Goal: Task Accomplishment & Management: Use online tool/utility

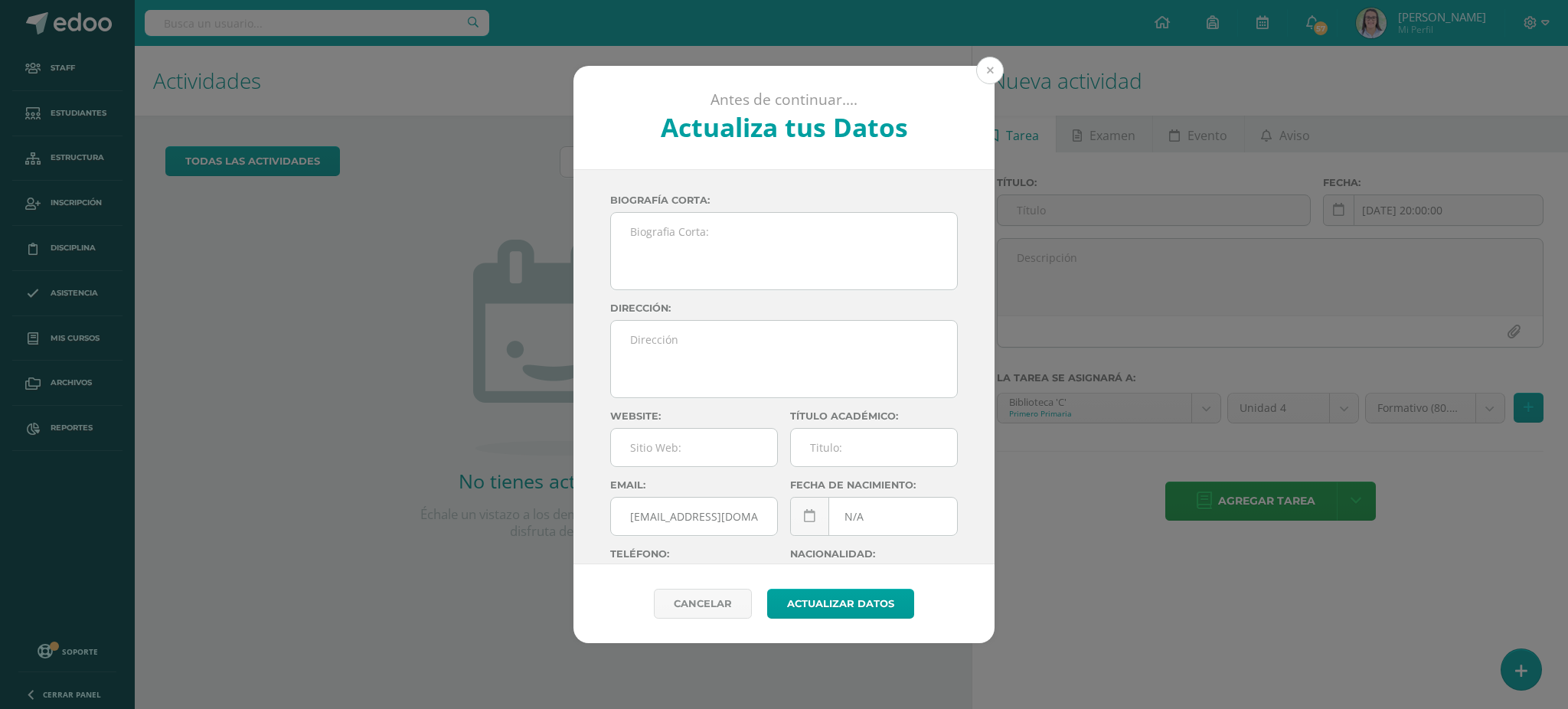
click at [994, 72] on button at bounding box center [990, 70] width 28 height 28
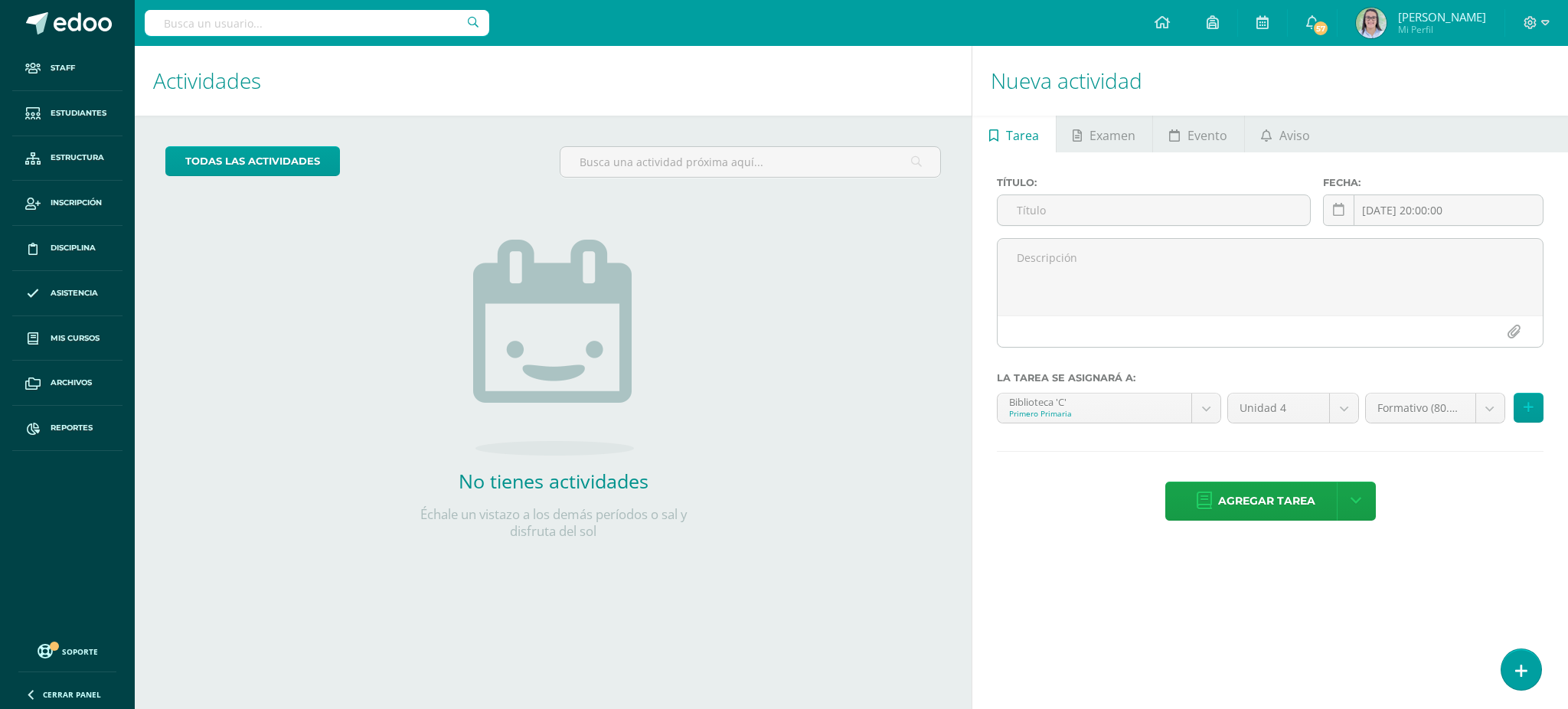
click at [432, 22] on input "text" at bounding box center [316, 23] width 344 height 26
type input "mateo mon"
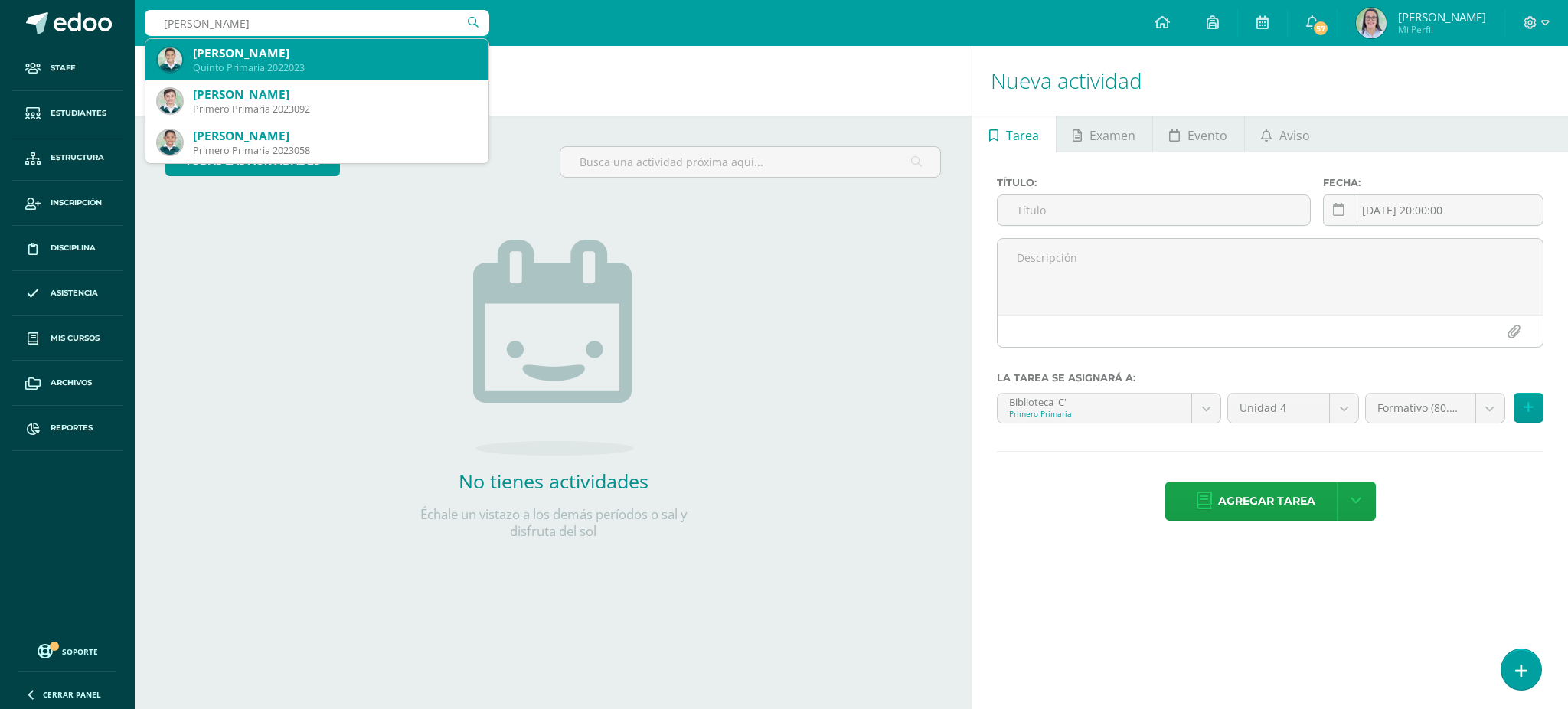
click at [402, 69] on div "Quinto Primaria 2022023" at bounding box center [334, 67] width 283 height 13
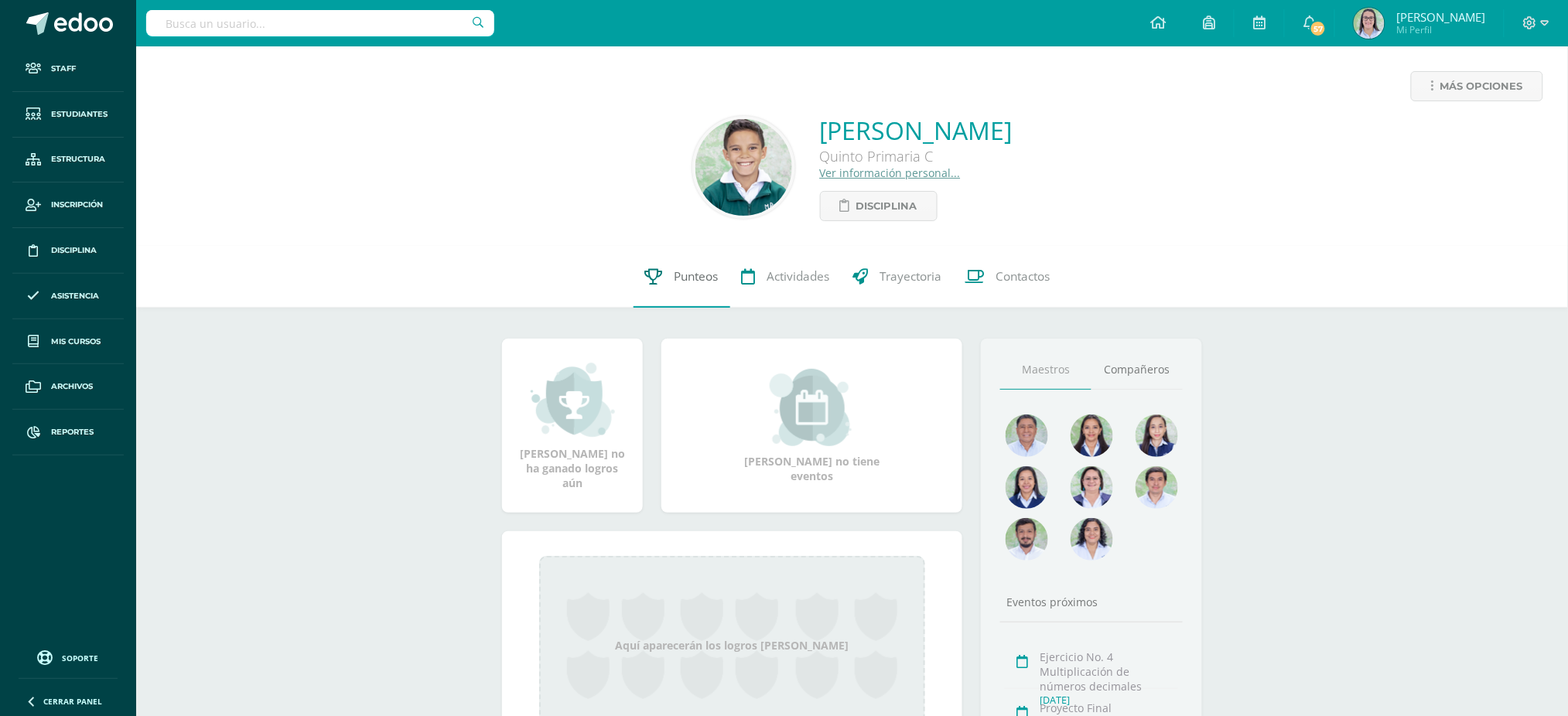
click at [698, 290] on link "Punteos" at bounding box center [681, 277] width 97 height 62
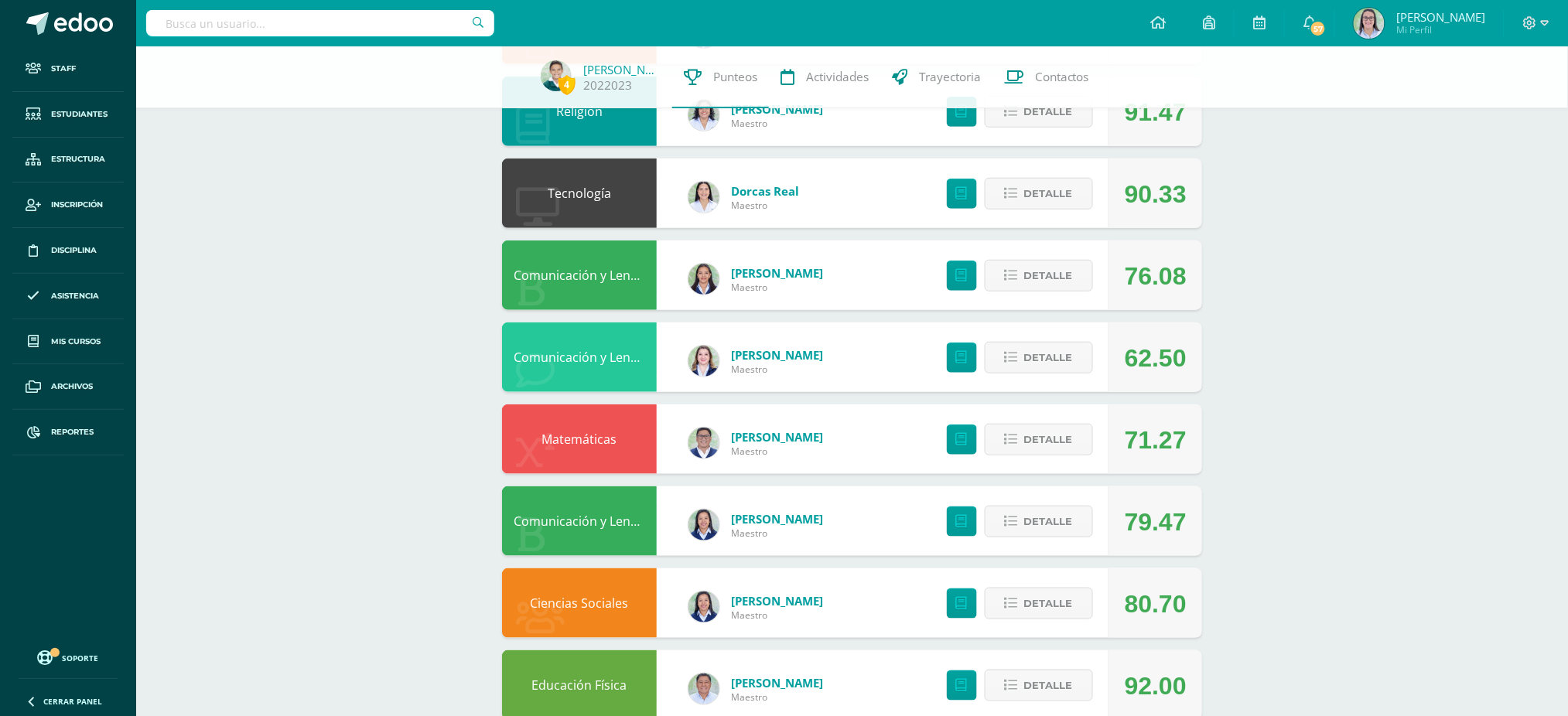
scroll to position [412, 0]
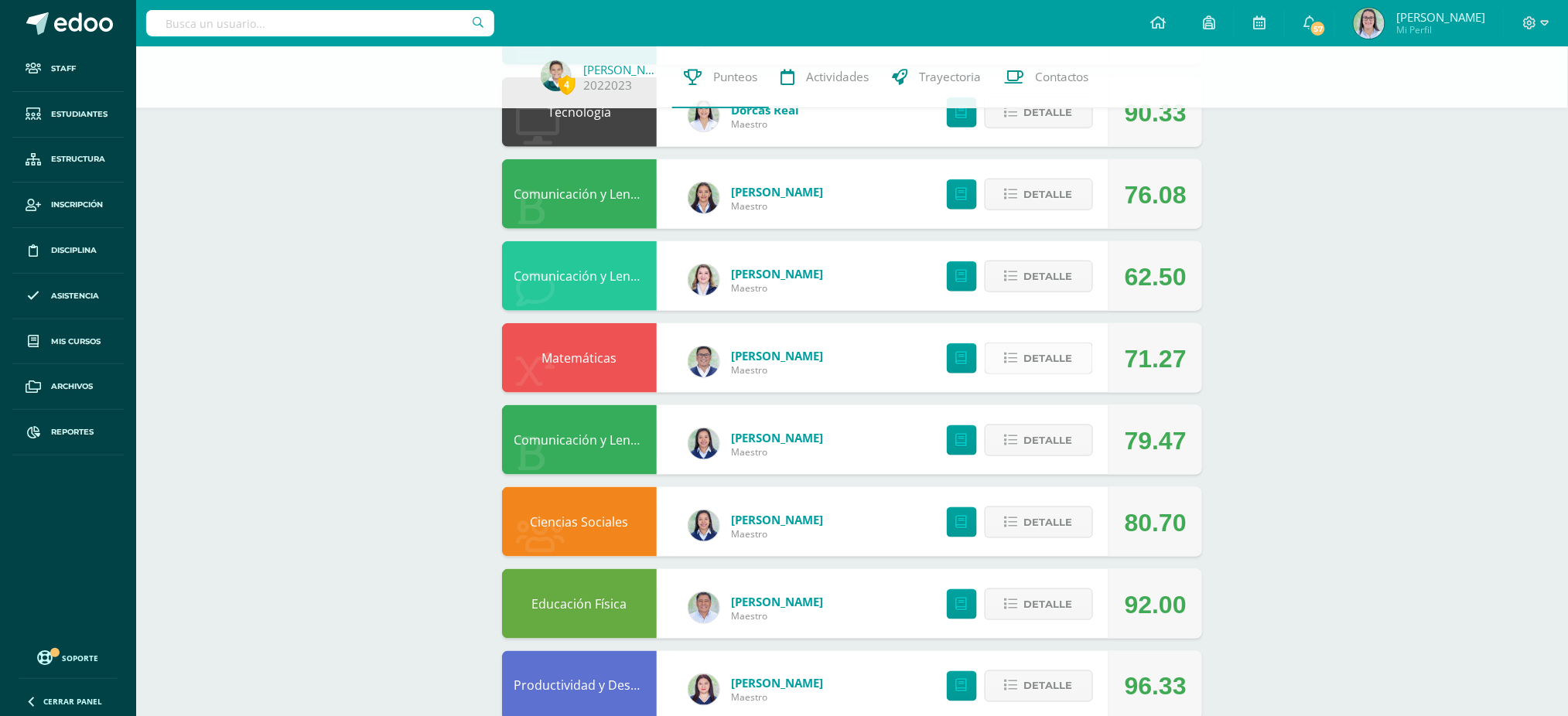
click at [1072, 367] on span "Detalle" at bounding box center [1048, 358] width 49 height 28
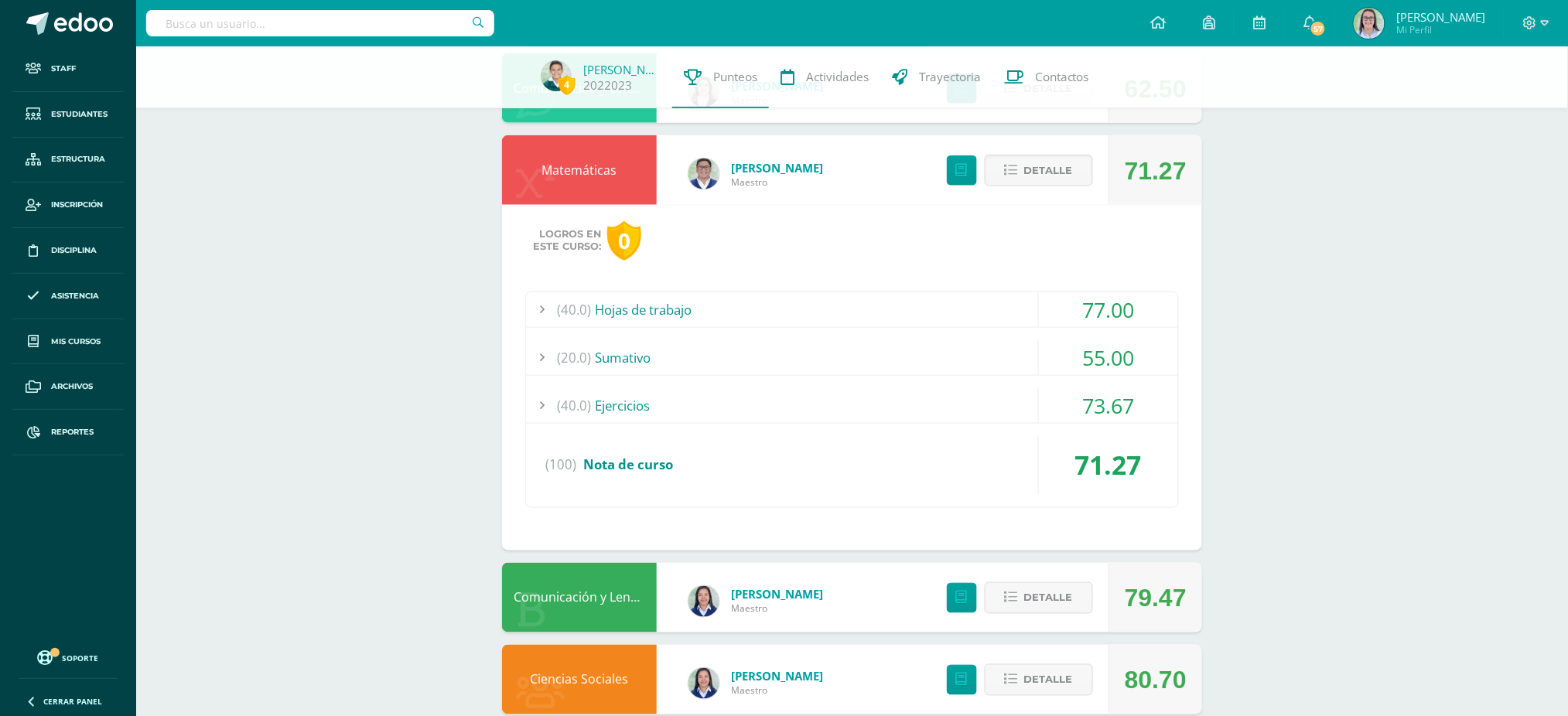
scroll to position [619, 0]
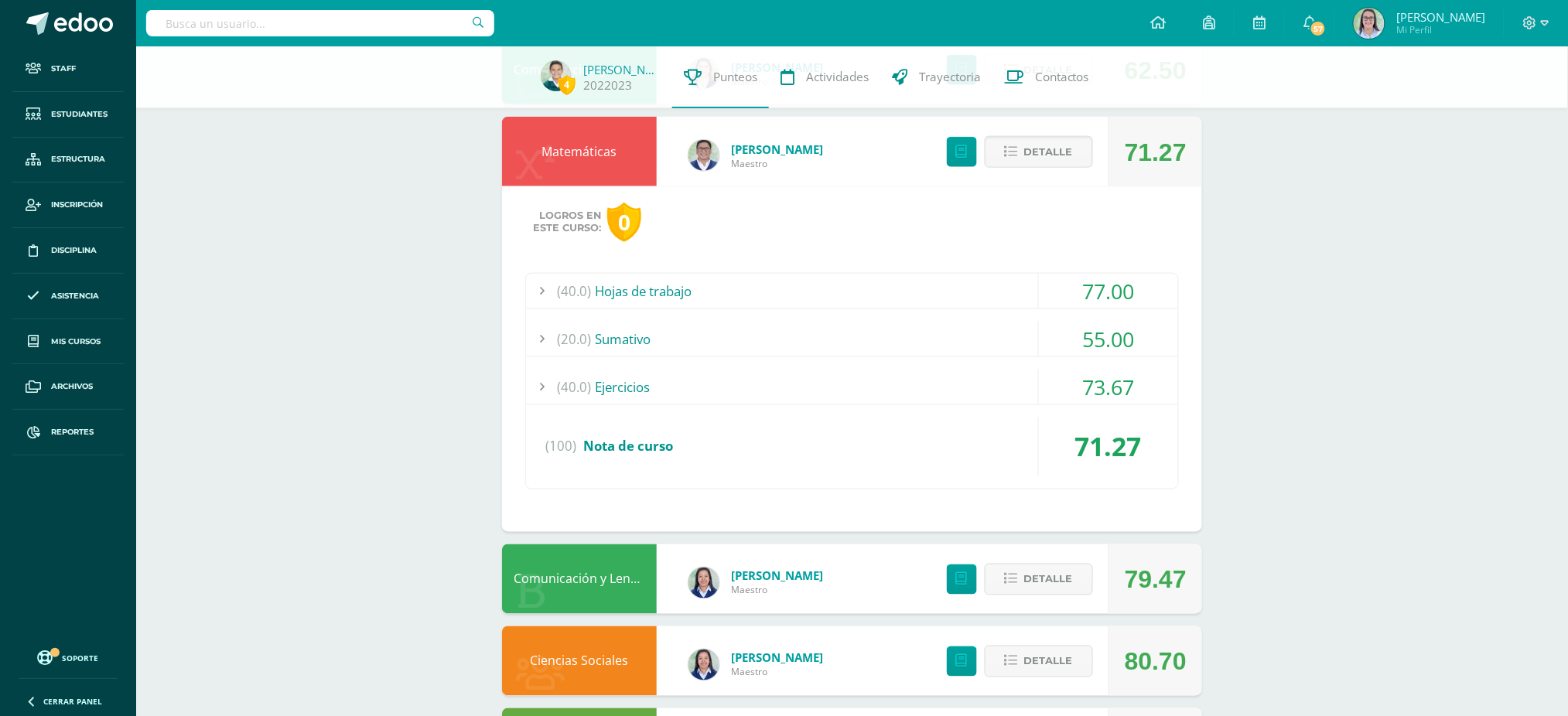
click at [716, 300] on div "(40.0) Hojas de trabajo" at bounding box center [852, 291] width 652 height 35
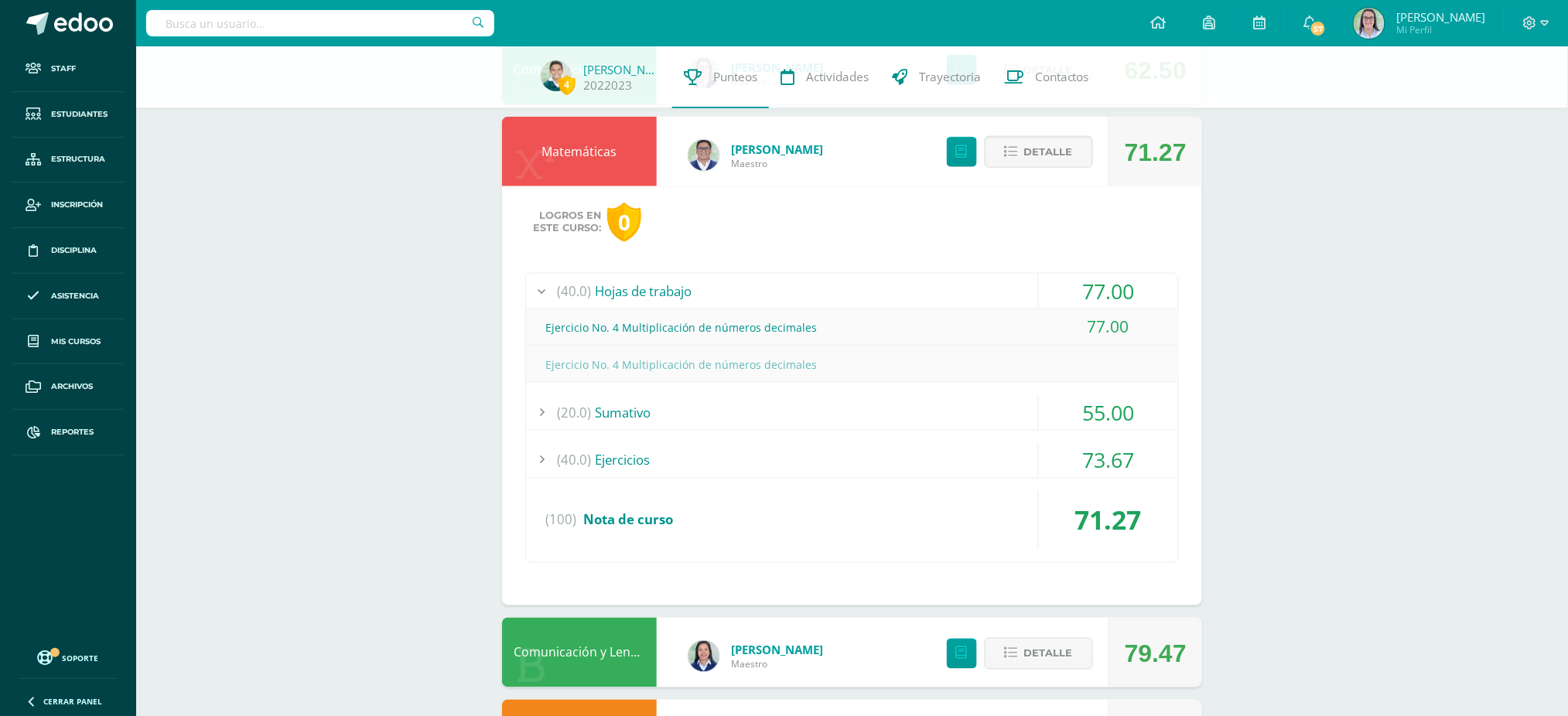
click at [719, 296] on div "(40.0) Hojas de trabajo" at bounding box center [852, 291] width 652 height 35
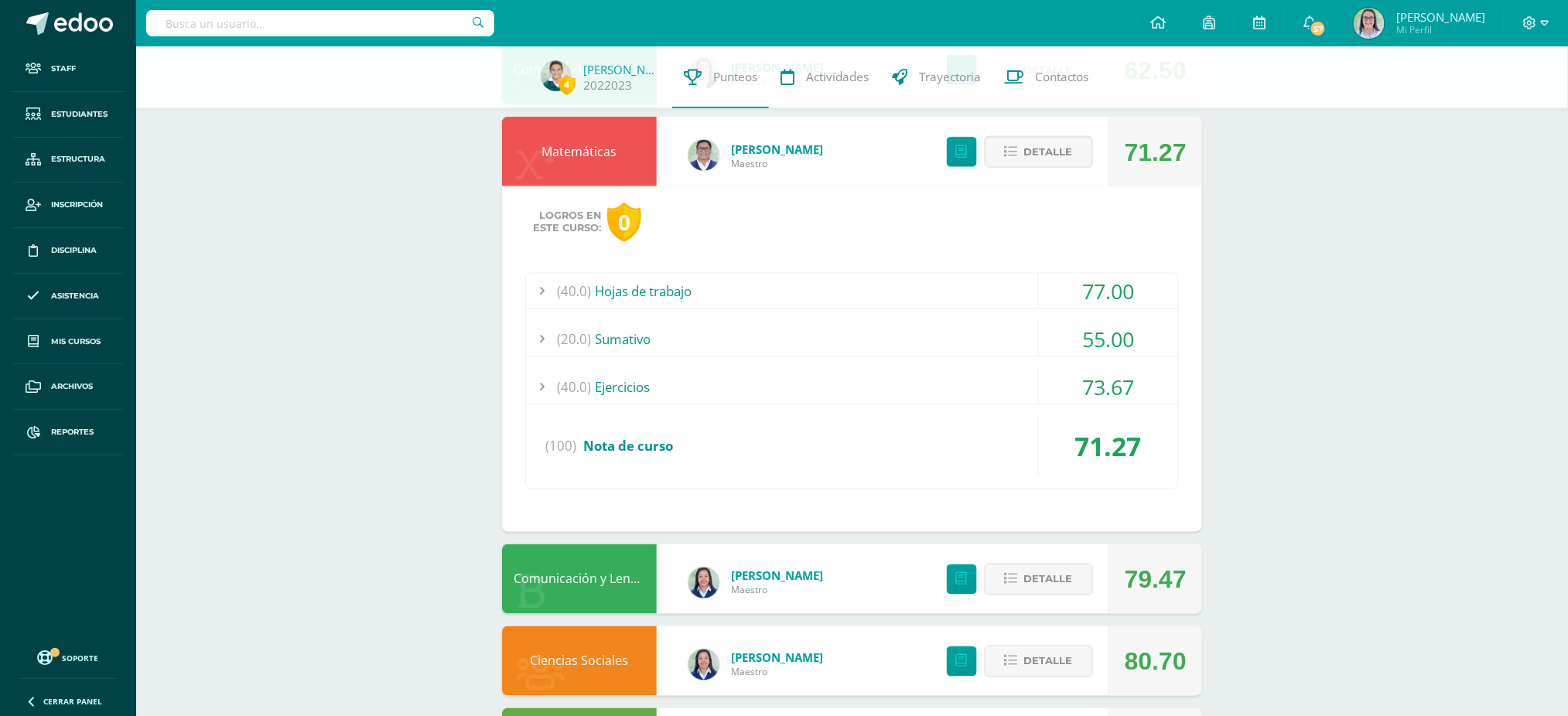
click at [695, 346] on div "(20.0) Sumativo" at bounding box center [852, 338] width 652 height 35
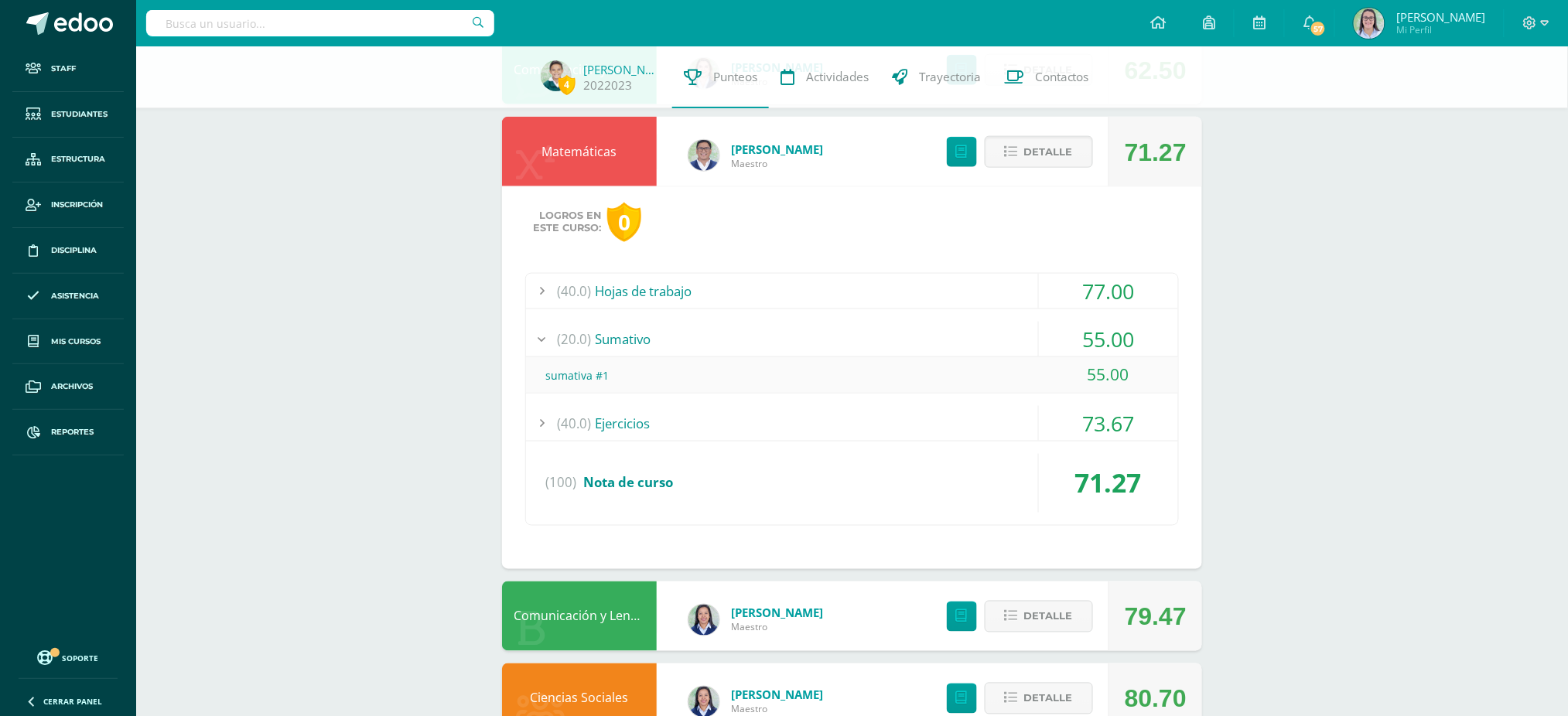
click at [695, 346] on div "(20.0) Sumativo" at bounding box center [852, 338] width 652 height 35
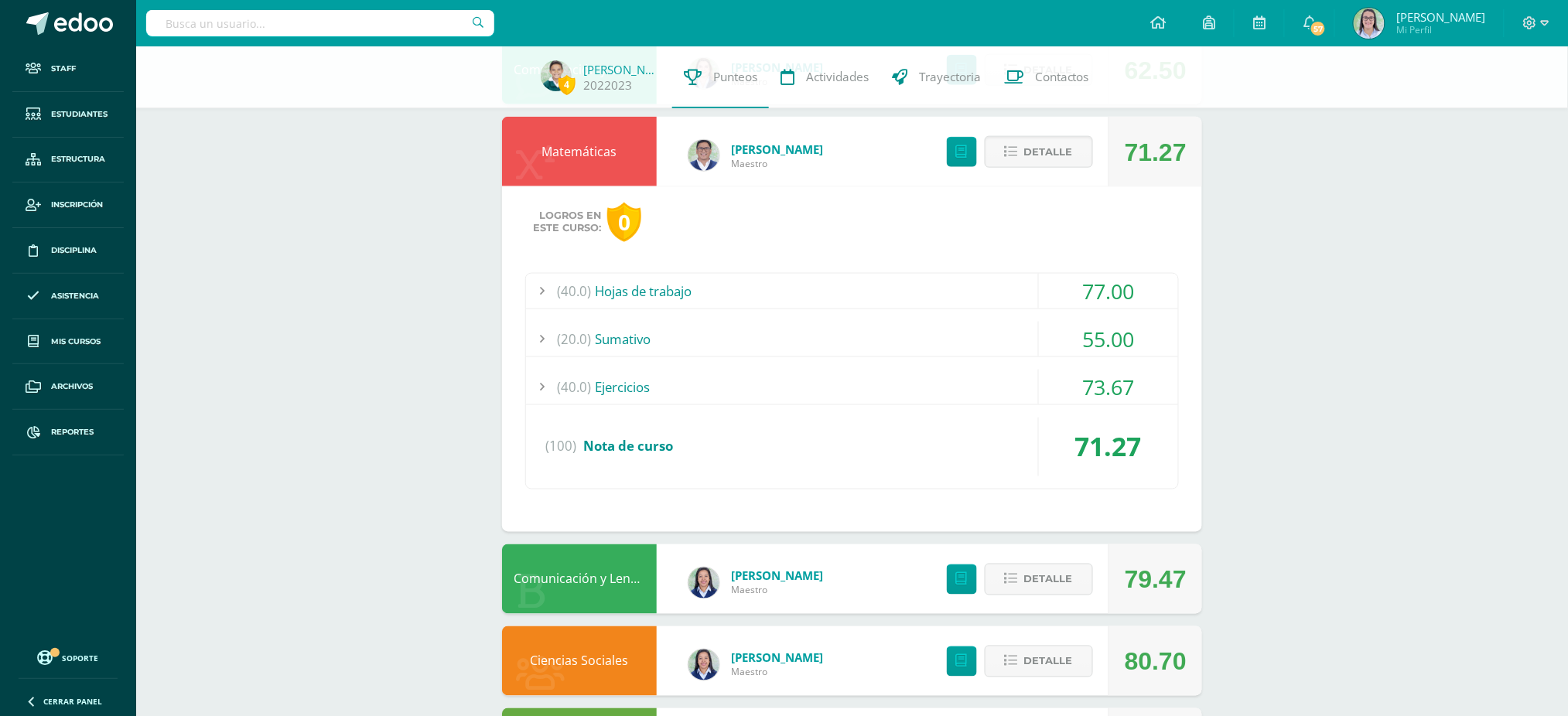
click at [669, 388] on div "(40.0) Ejercicios" at bounding box center [852, 387] width 652 height 35
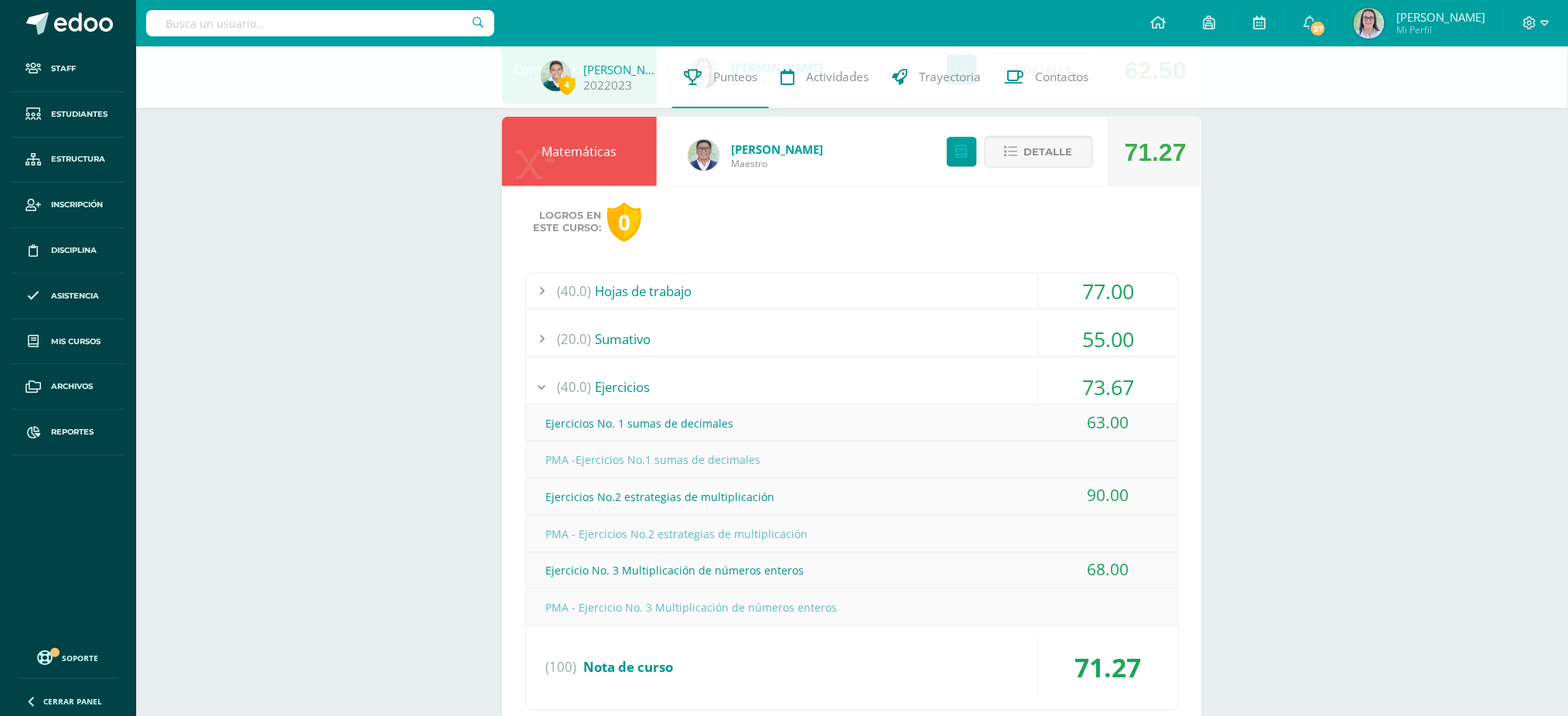
click at [669, 388] on div "(40.0) Ejercicios" at bounding box center [852, 387] width 652 height 35
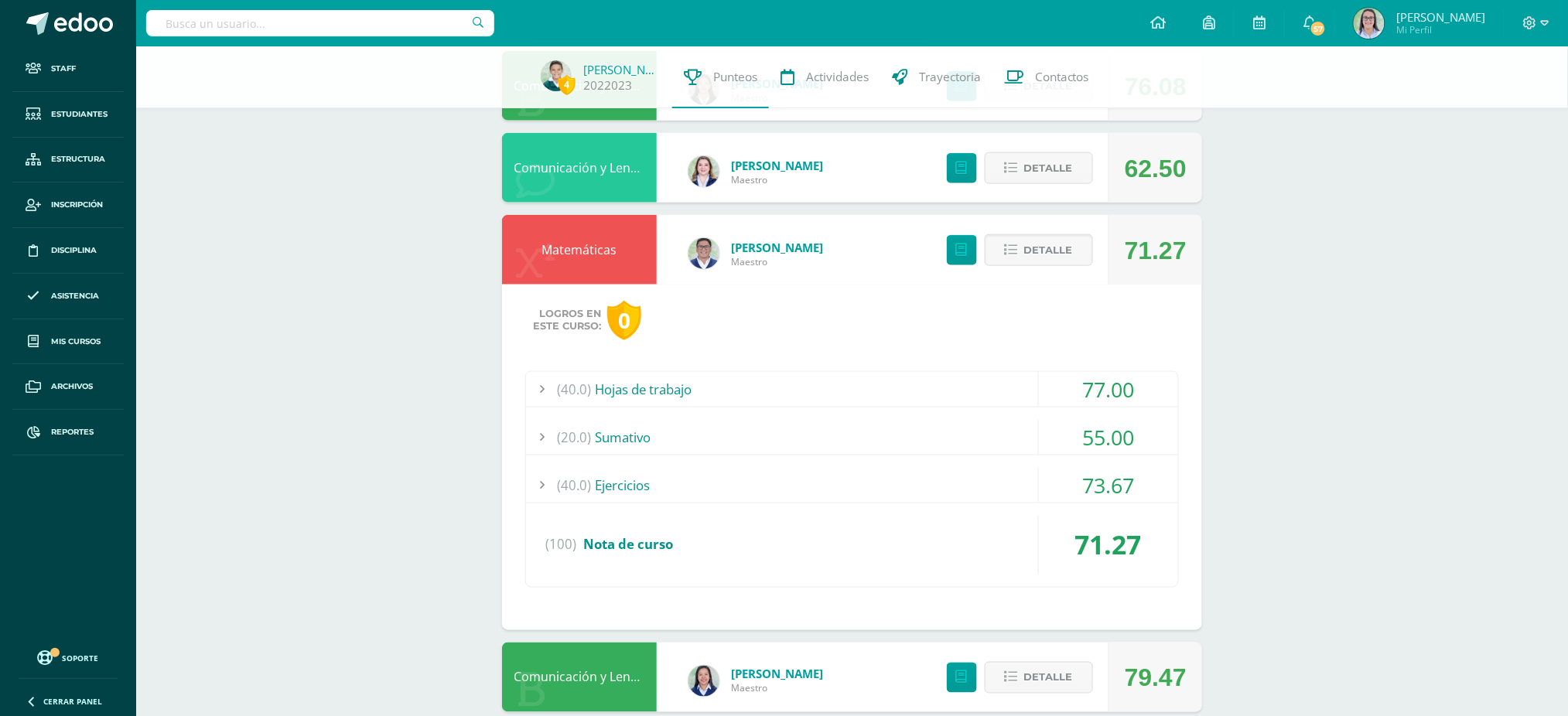
scroll to position [515, 0]
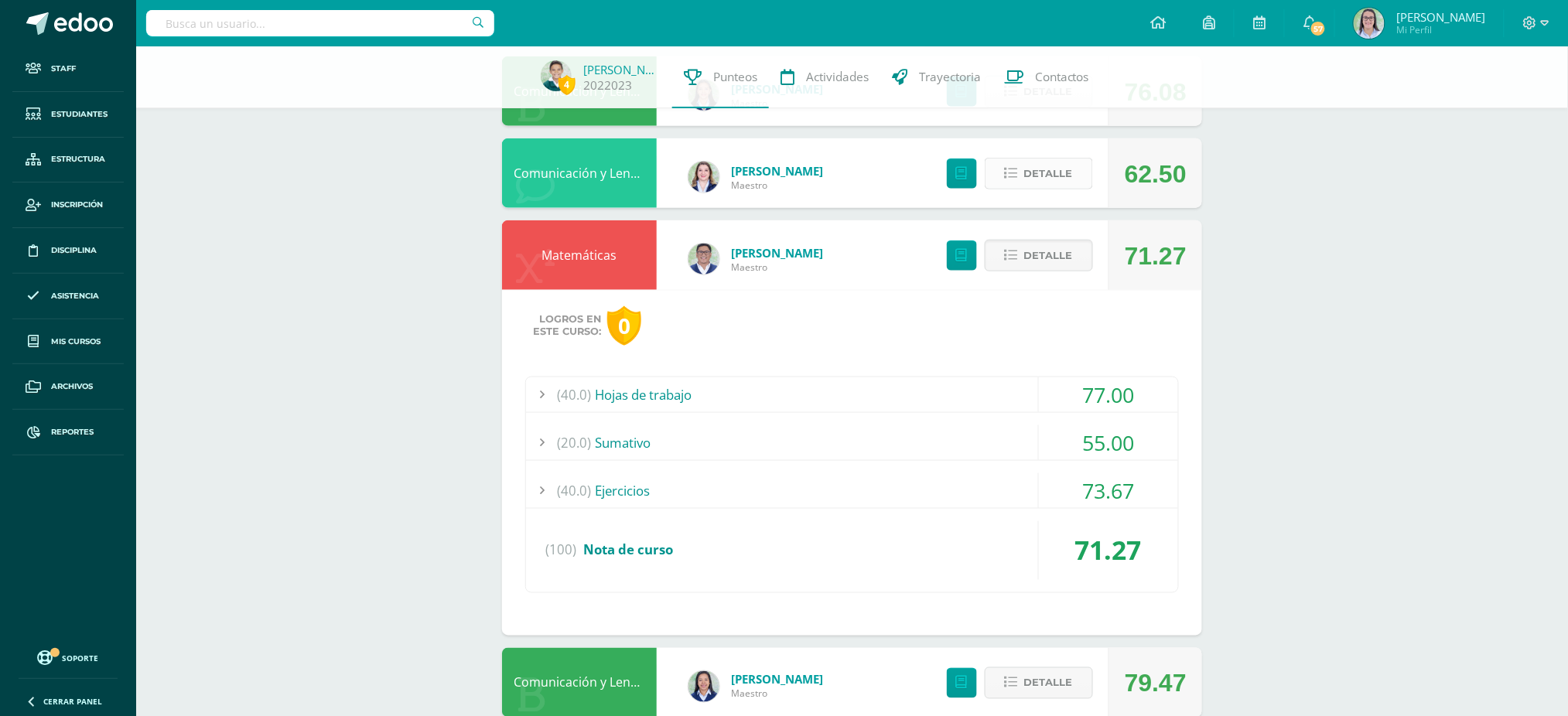
click at [1048, 167] on span "Detalle" at bounding box center [1048, 173] width 49 height 28
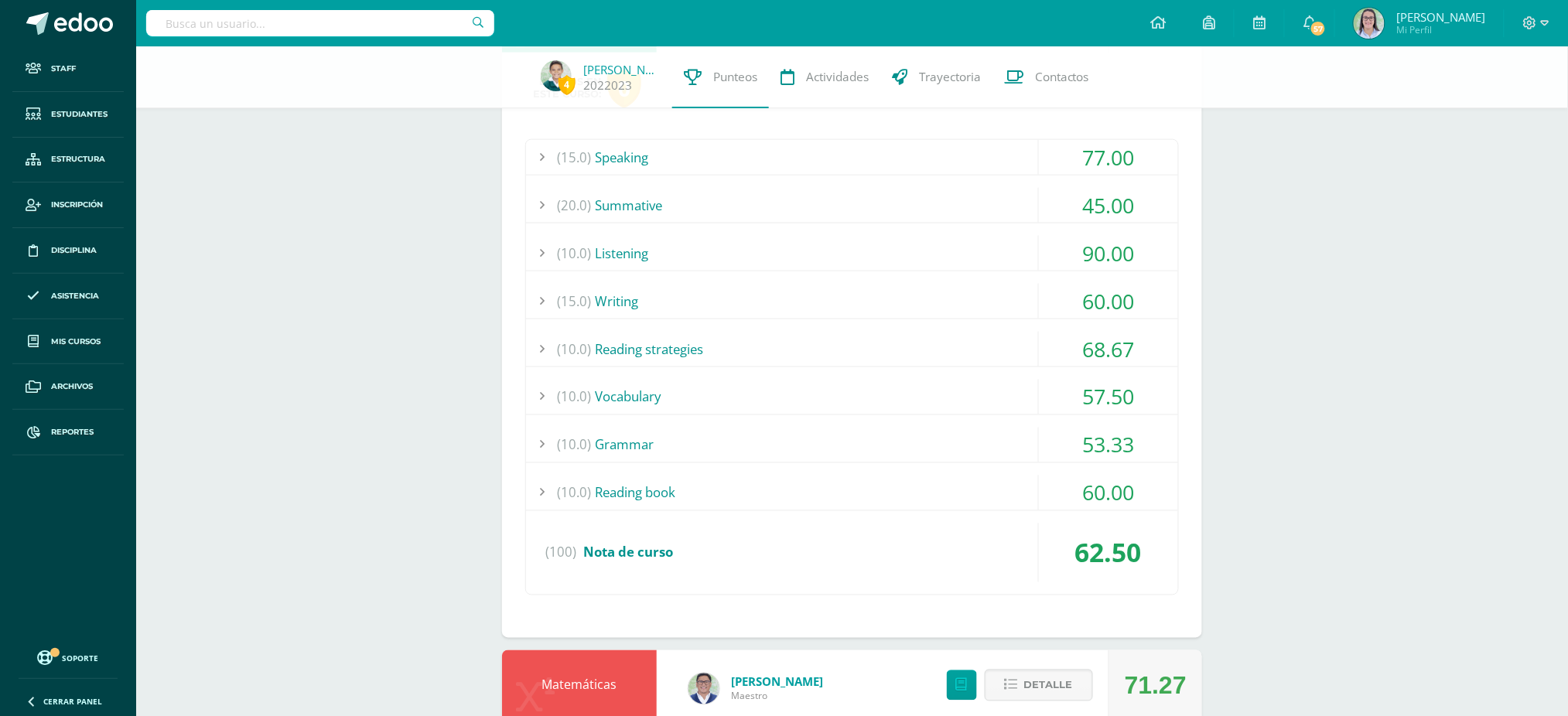
scroll to position [721, 0]
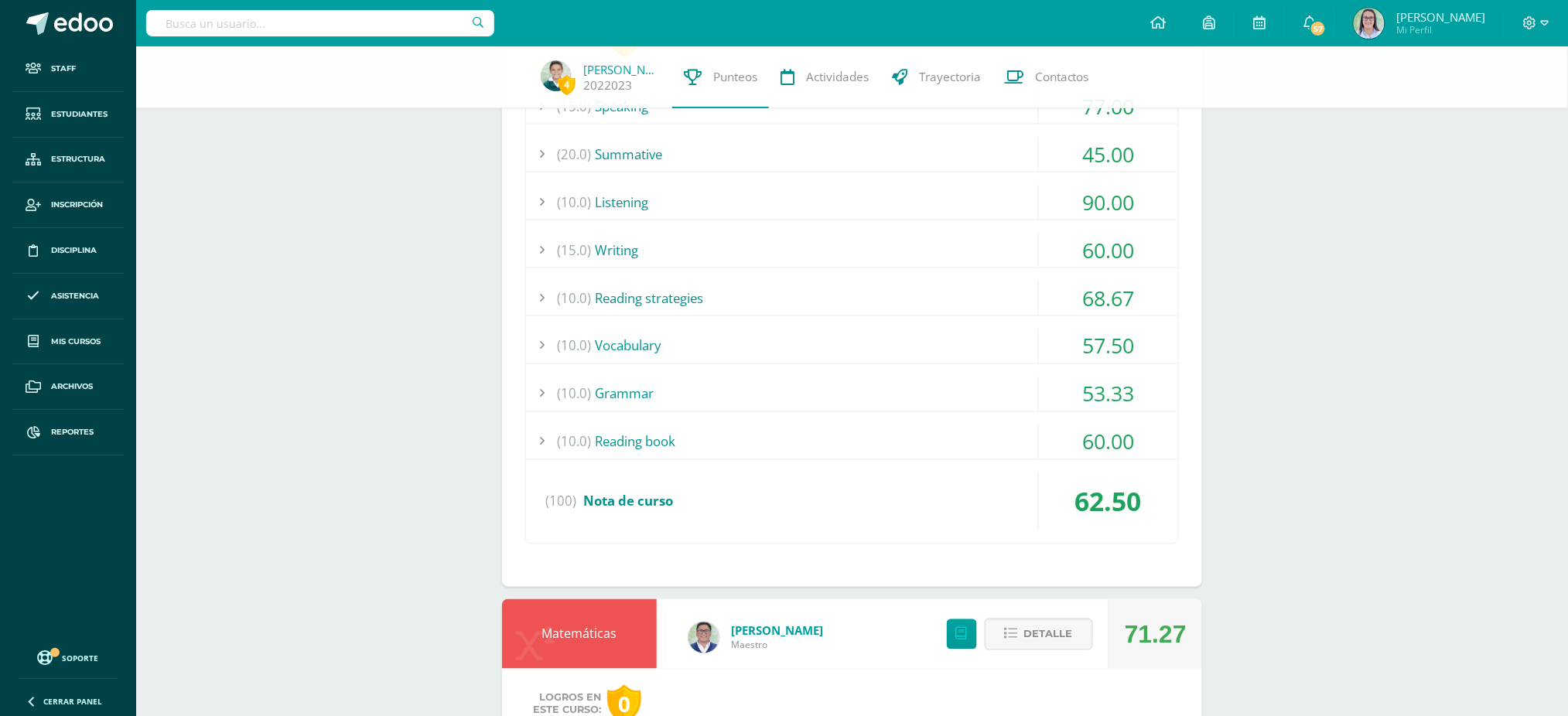
click at [891, 443] on div "(10.0) Reading book" at bounding box center [852, 442] width 652 height 35
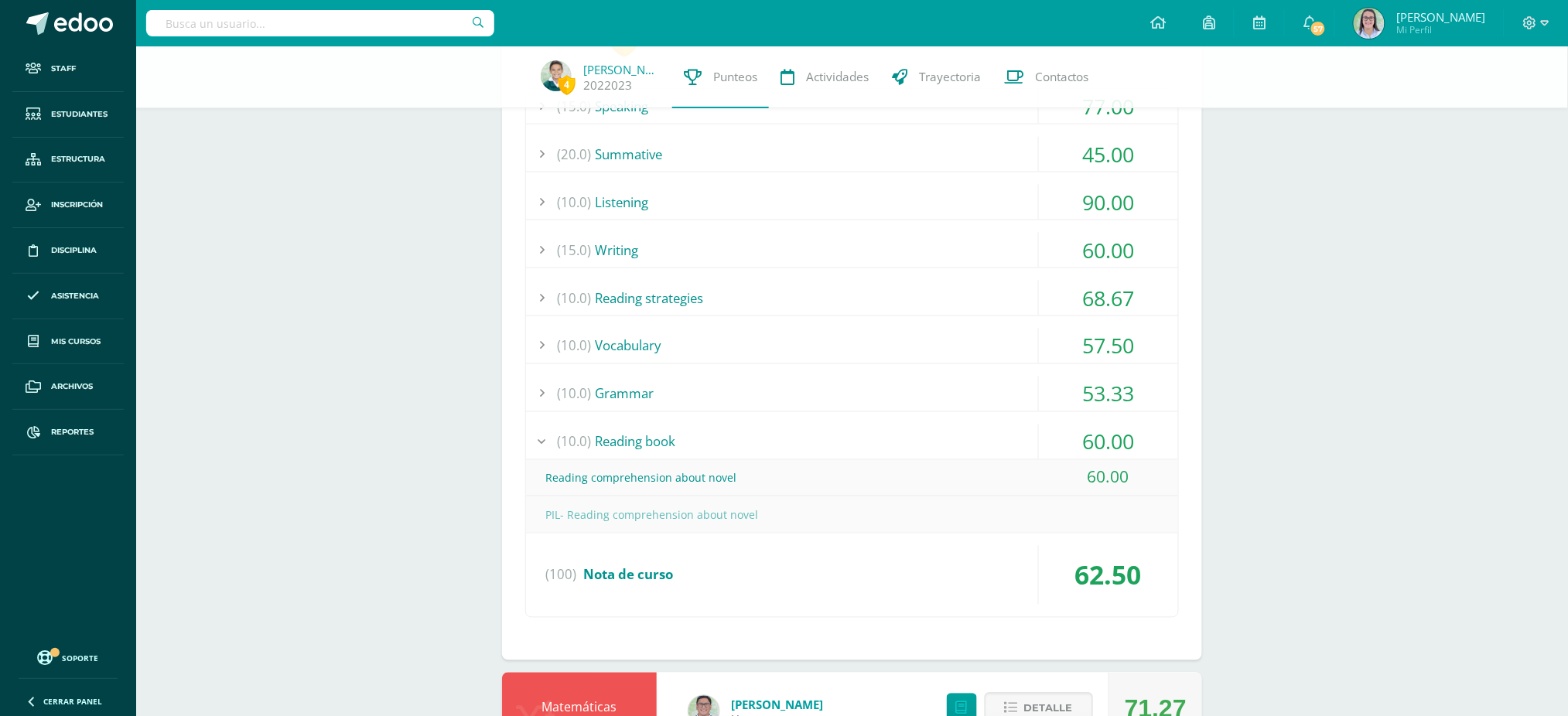
click at [891, 443] on div "(10.0) Reading book" at bounding box center [852, 442] width 652 height 35
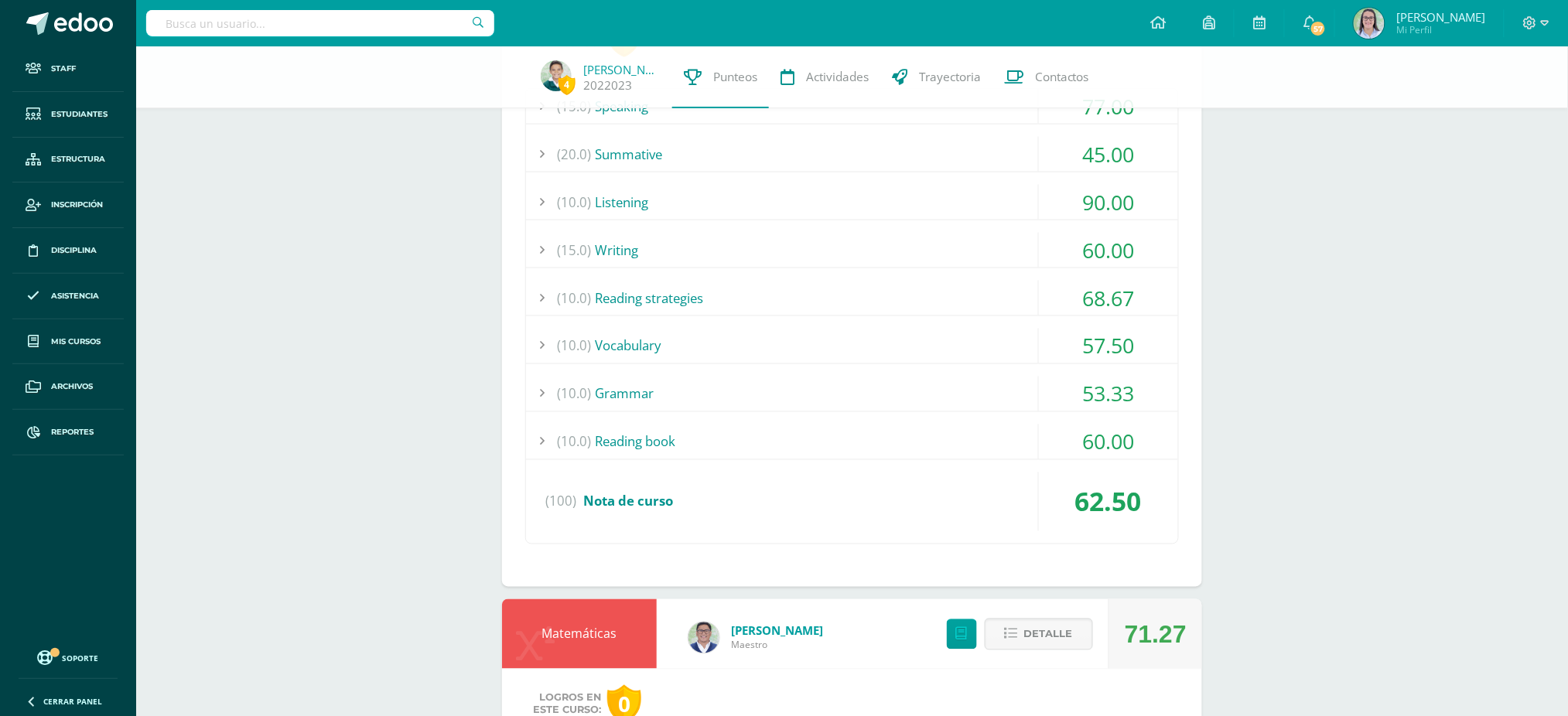
click at [899, 392] on div "(10.0) Grammar" at bounding box center [852, 394] width 652 height 35
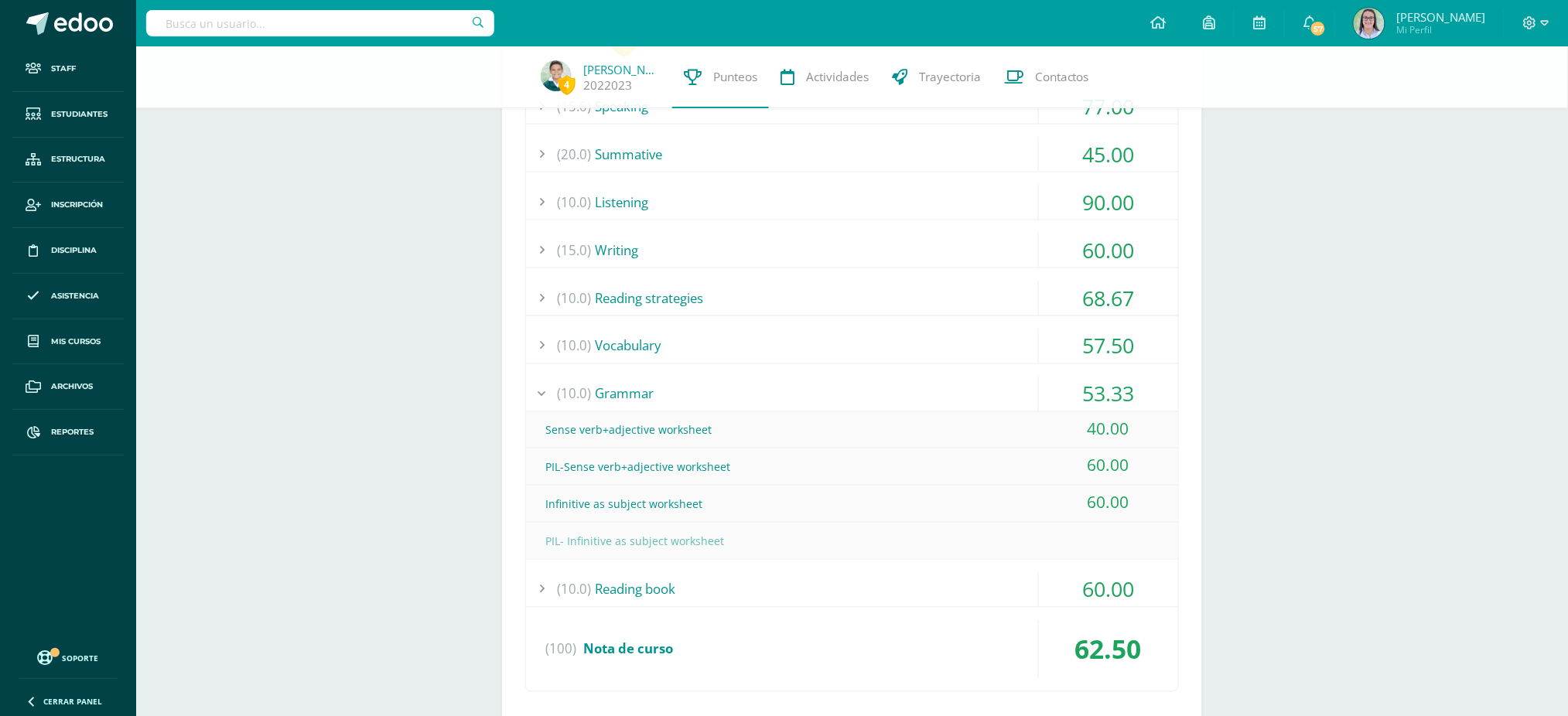
click at [899, 392] on div "(10.0) Grammar" at bounding box center [852, 394] width 652 height 35
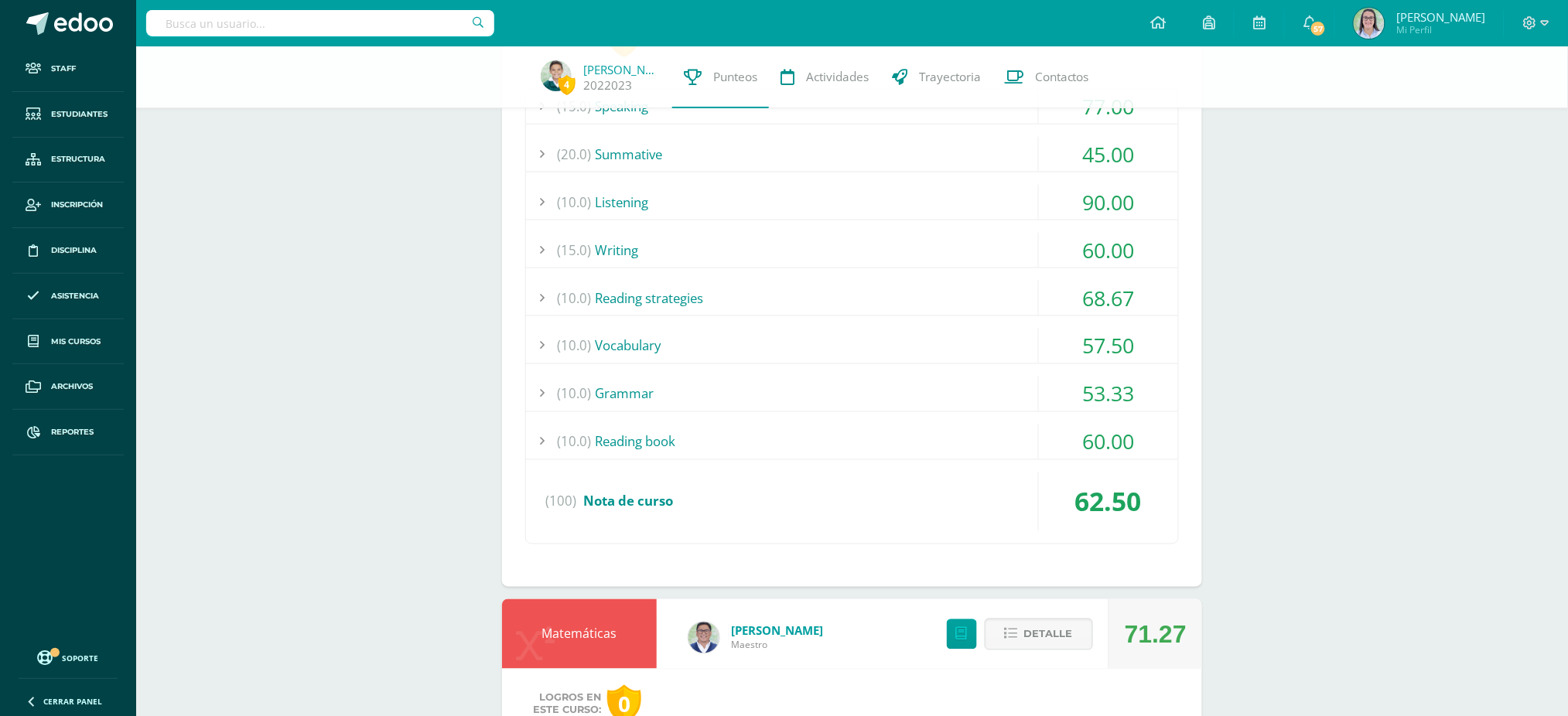
click at [907, 336] on div "(10.0) Vocabulary" at bounding box center [852, 346] width 652 height 35
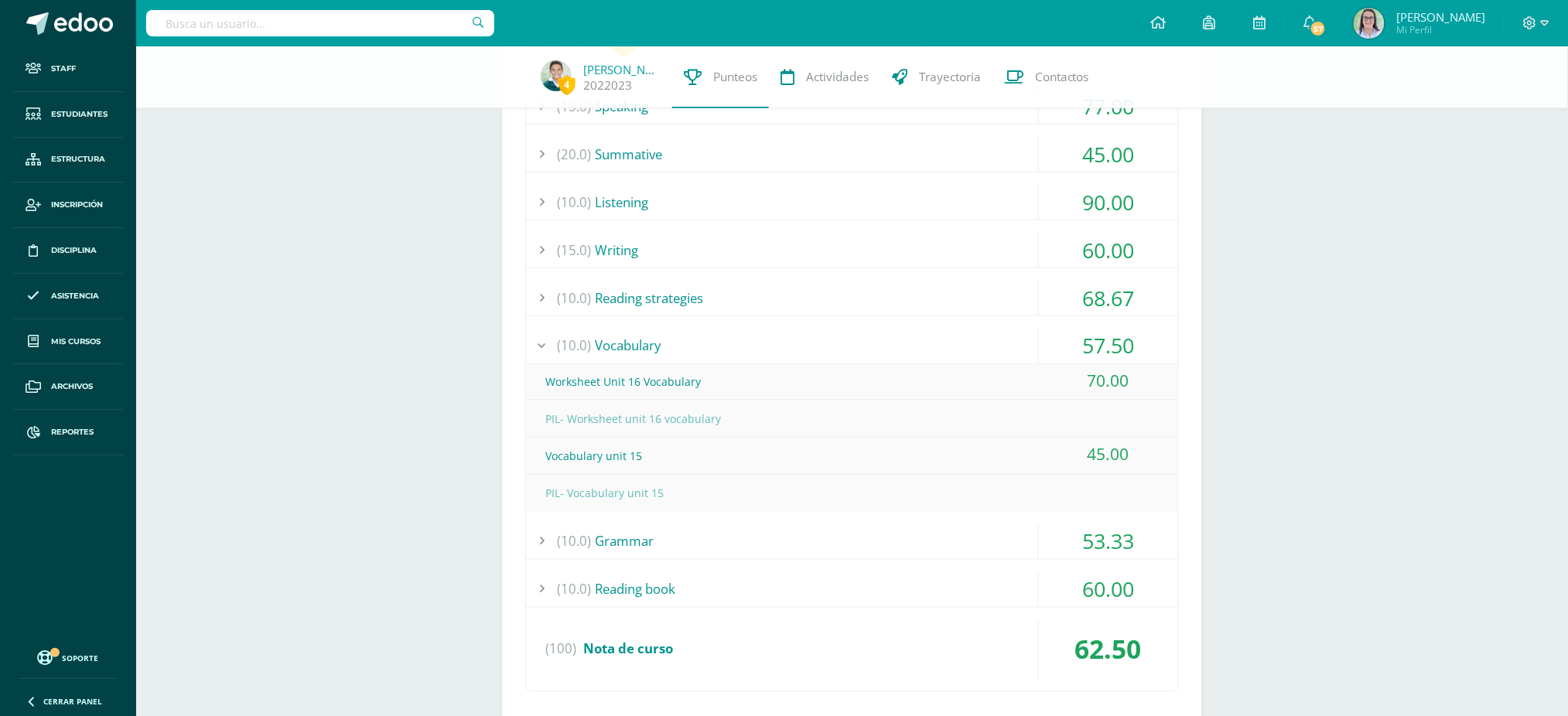
click at [907, 336] on div "(10.0) Vocabulary" at bounding box center [852, 346] width 652 height 35
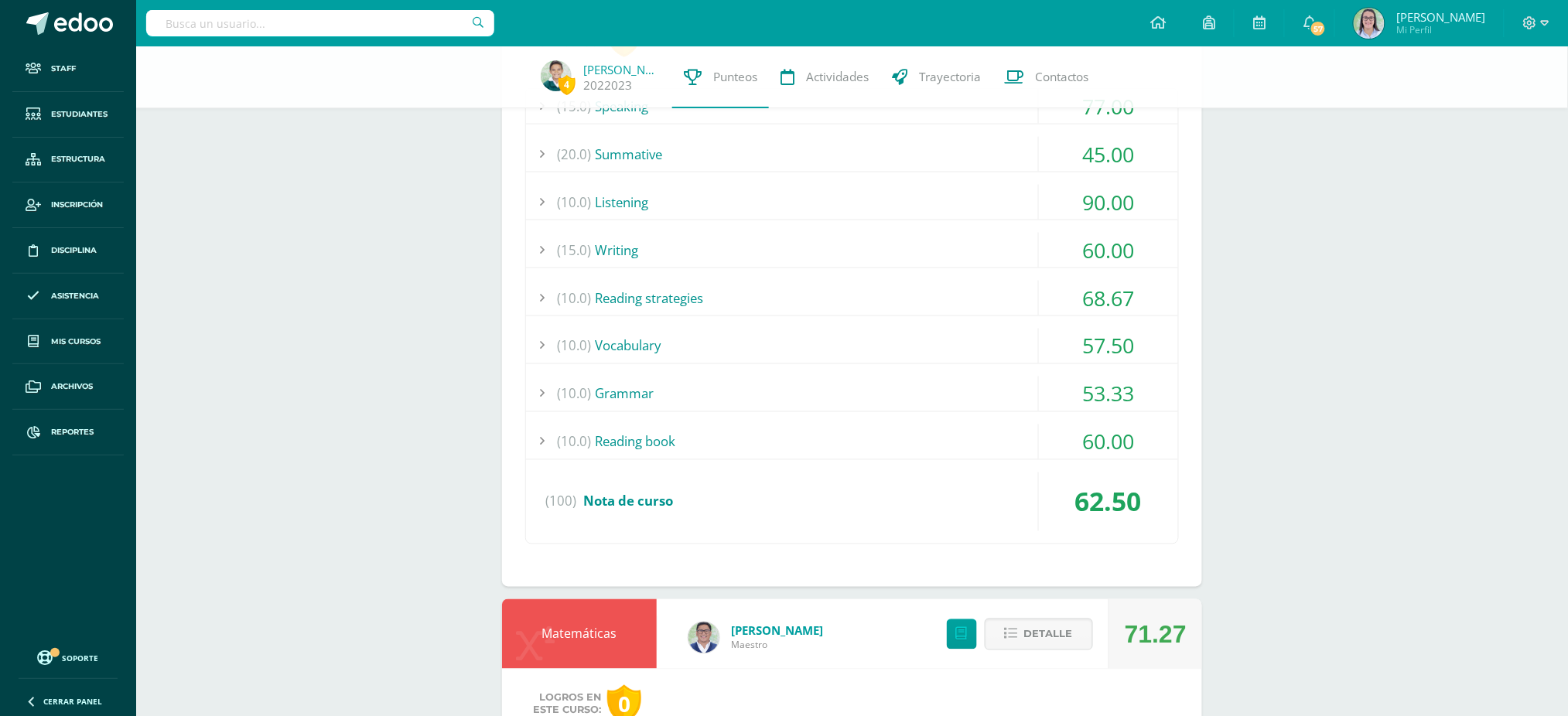
click at [919, 296] on div "(10.0) Reading strategies" at bounding box center [852, 297] width 652 height 35
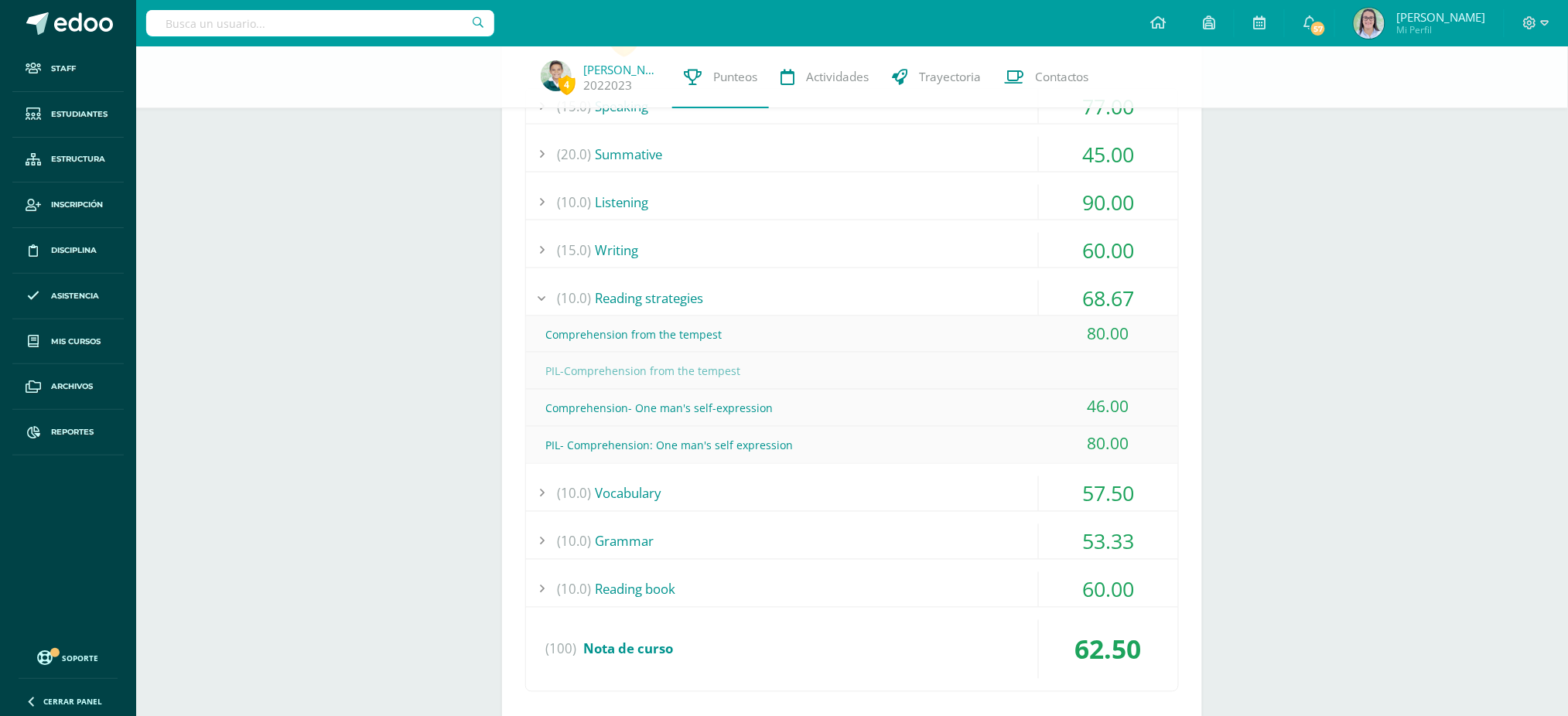
click at [919, 296] on div "(10.0) Reading strategies" at bounding box center [852, 297] width 652 height 35
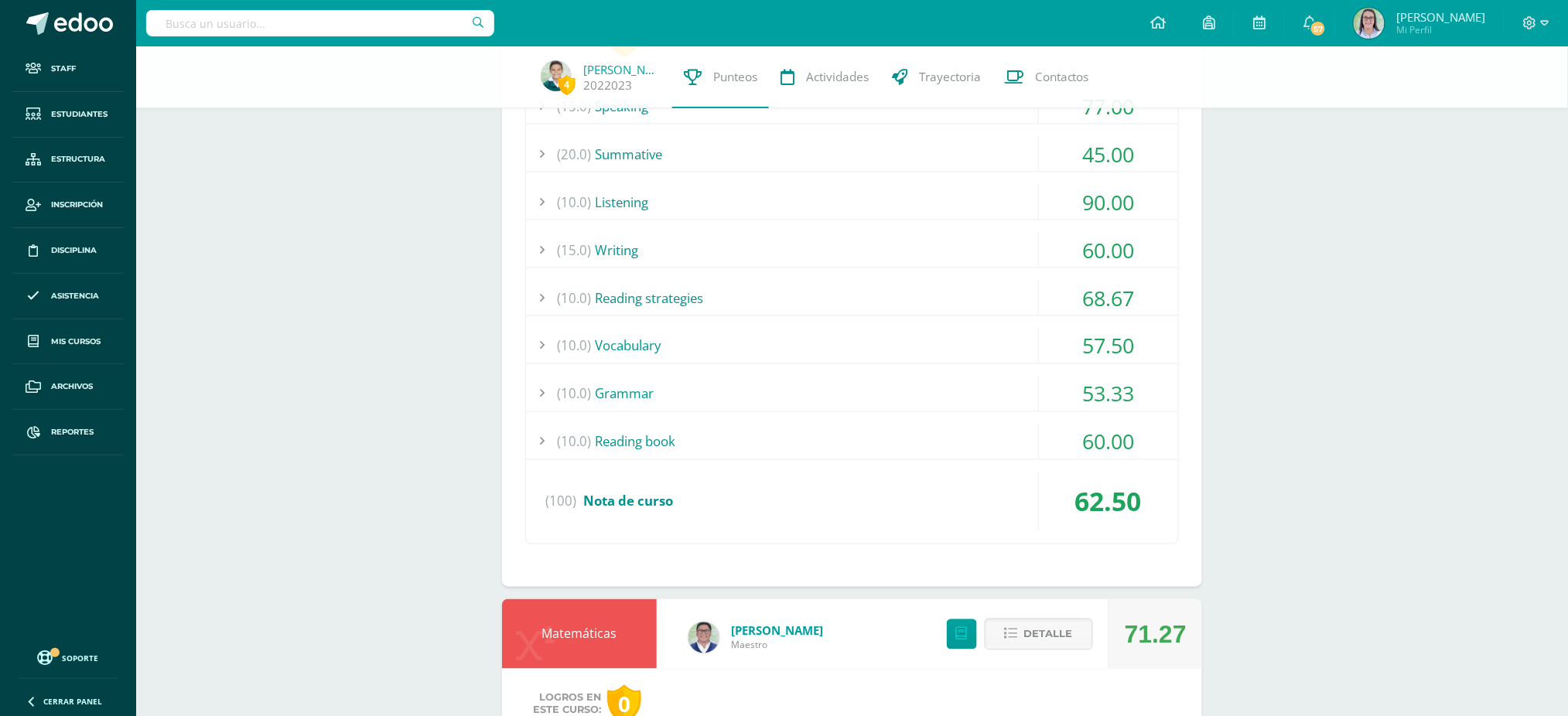
click at [930, 255] on div "(15.0) Writing" at bounding box center [852, 249] width 652 height 35
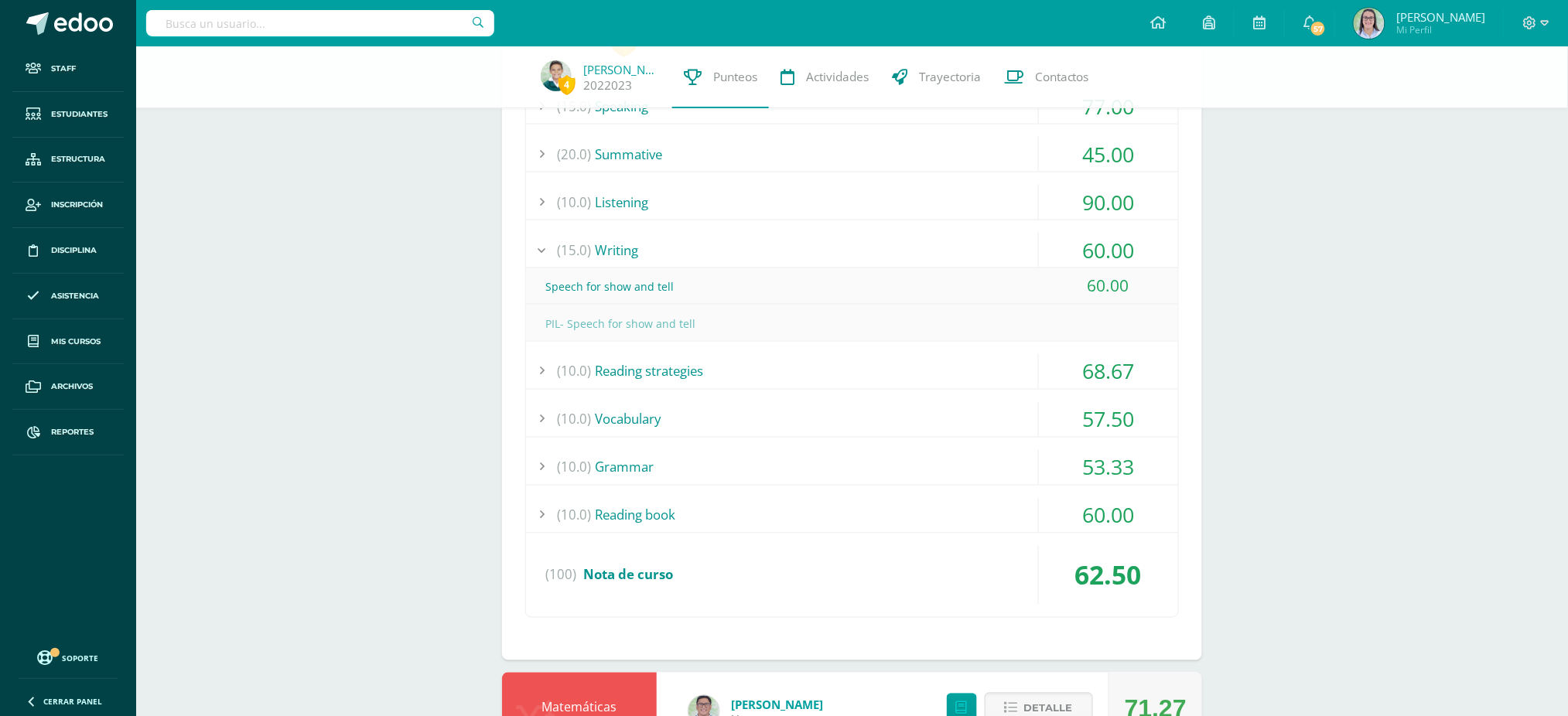
click at [930, 255] on div "(15.0) Writing" at bounding box center [852, 249] width 652 height 35
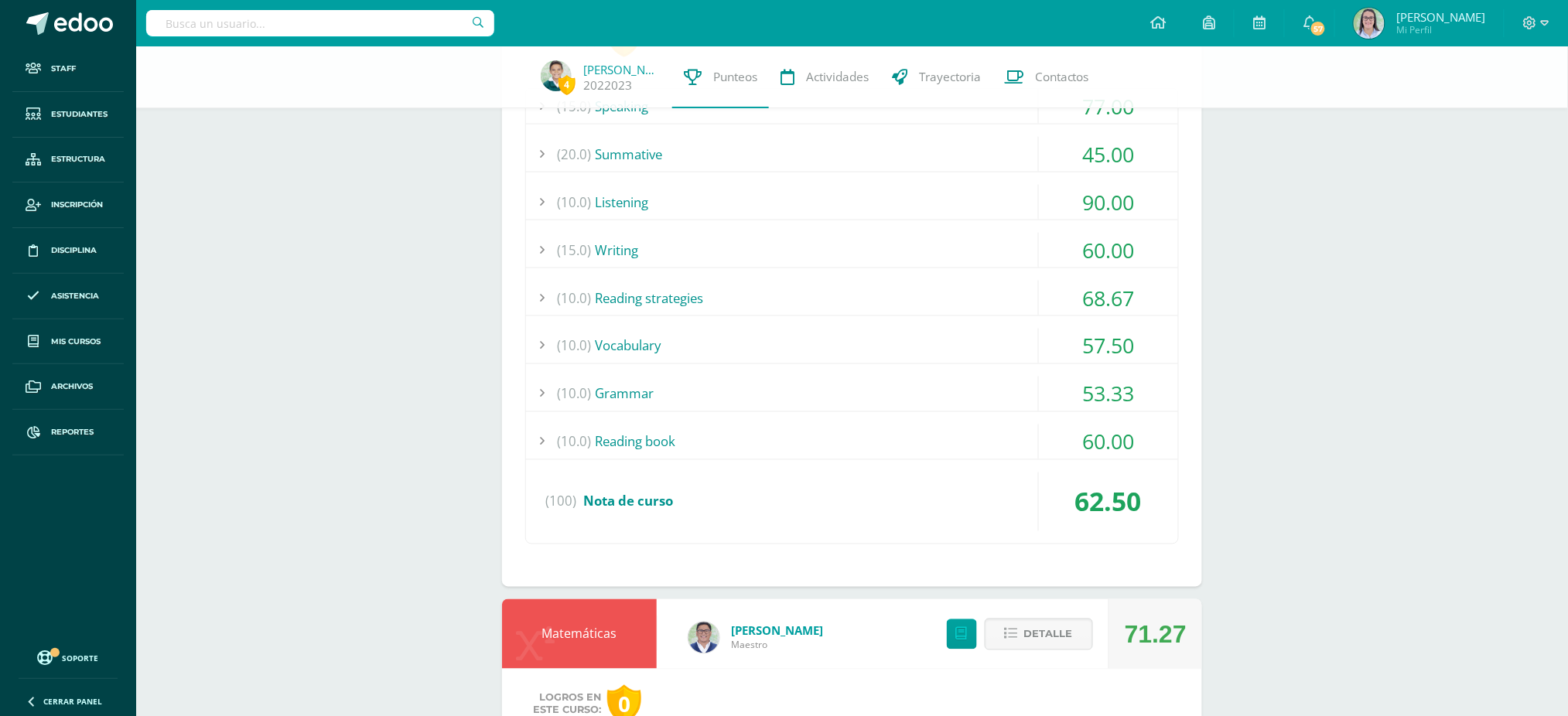
click at [956, 185] on div "(10.0) Listening" at bounding box center [852, 202] width 652 height 35
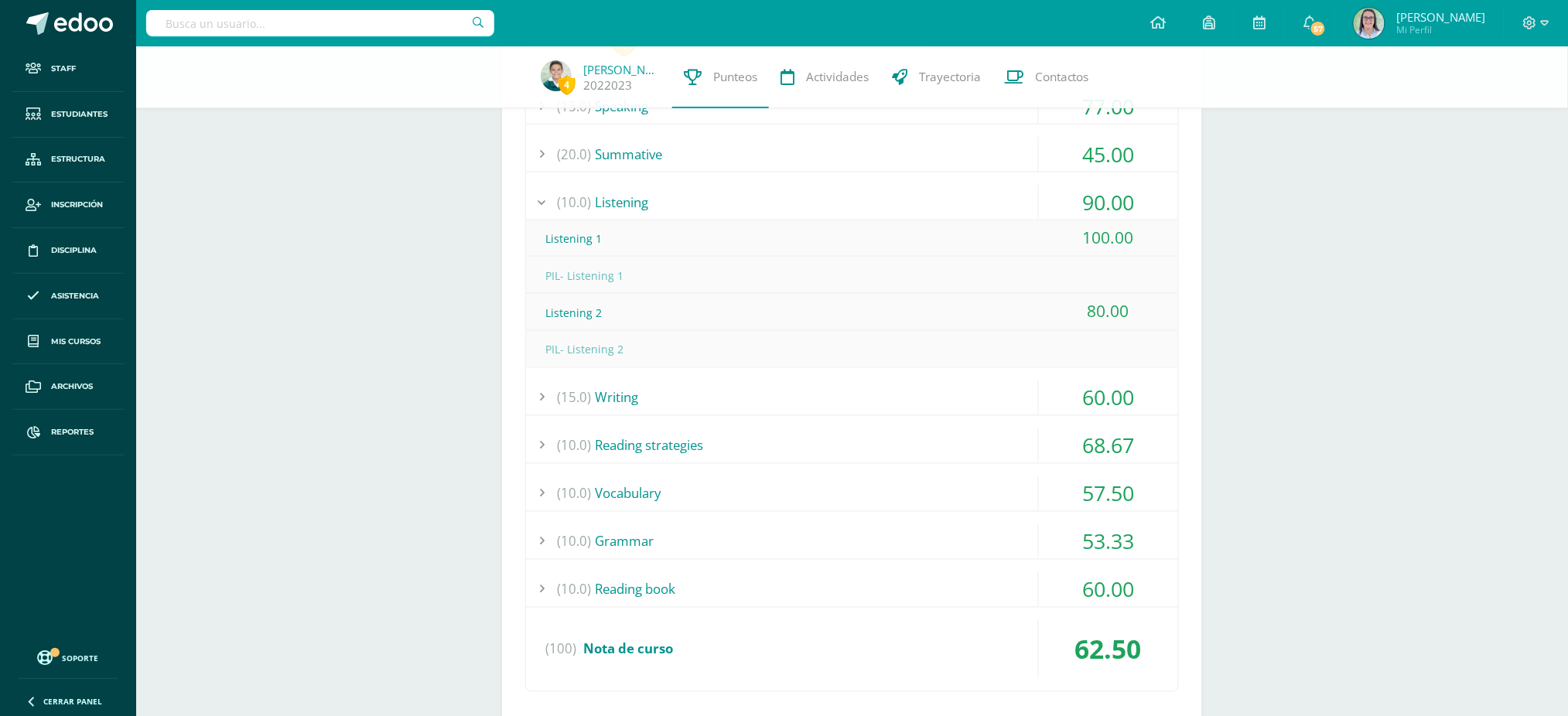
click at [956, 183] on div "(15.0) Speaking 77.00 Conversation 80.00" at bounding box center [852, 390] width 654 height 604
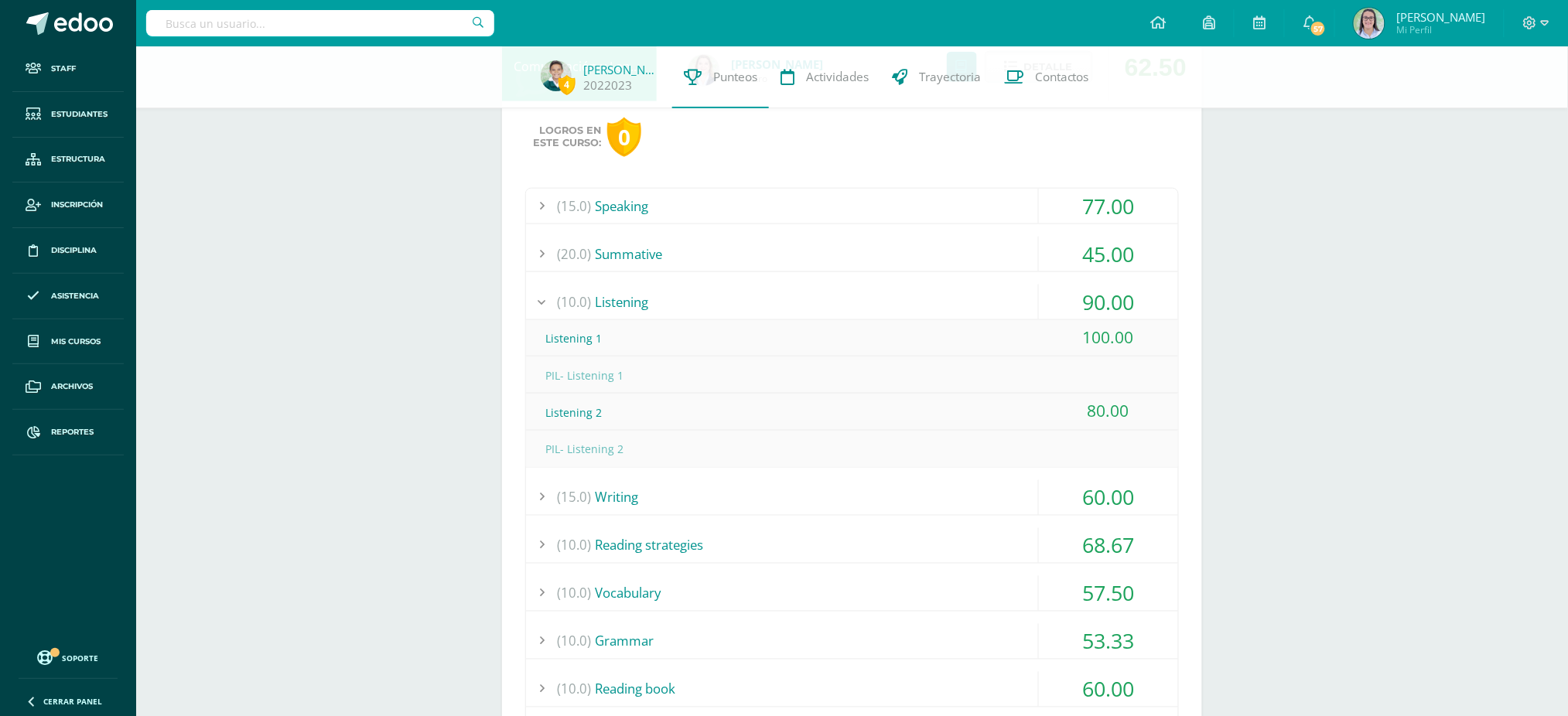
scroll to position [619, 0]
click at [948, 296] on div "(10.0) Listening" at bounding box center [852, 305] width 652 height 35
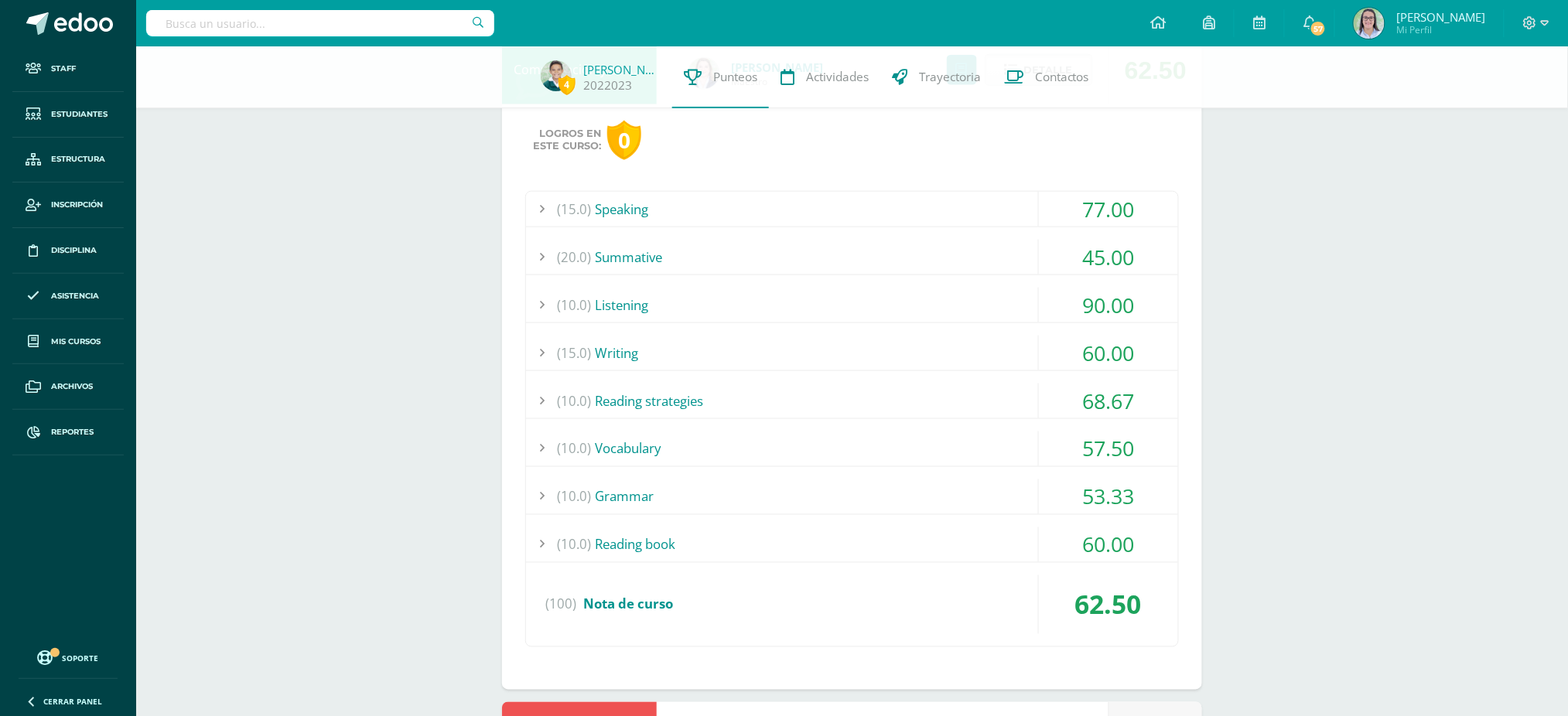
click at [948, 253] on div "(20.0) Summative" at bounding box center [852, 257] width 652 height 35
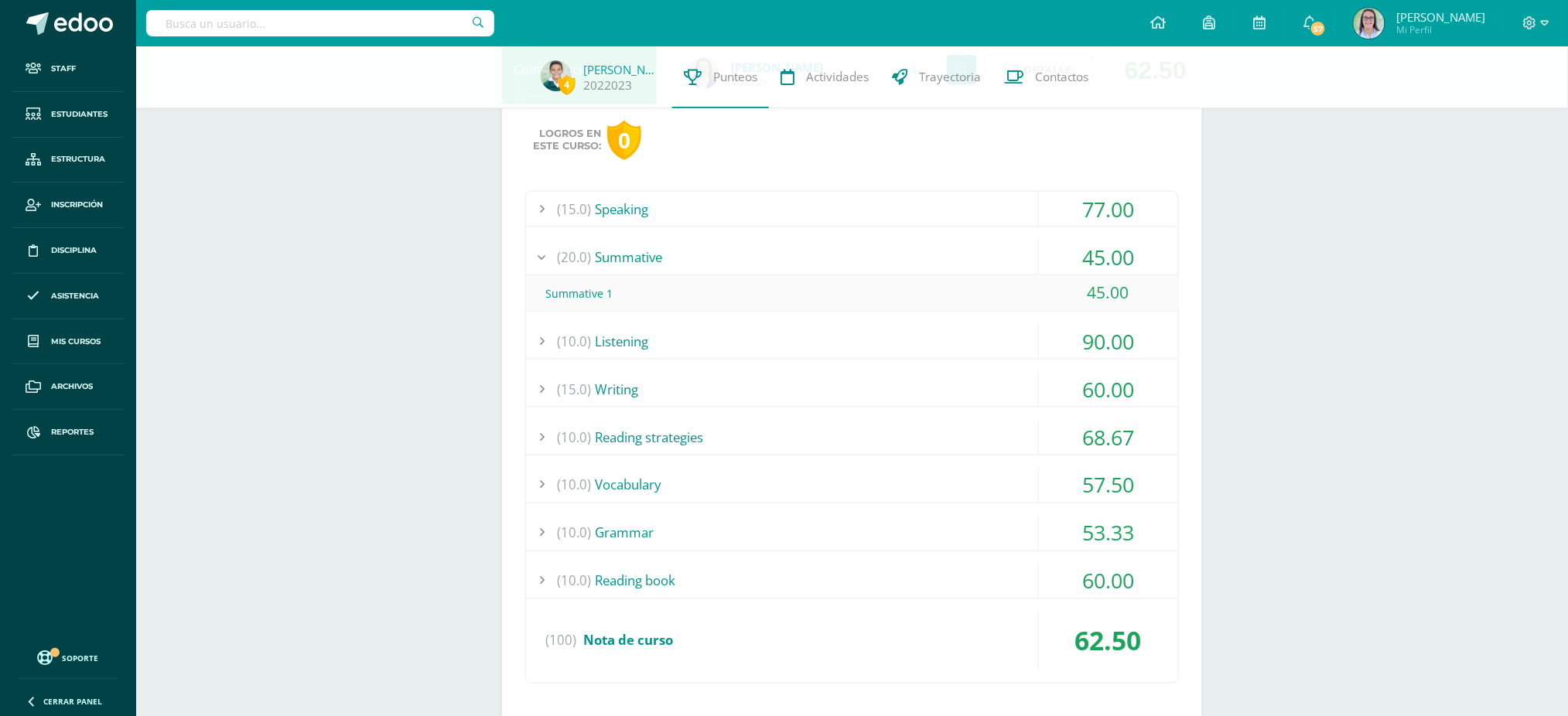
click at [948, 253] on div "(20.0) Summative" at bounding box center [852, 257] width 652 height 35
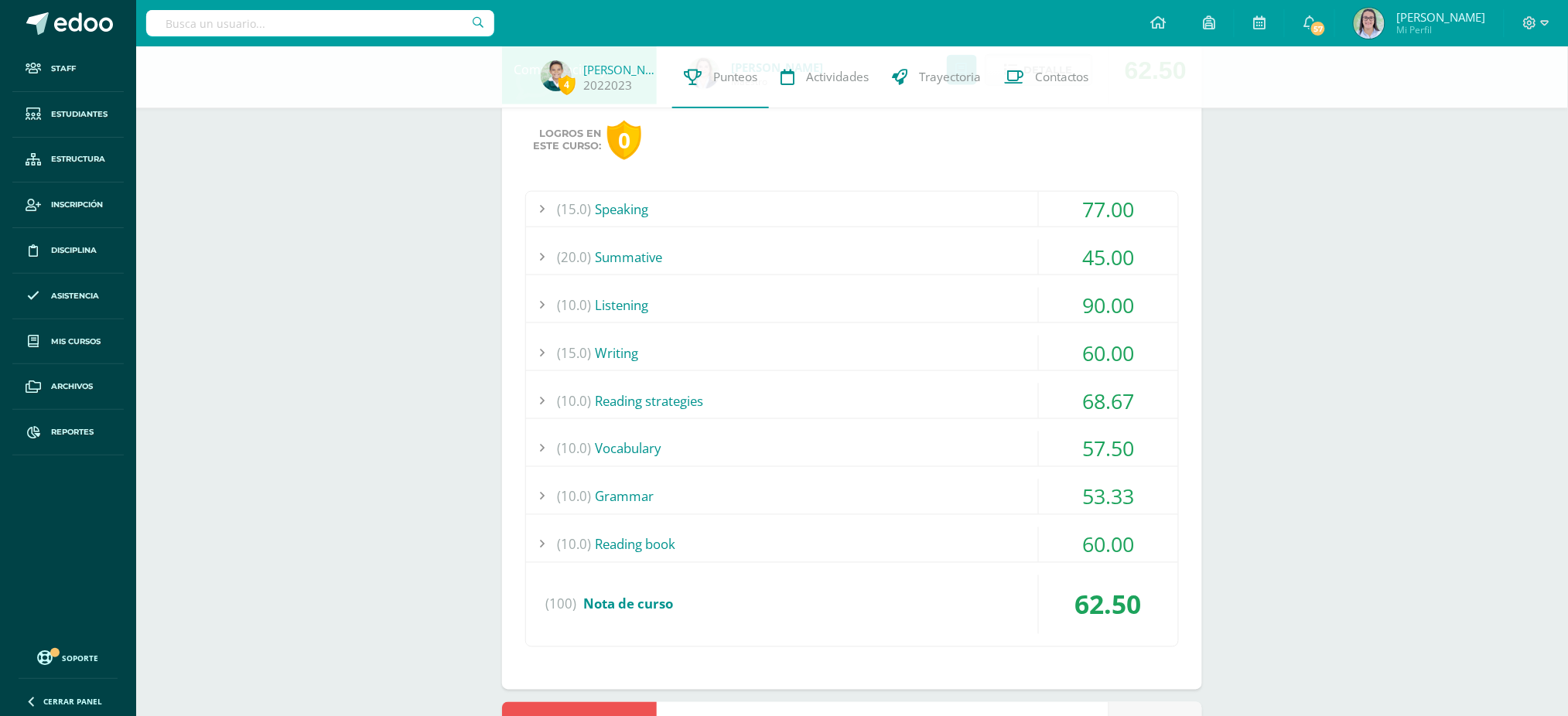
click at [952, 196] on div "(15.0) Speaking" at bounding box center [852, 208] width 652 height 35
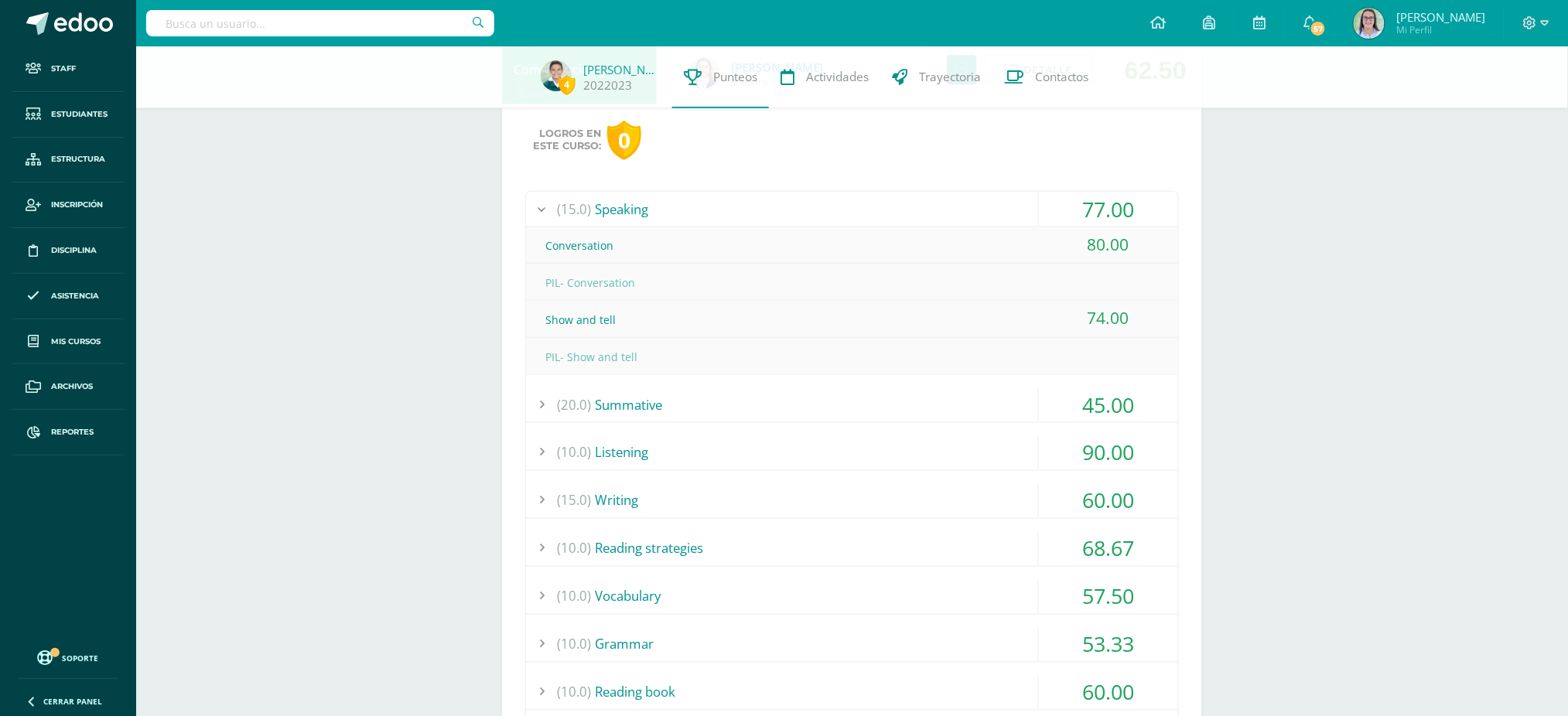
click at [952, 195] on div "(15.0) Speaking" at bounding box center [852, 208] width 652 height 35
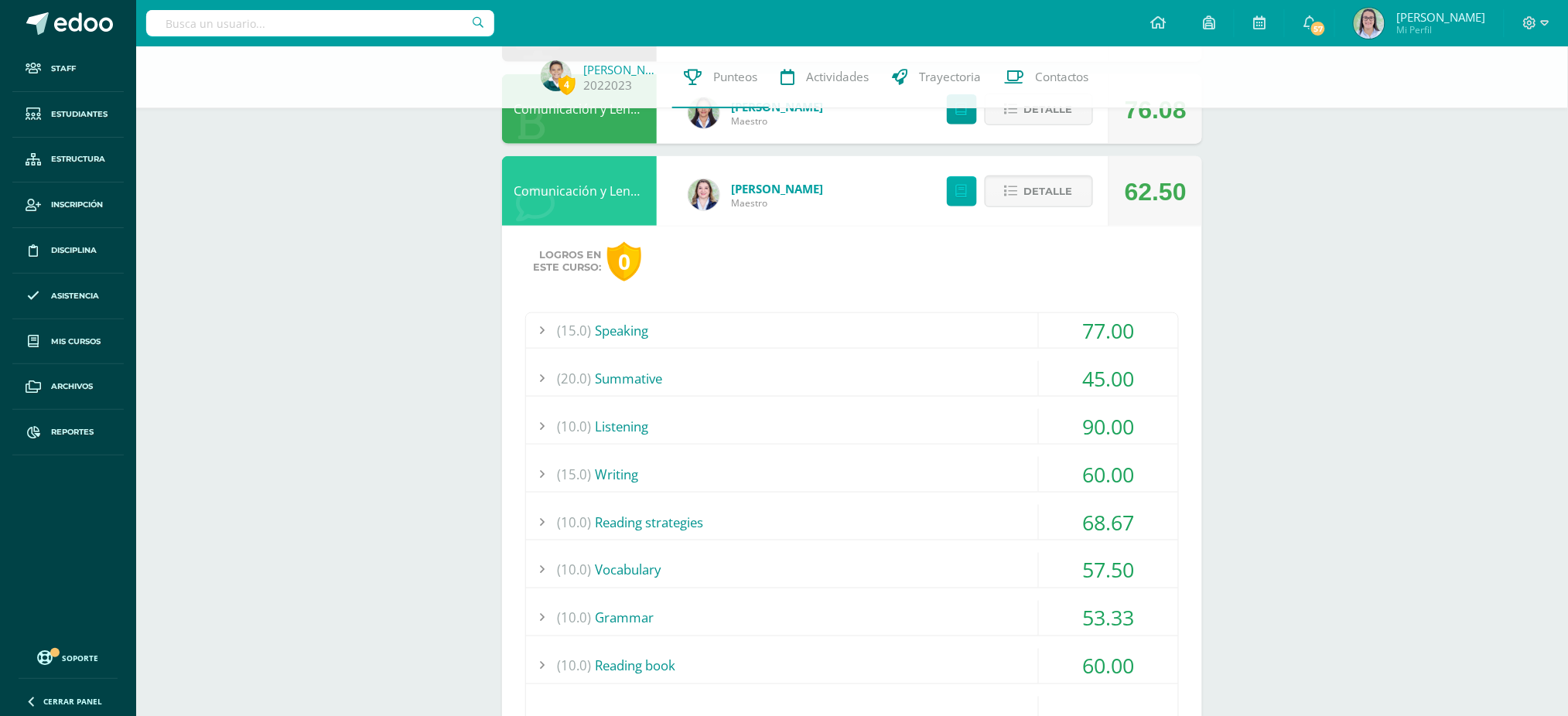
scroll to position [412, 0]
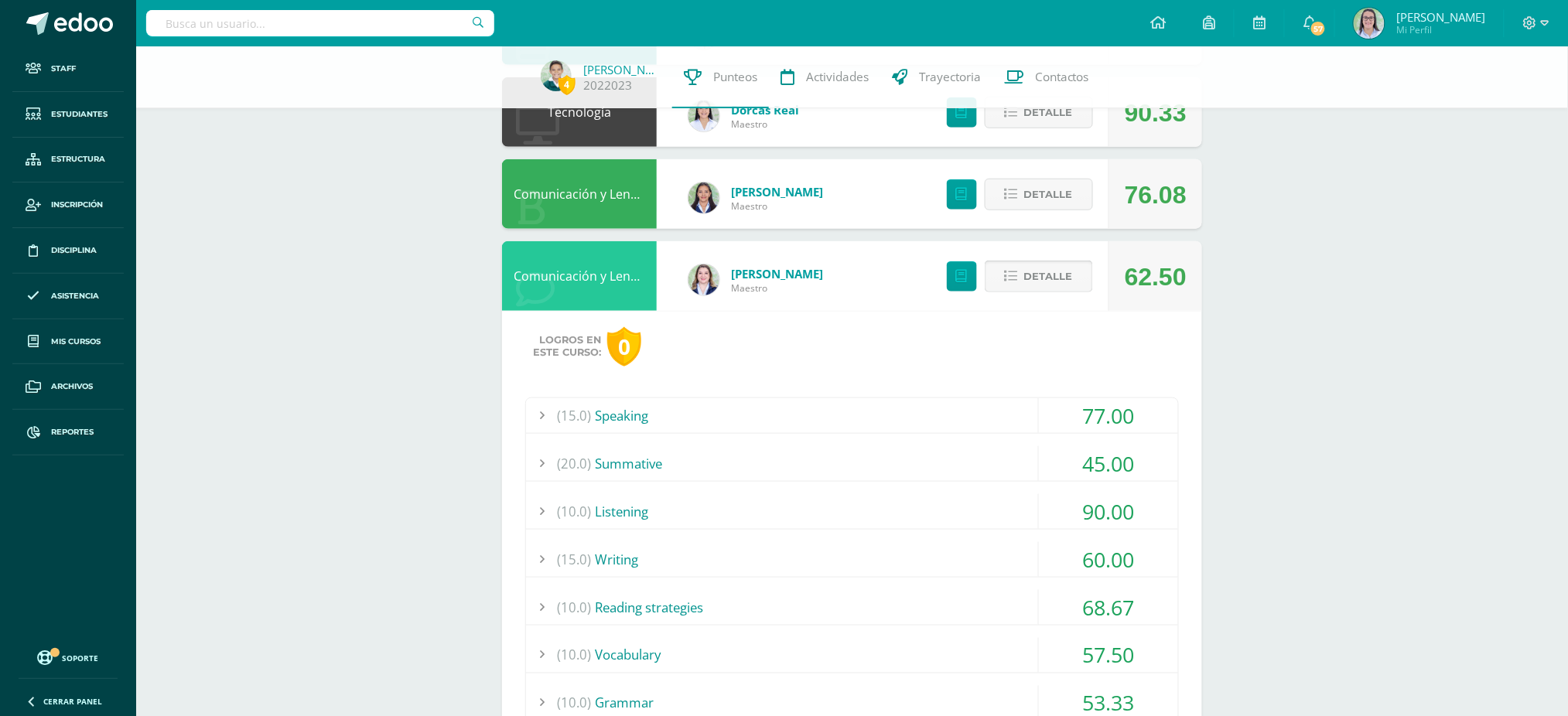
click at [1047, 272] on span "Detalle" at bounding box center [1048, 276] width 49 height 28
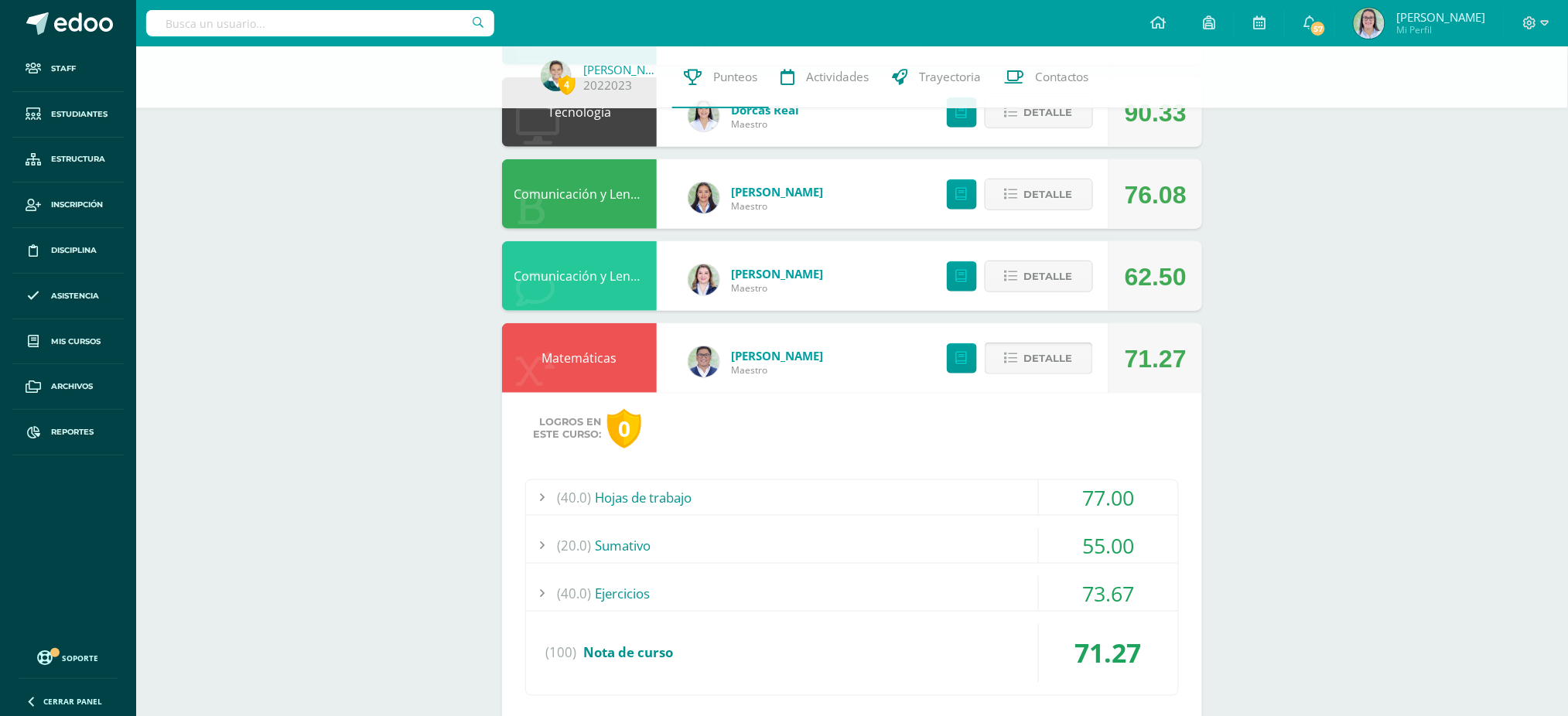
click at [1015, 355] on icon at bounding box center [1011, 358] width 13 height 13
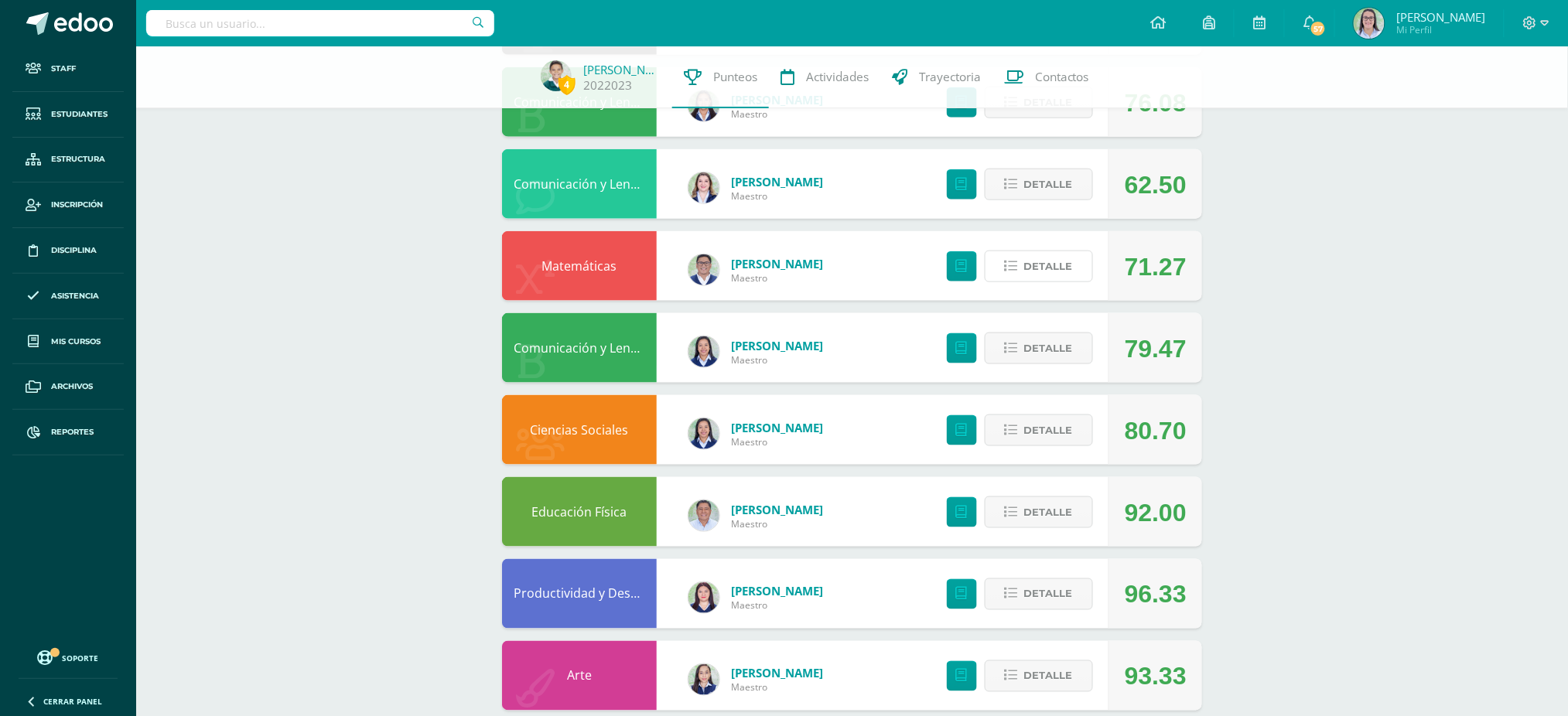
scroll to position [515, 0]
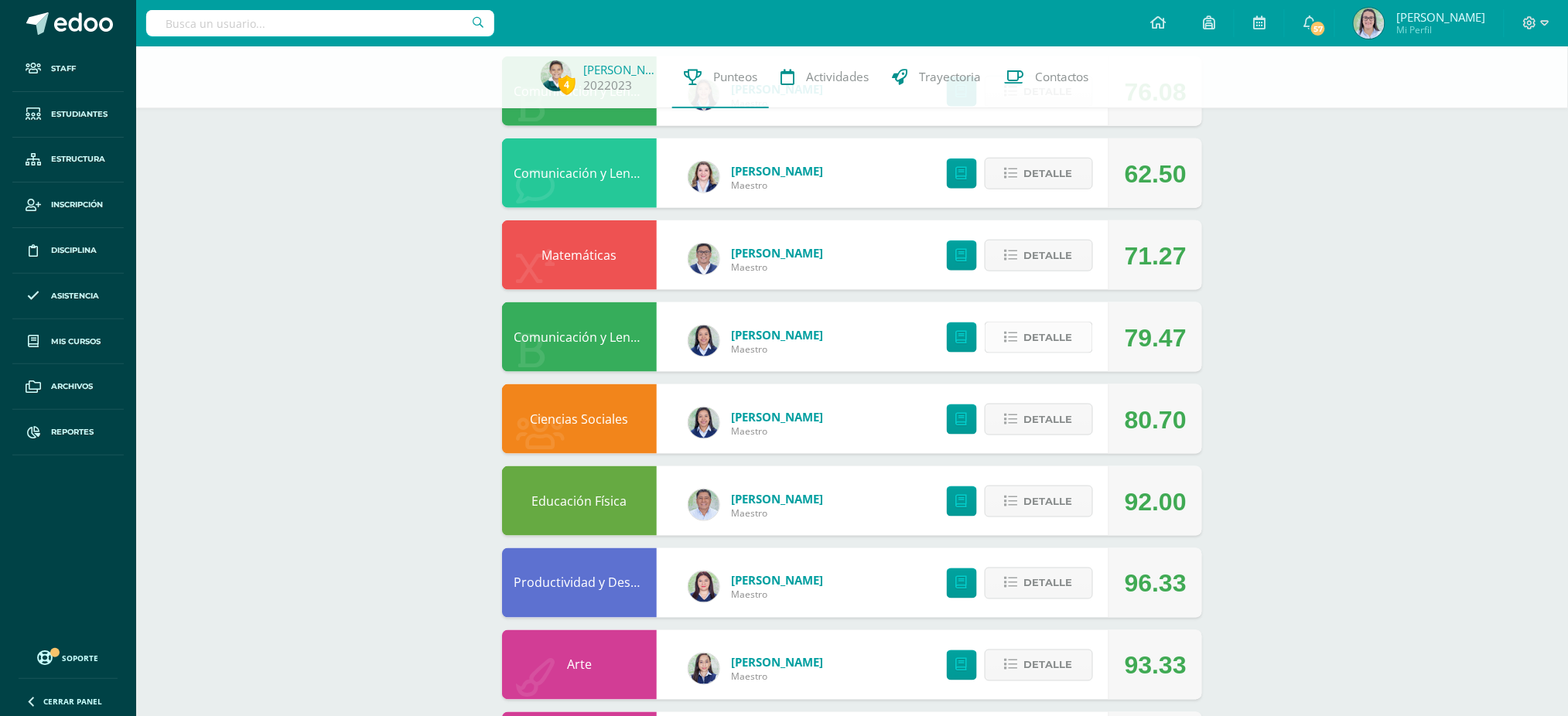
click at [1059, 337] on span "Detalle" at bounding box center [1048, 337] width 49 height 28
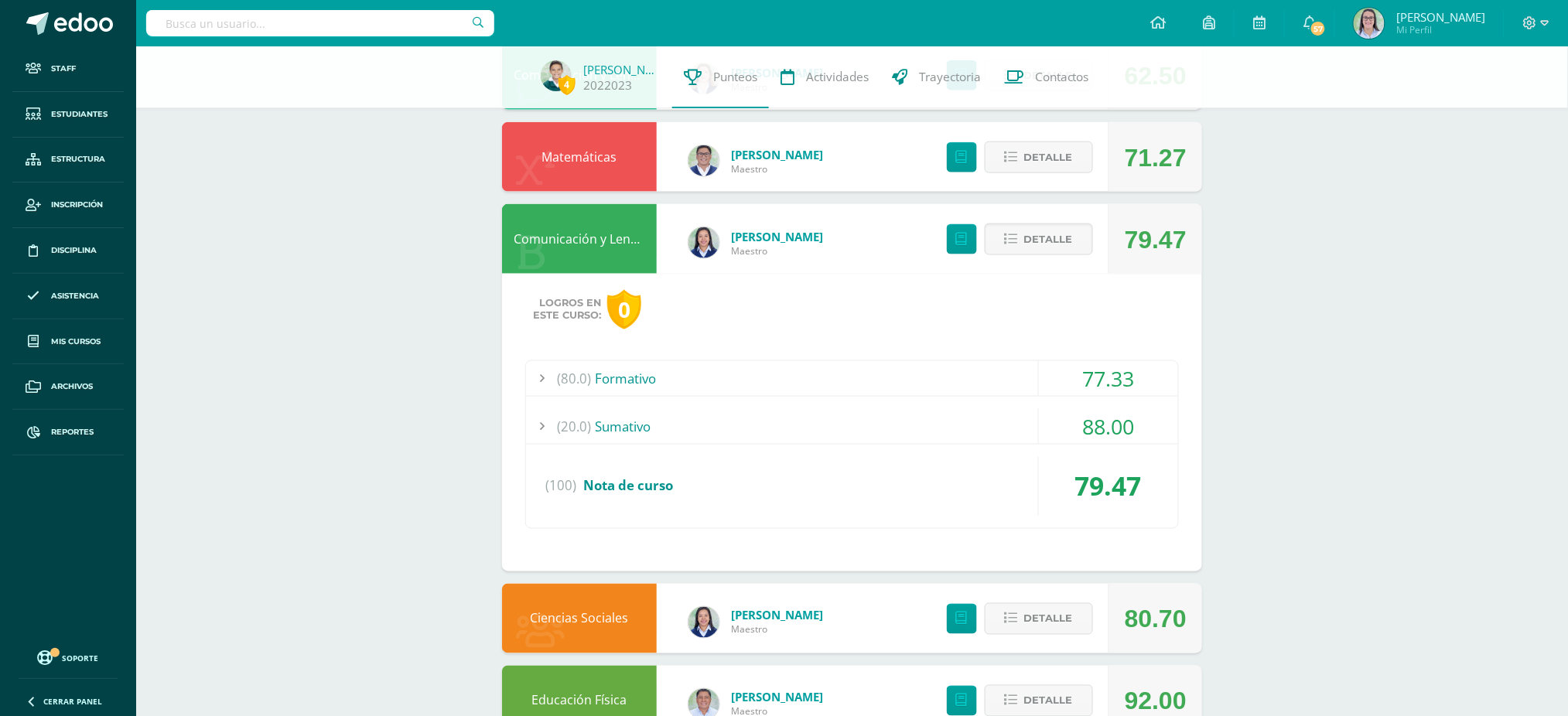
scroll to position [619, 0]
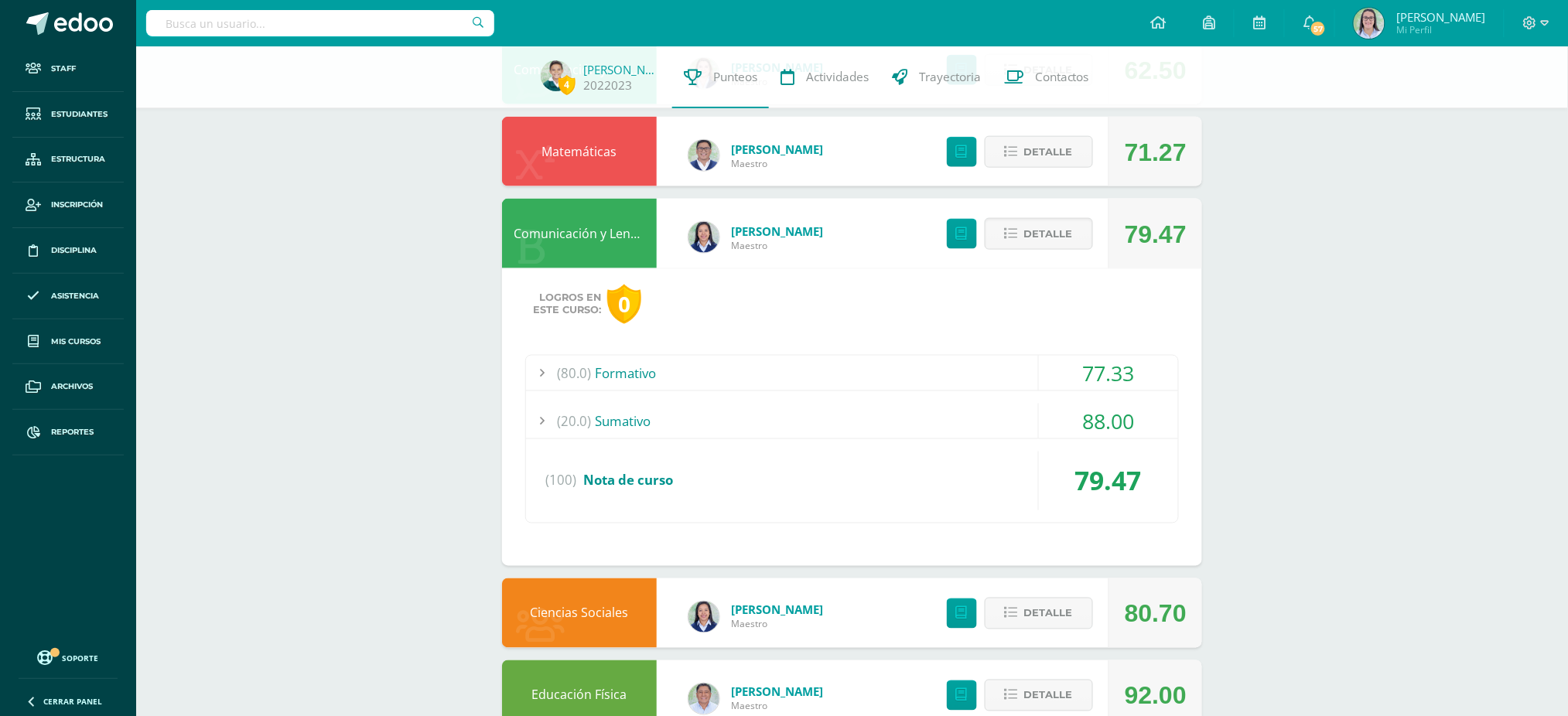
click at [759, 433] on div "(20.0) Sumativo" at bounding box center [852, 420] width 652 height 35
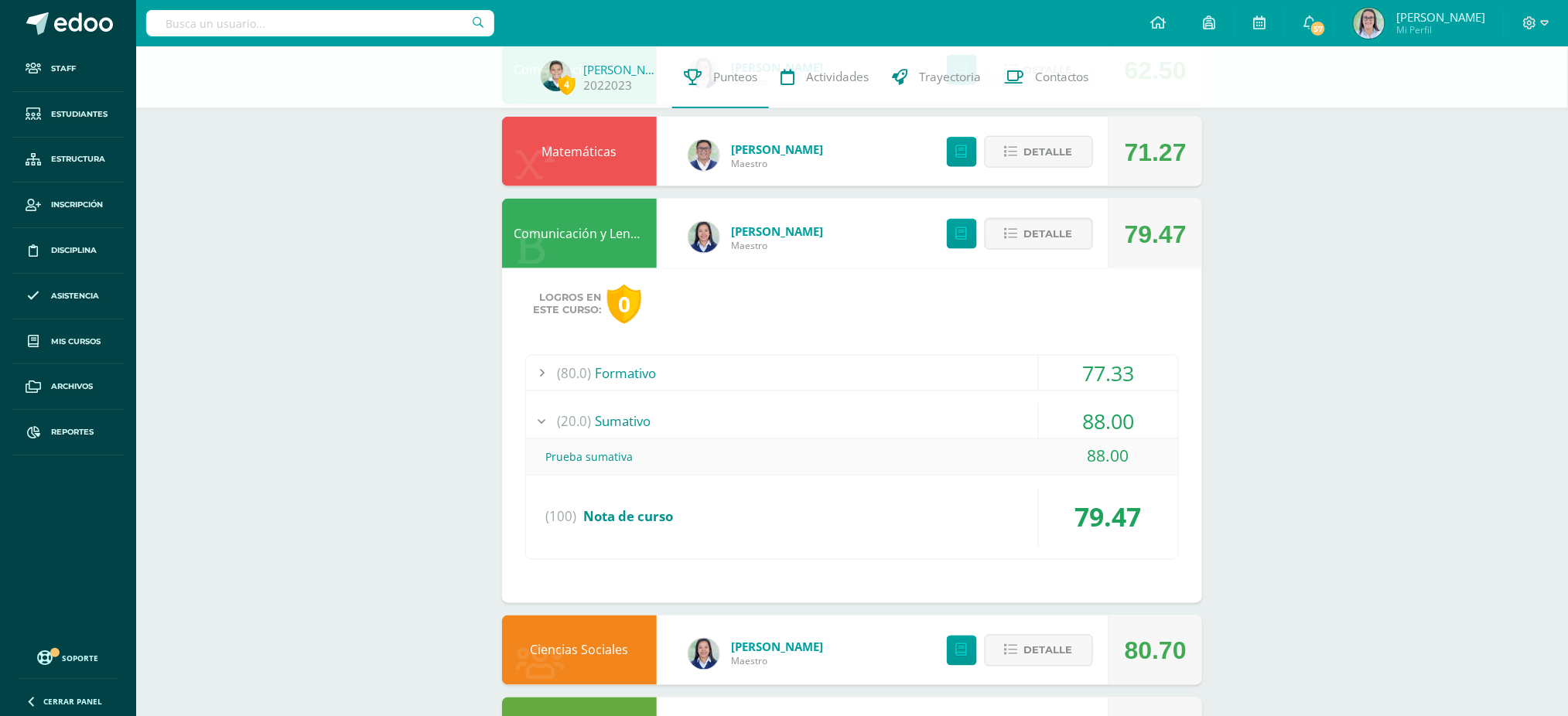
click at [759, 433] on div "(20.0) Sumativo" at bounding box center [852, 420] width 652 height 35
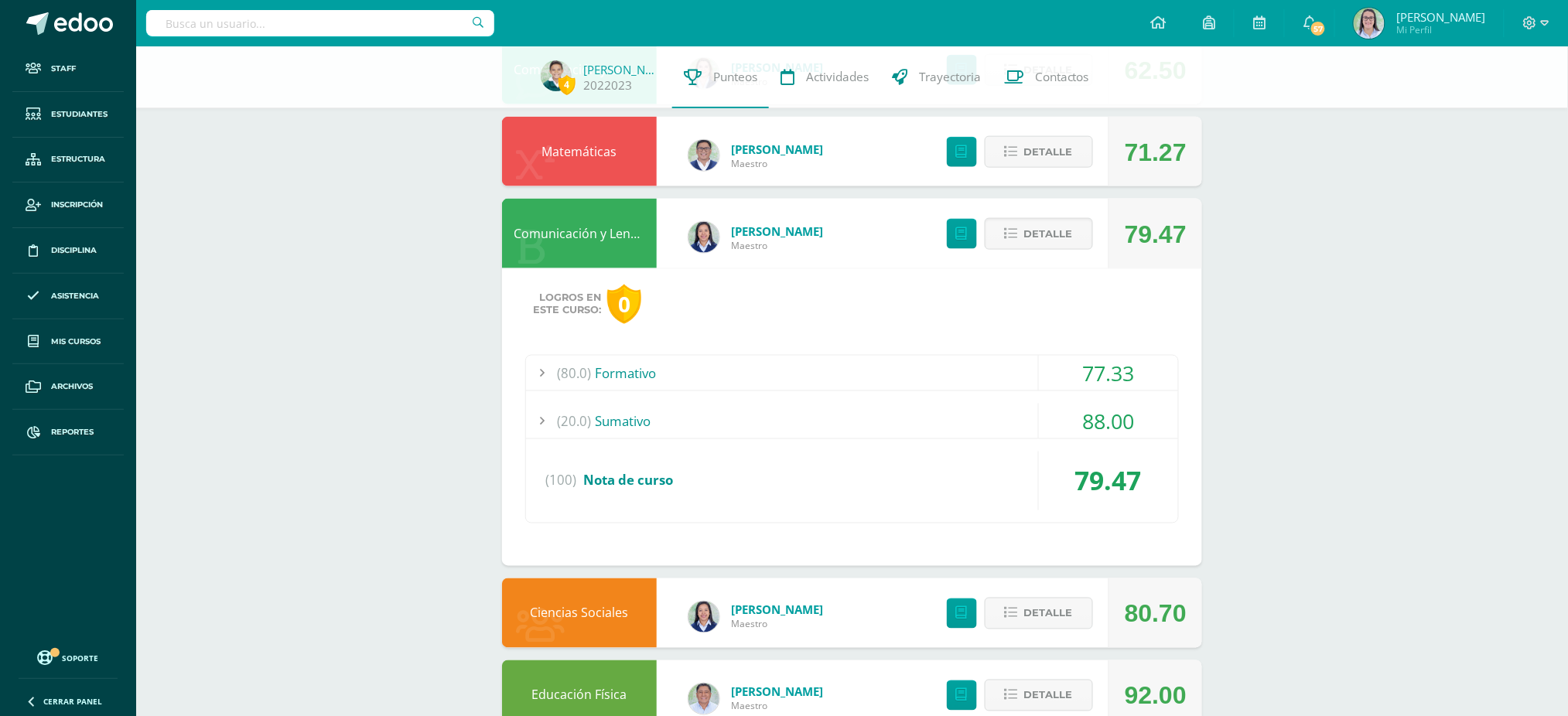
click at [770, 375] on div "(80.0) Formativo" at bounding box center [852, 373] width 652 height 35
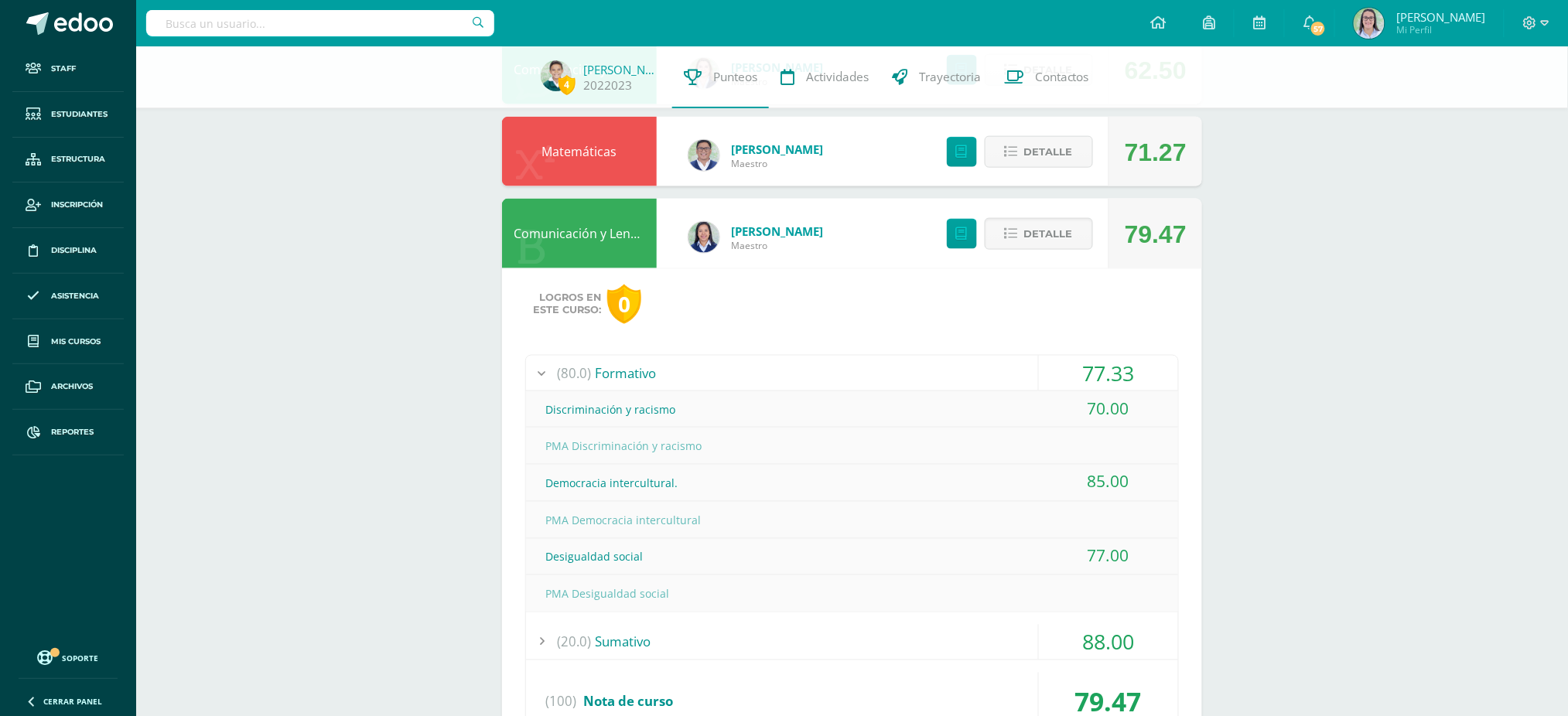
click at [770, 375] on div "(80.0) Formativo" at bounding box center [852, 373] width 652 height 35
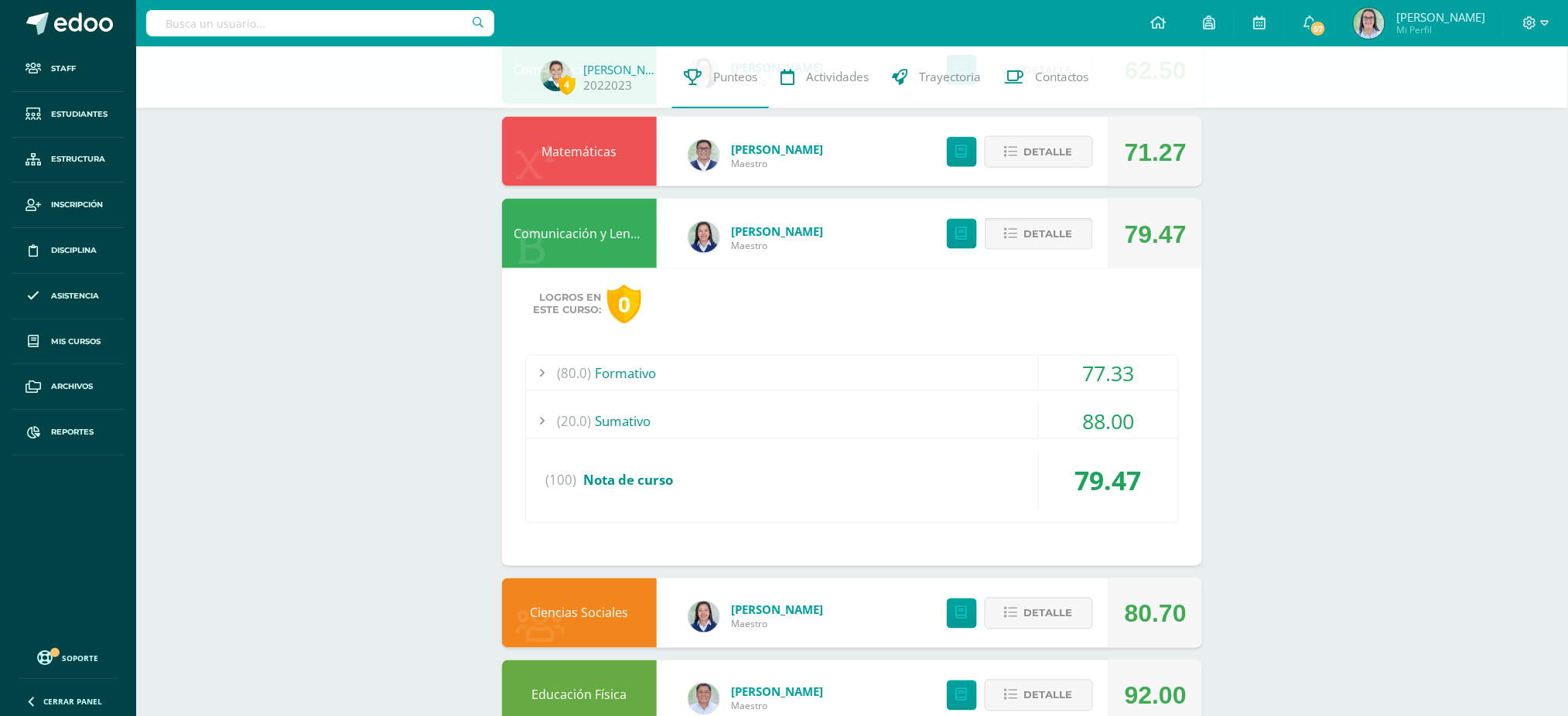
click at [1011, 232] on icon at bounding box center [1011, 233] width 13 height 13
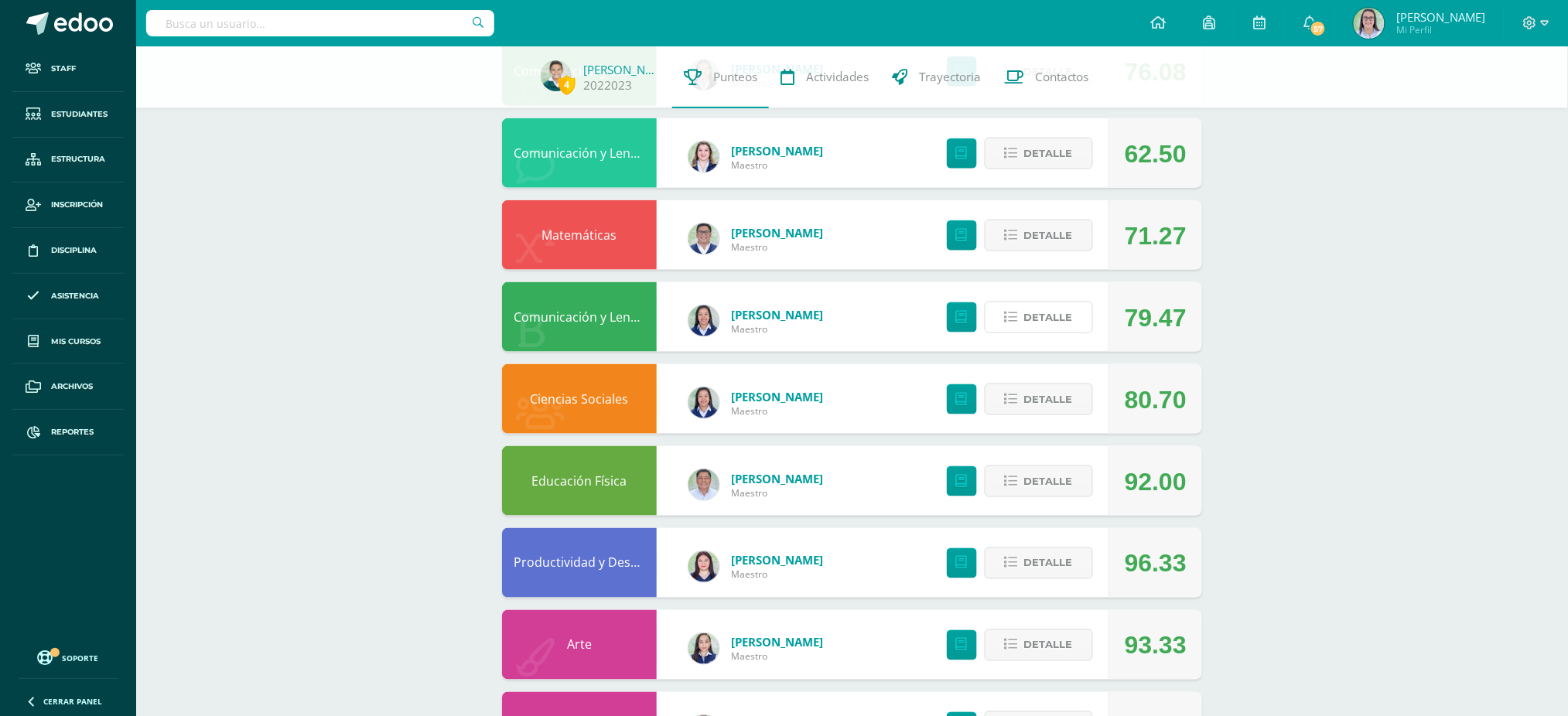
scroll to position [280, 0]
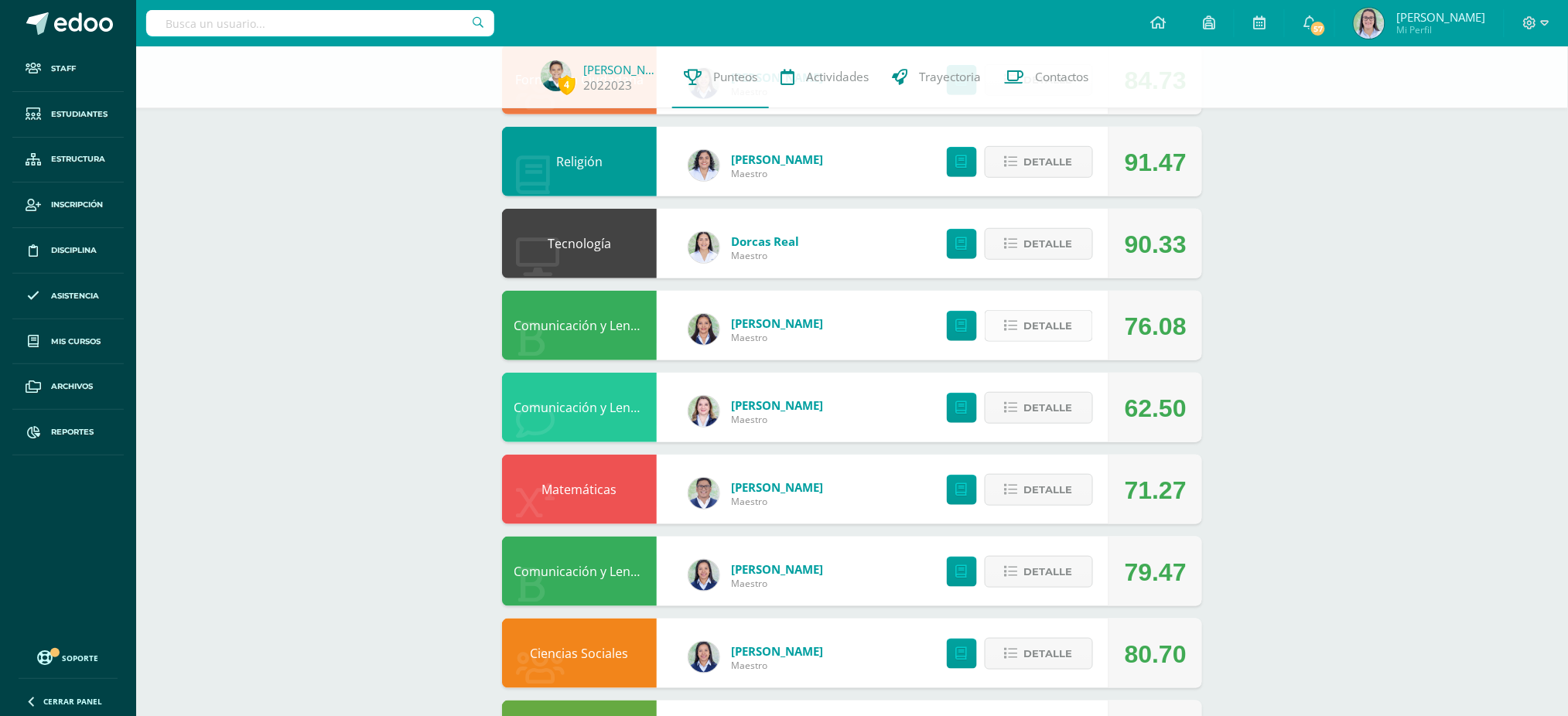
click at [1056, 329] on span "Detalle" at bounding box center [1048, 326] width 49 height 28
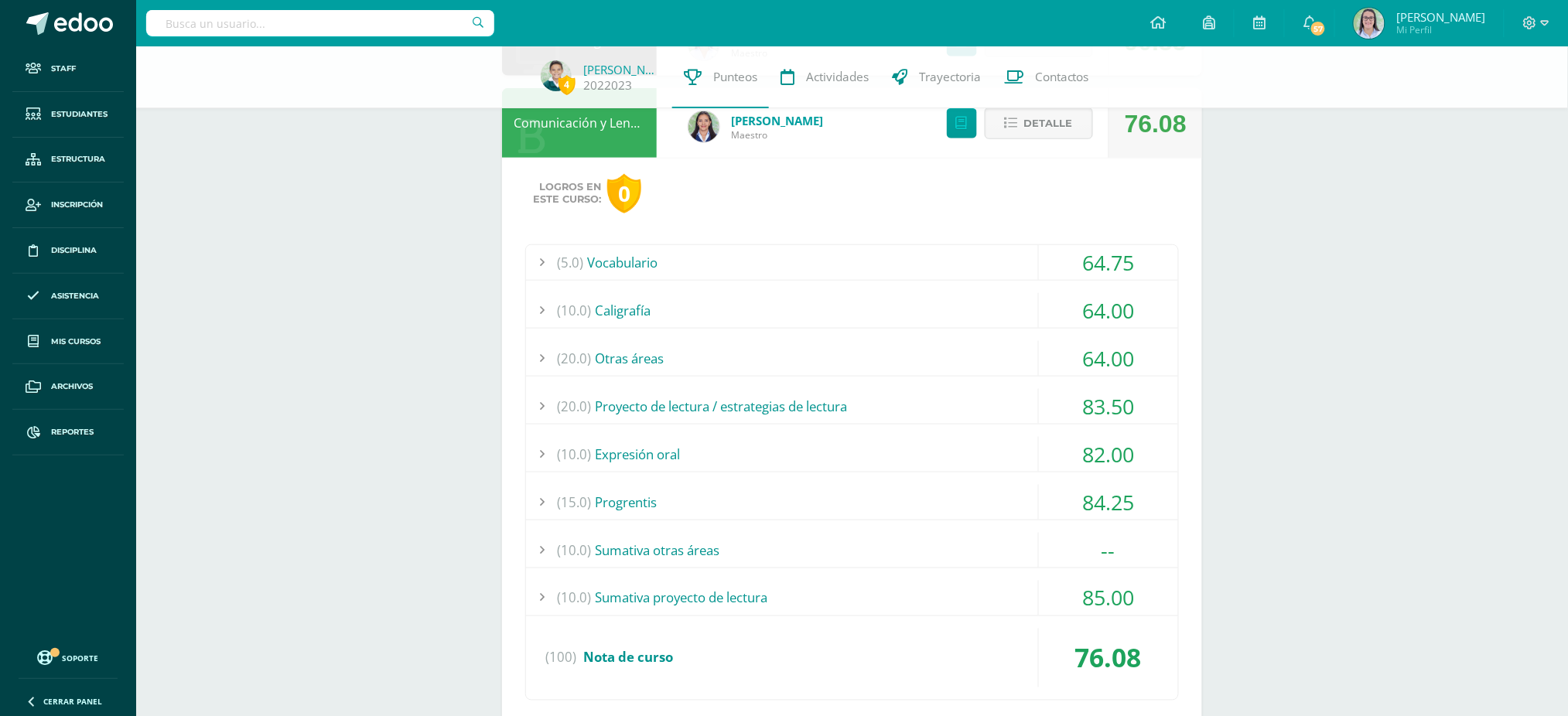
scroll to position [487, 0]
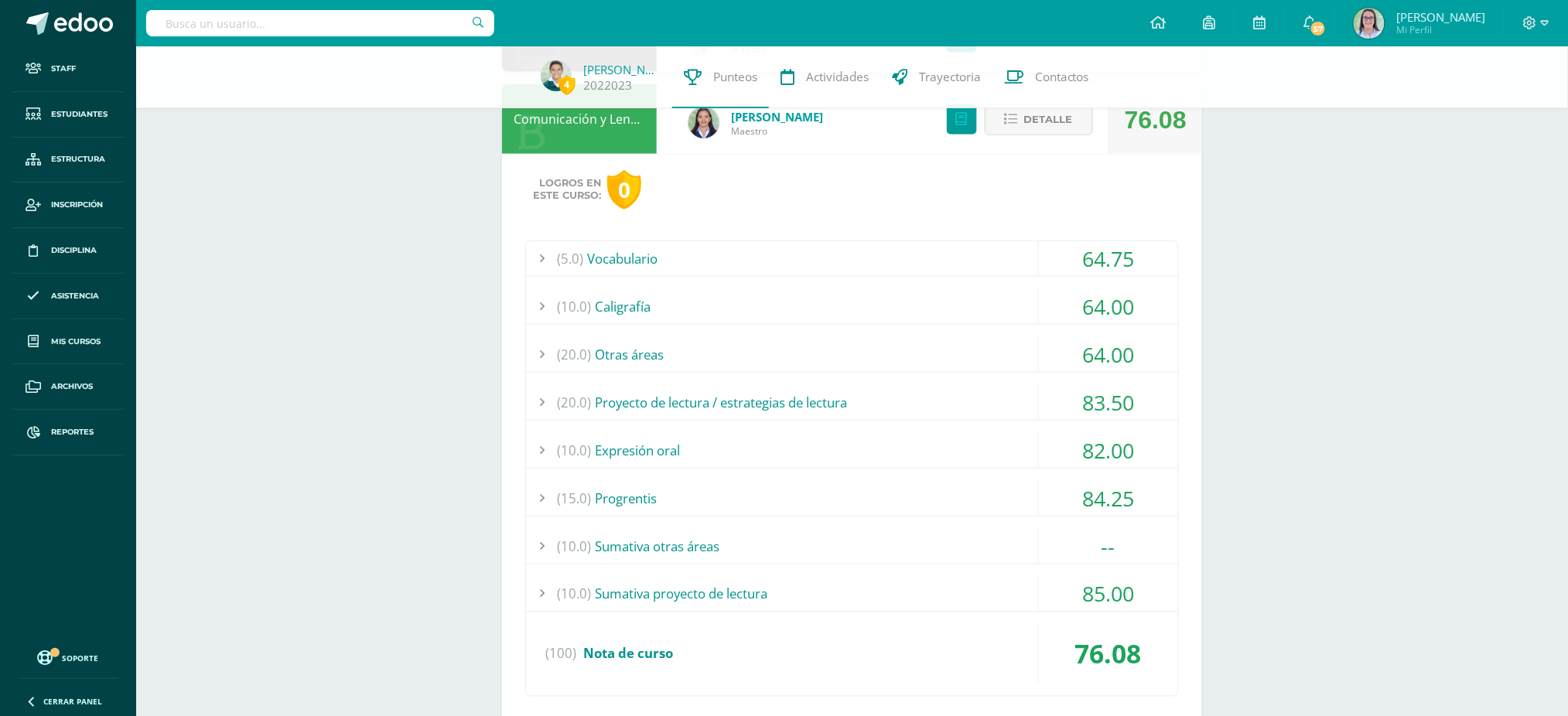
click at [719, 591] on div "(10.0) Sumativa proyecto de lectura" at bounding box center [852, 594] width 652 height 35
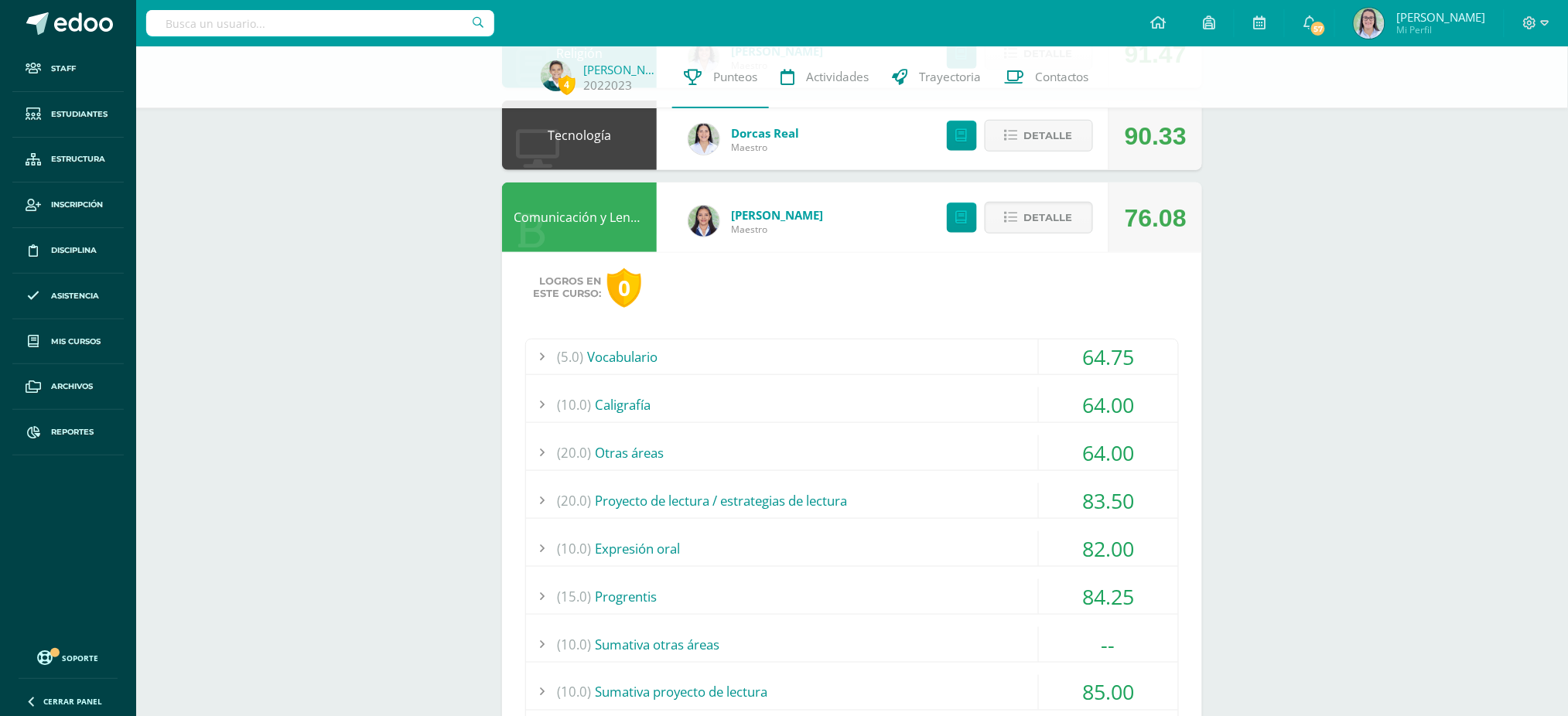
scroll to position [384, 0]
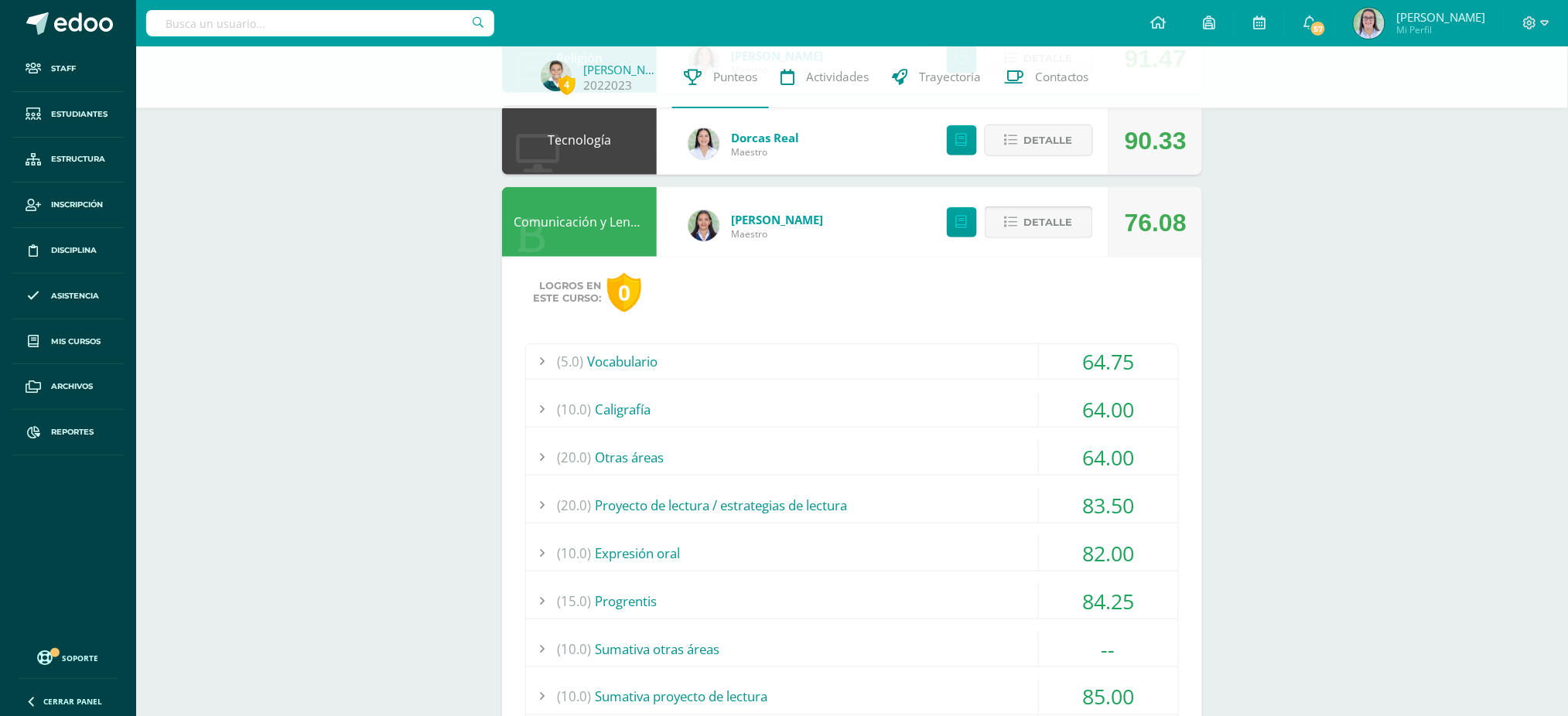
click at [1065, 207] on button "Detalle" at bounding box center [1039, 222] width 109 height 32
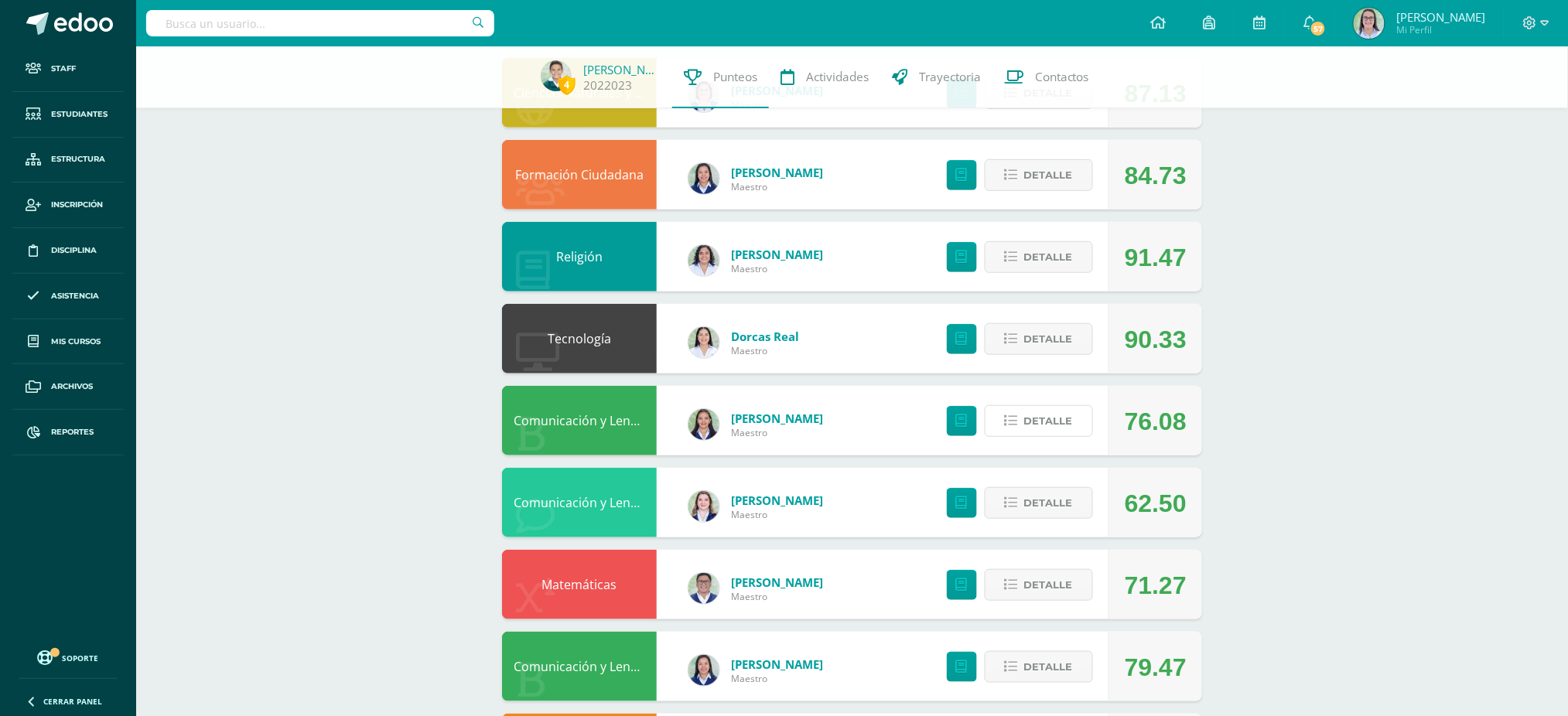
scroll to position [178, 0]
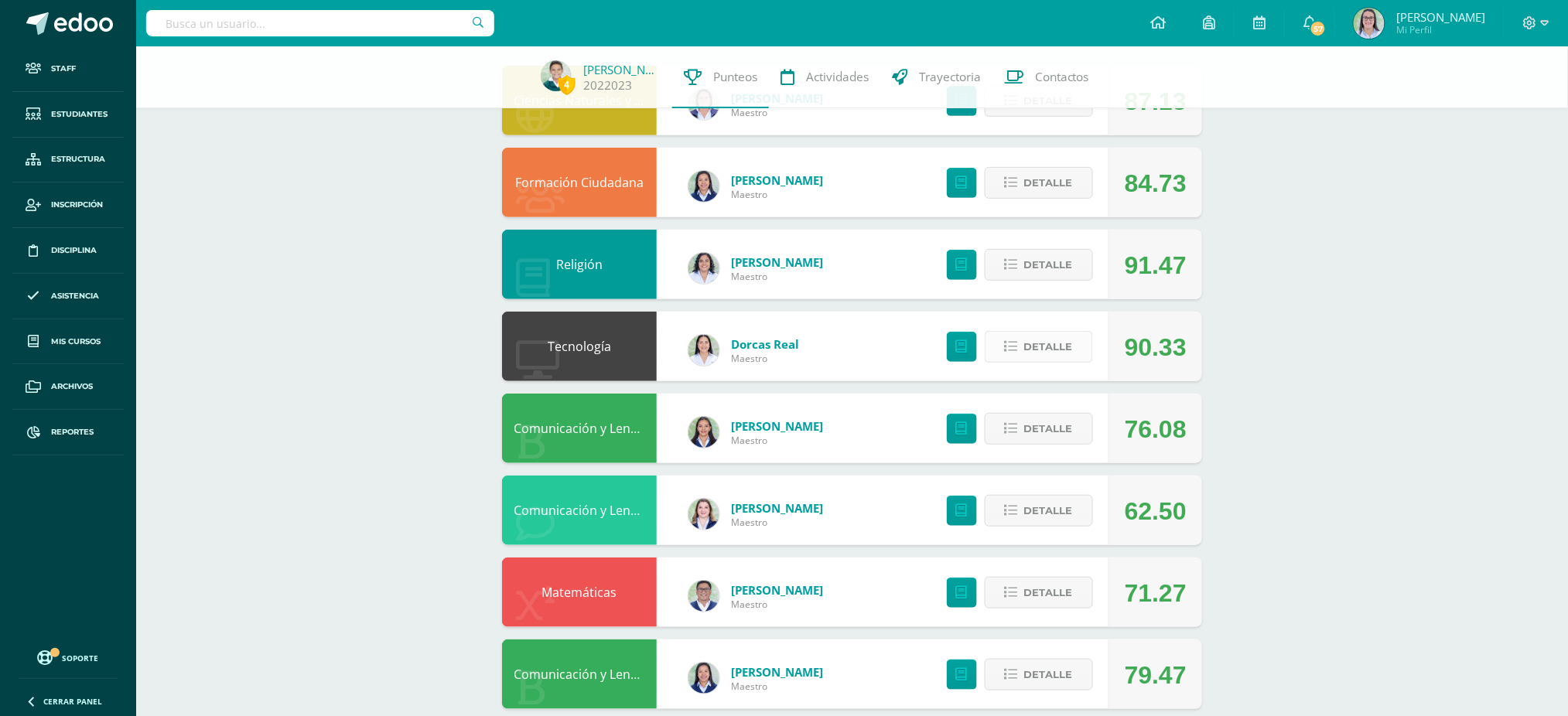
click at [1062, 343] on span "Detalle" at bounding box center [1048, 346] width 49 height 28
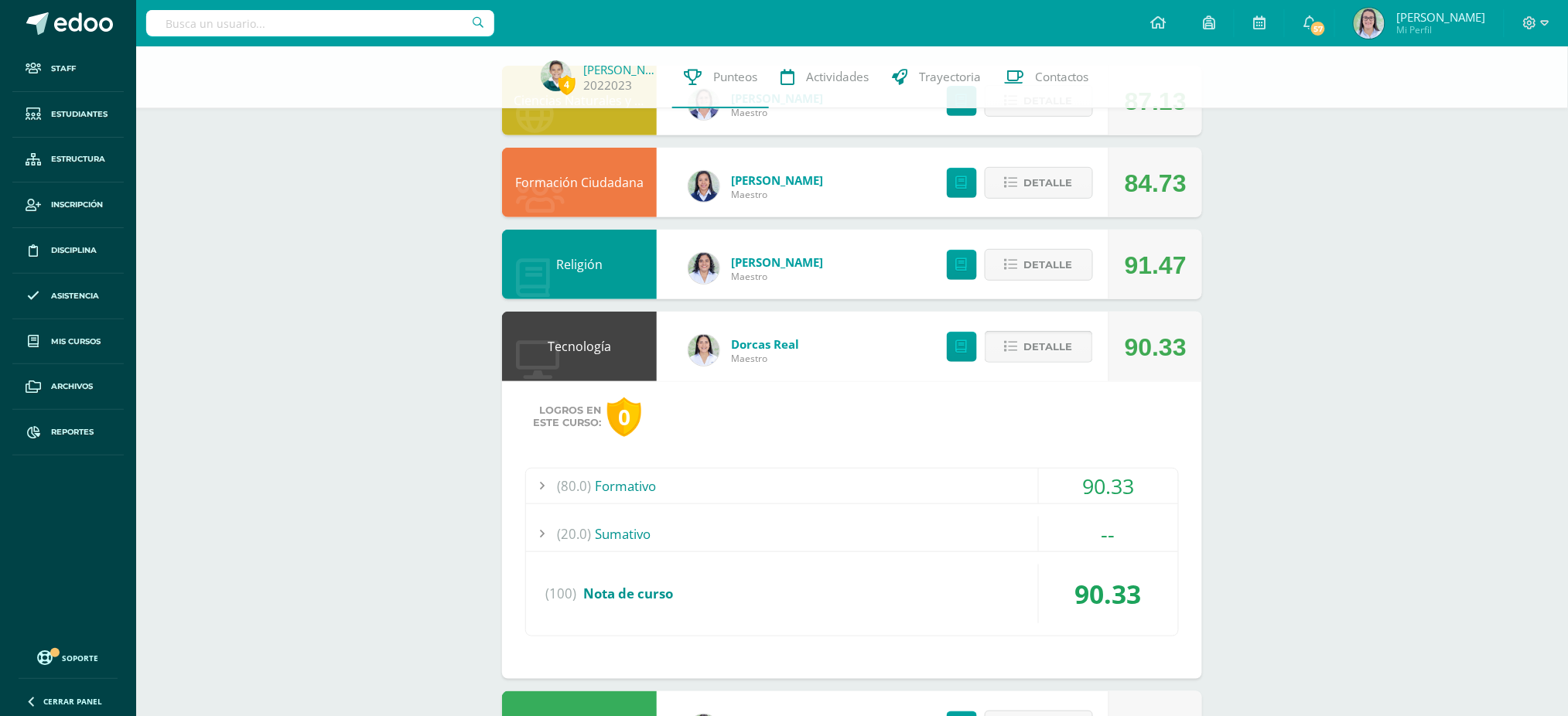
click at [1030, 345] on span "Detalle" at bounding box center [1048, 346] width 49 height 28
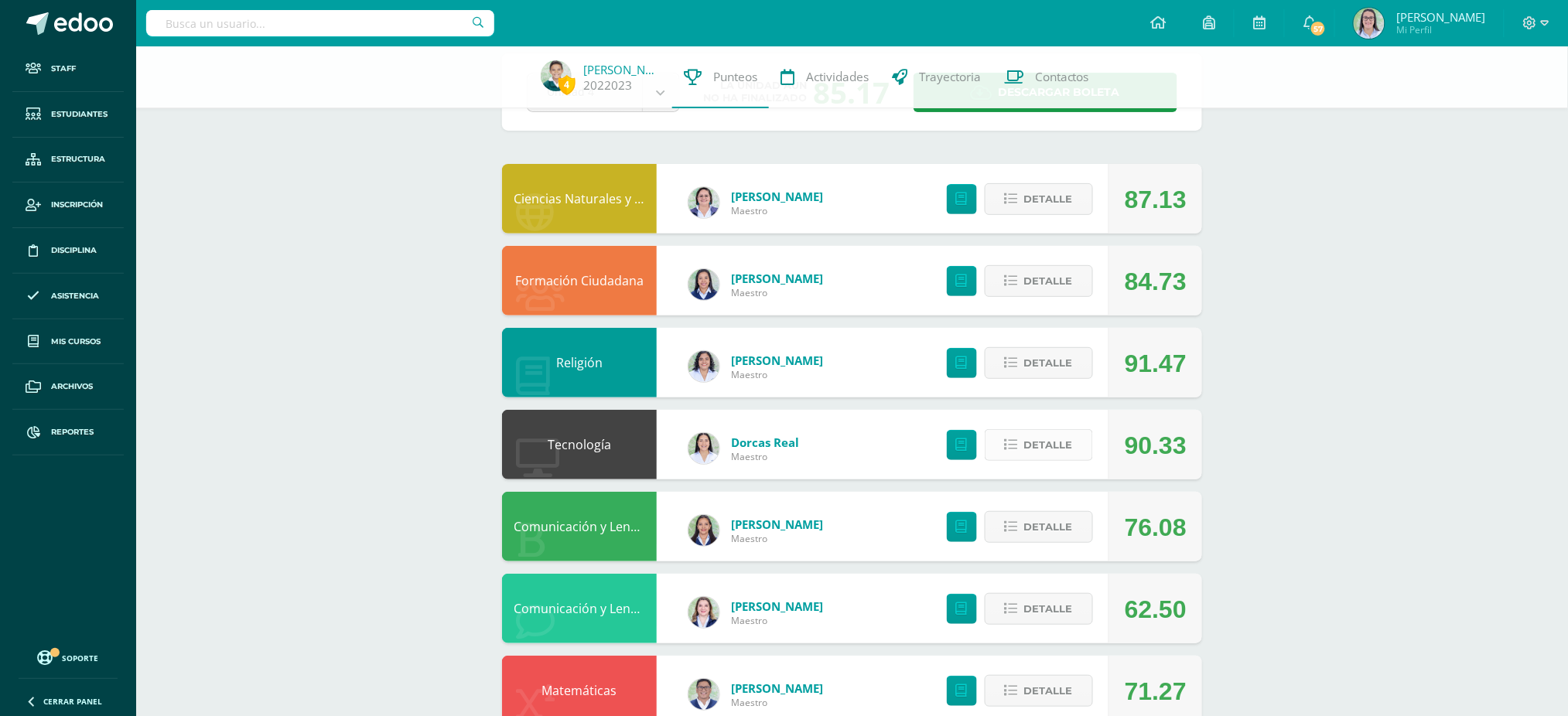
scroll to position [75, 0]
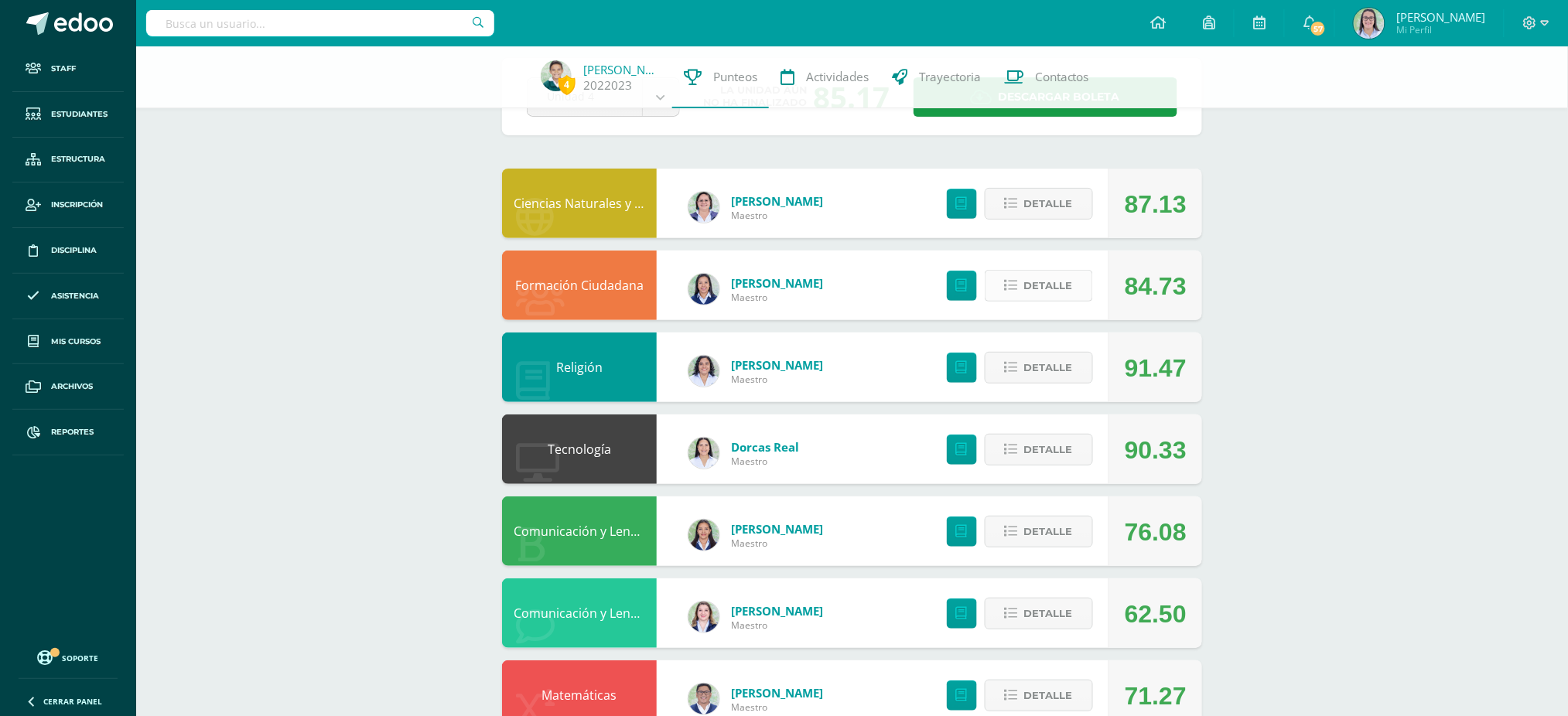
click at [1034, 280] on span "Detalle" at bounding box center [1048, 285] width 49 height 28
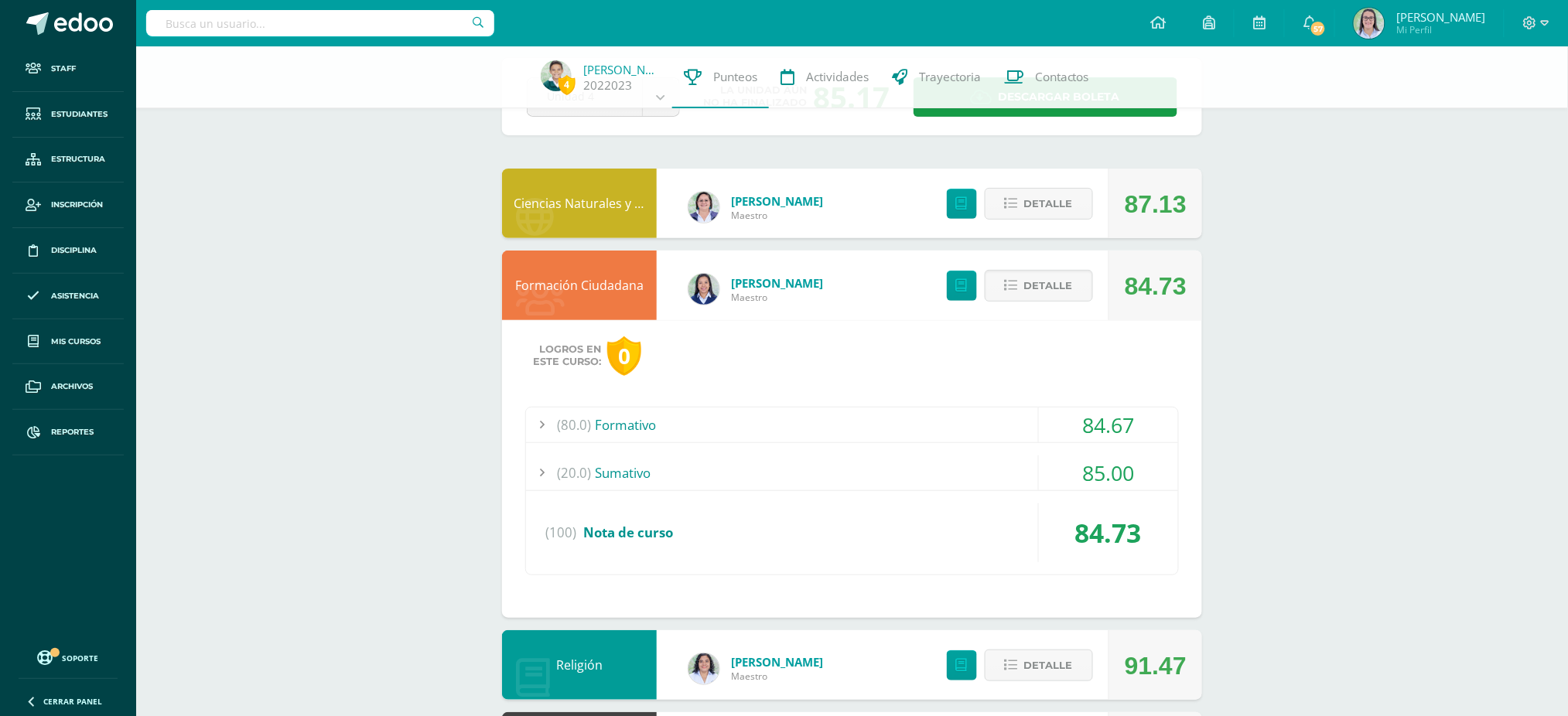
click at [772, 418] on div "(80.0) Formativo" at bounding box center [852, 425] width 652 height 35
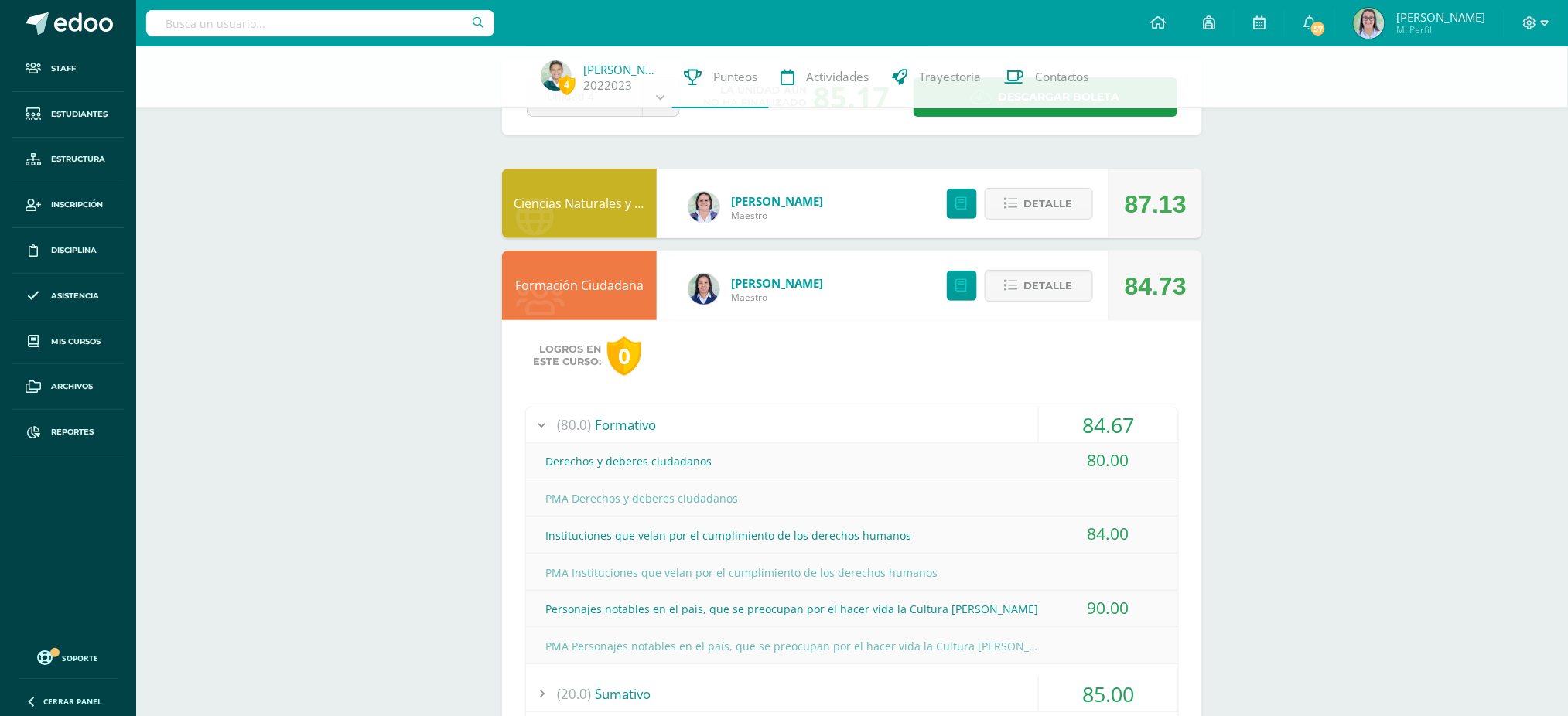
click at [772, 418] on div "(80.0) Formativo" at bounding box center [852, 425] width 652 height 35
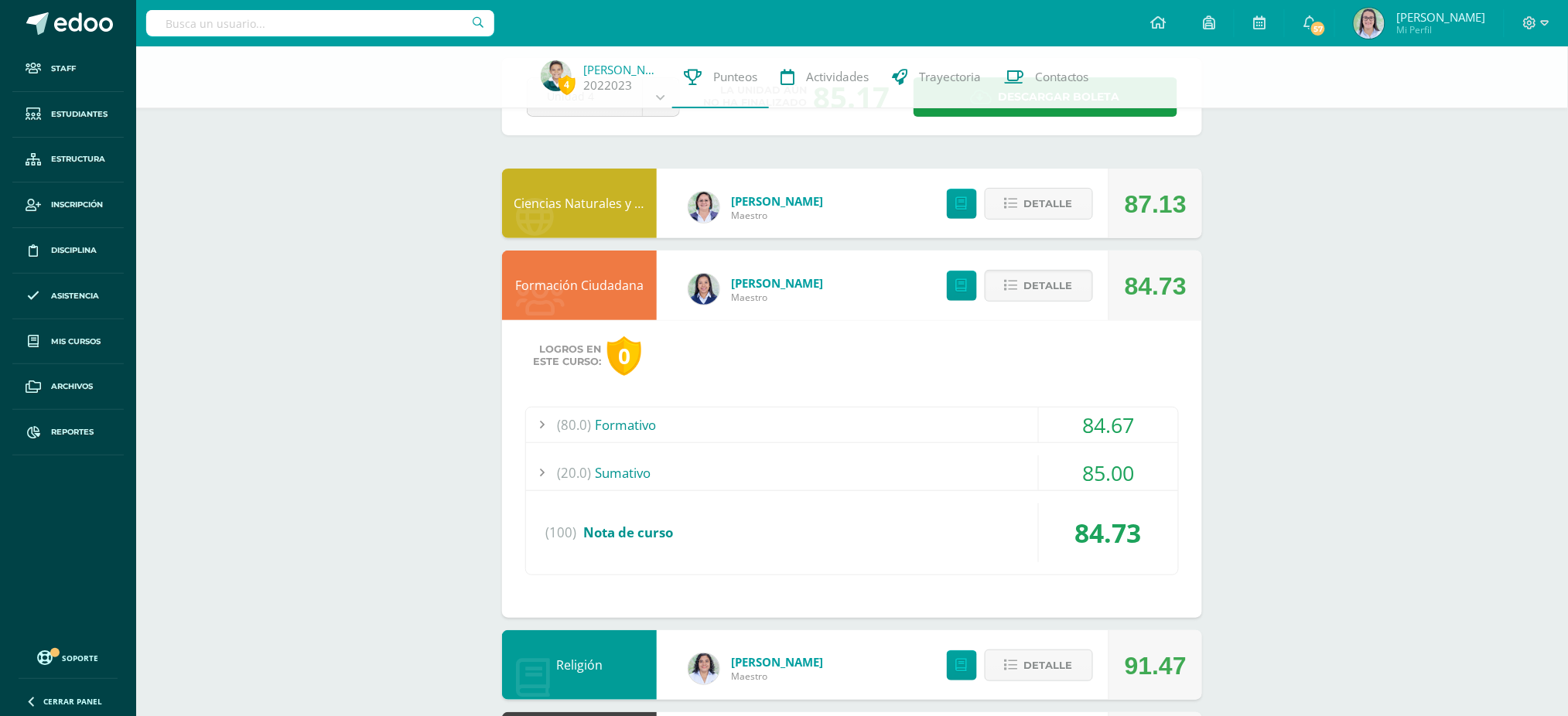
click at [775, 521] on div "(100) Nota de curso" at bounding box center [852, 532] width 652 height 59
click at [782, 468] on div "(20.0) Sumativo" at bounding box center [852, 472] width 652 height 35
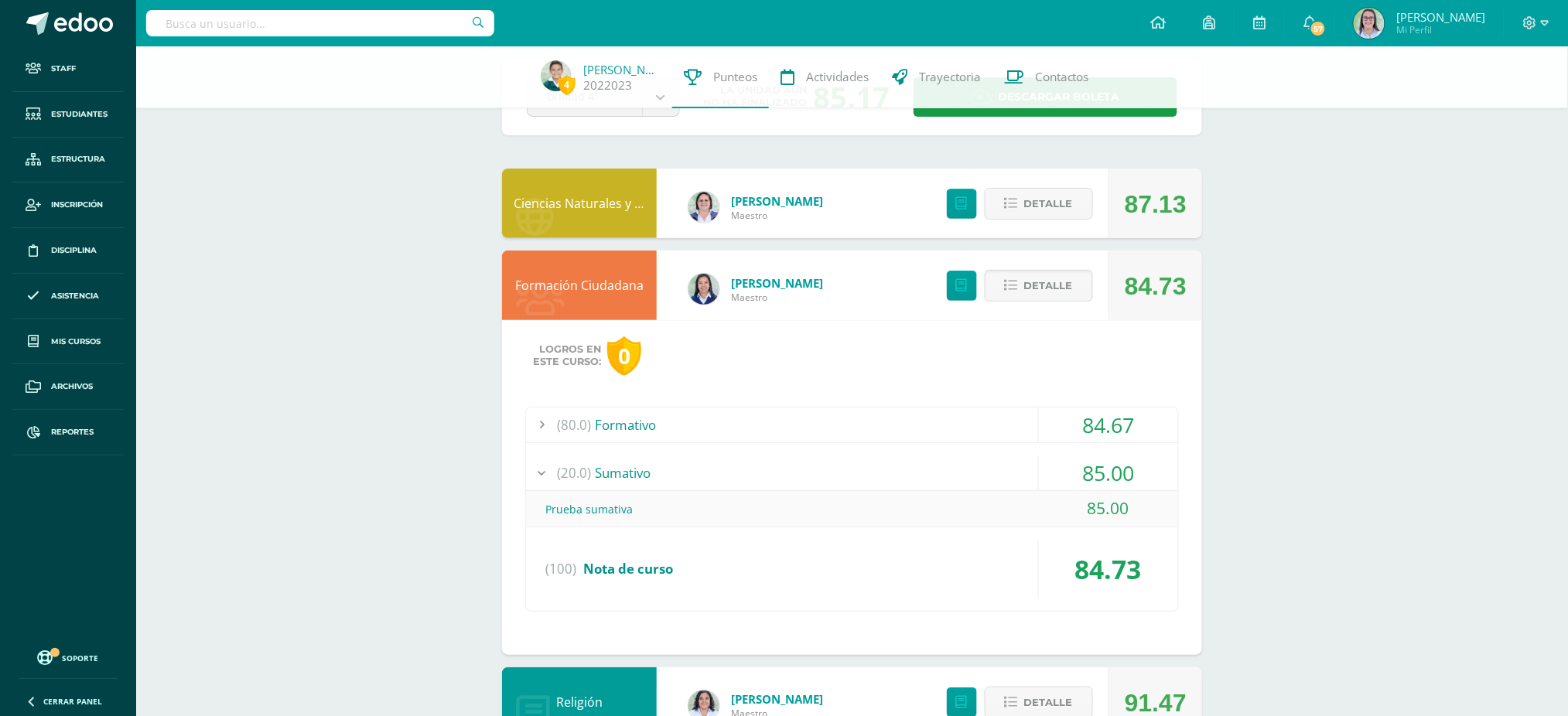
click at [782, 468] on div "(20.0) Sumativo" at bounding box center [852, 472] width 652 height 35
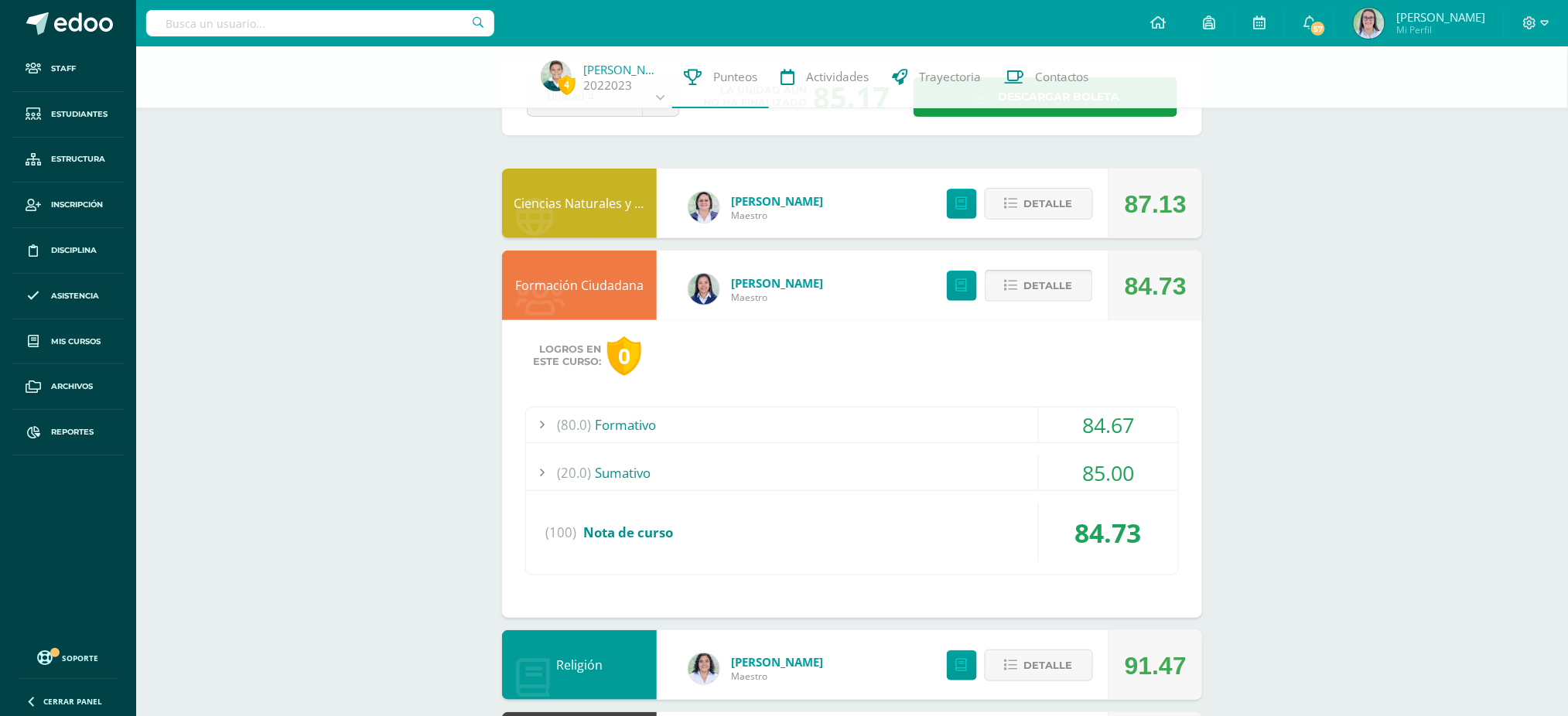
click at [1015, 284] on icon at bounding box center [1011, 285] width 13 height 13
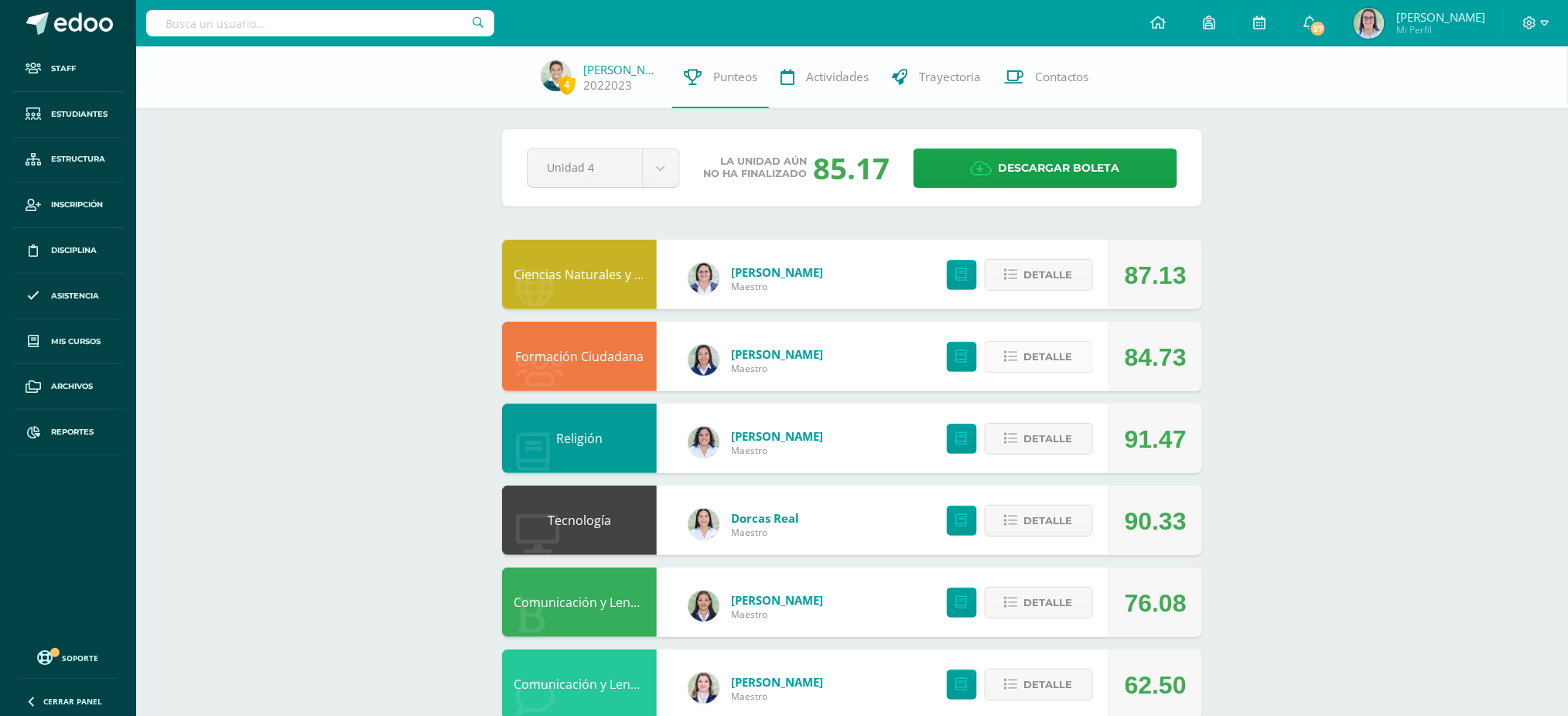
scroll to position [0, 0]
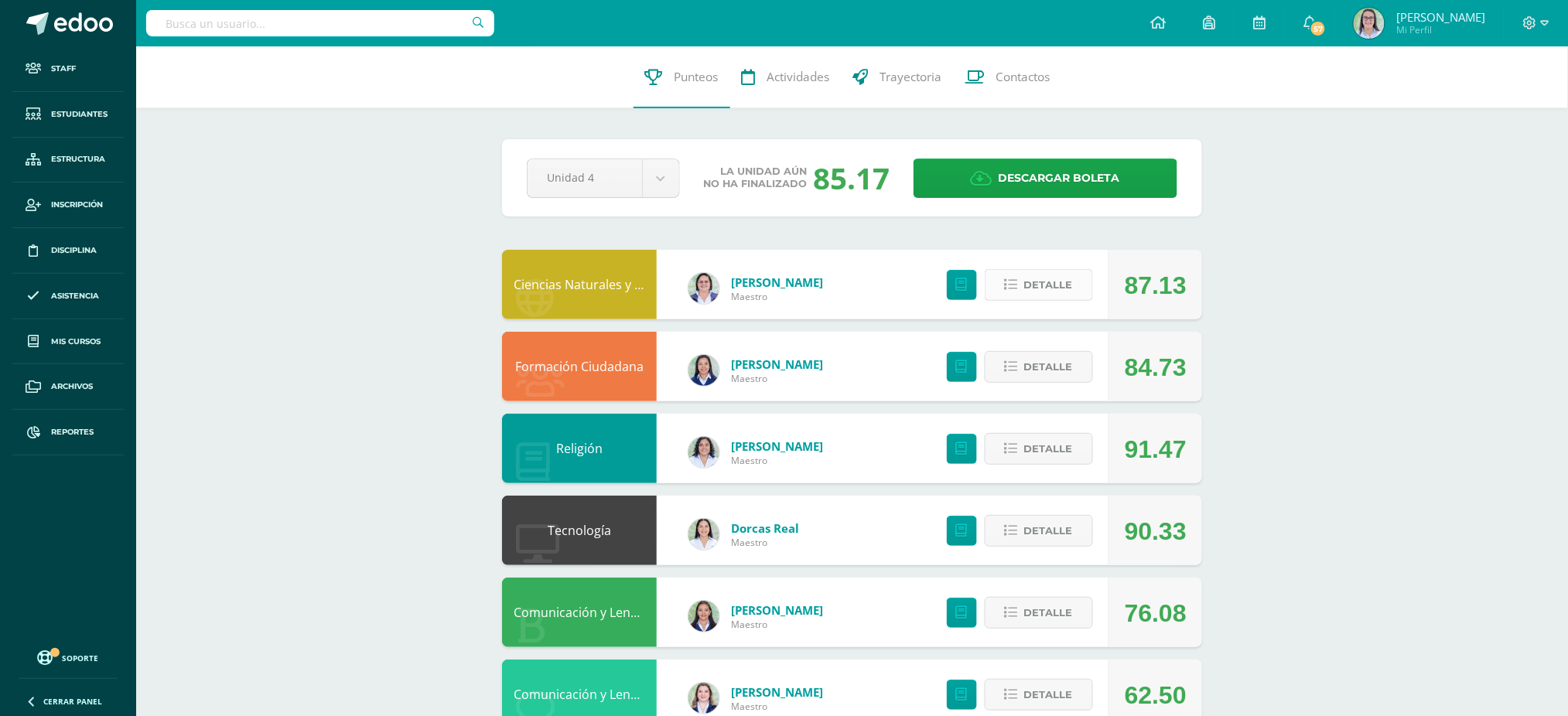
click at [1063, 294] on span "Detalle" at bounding box center [1048, 285] width 49 height 28
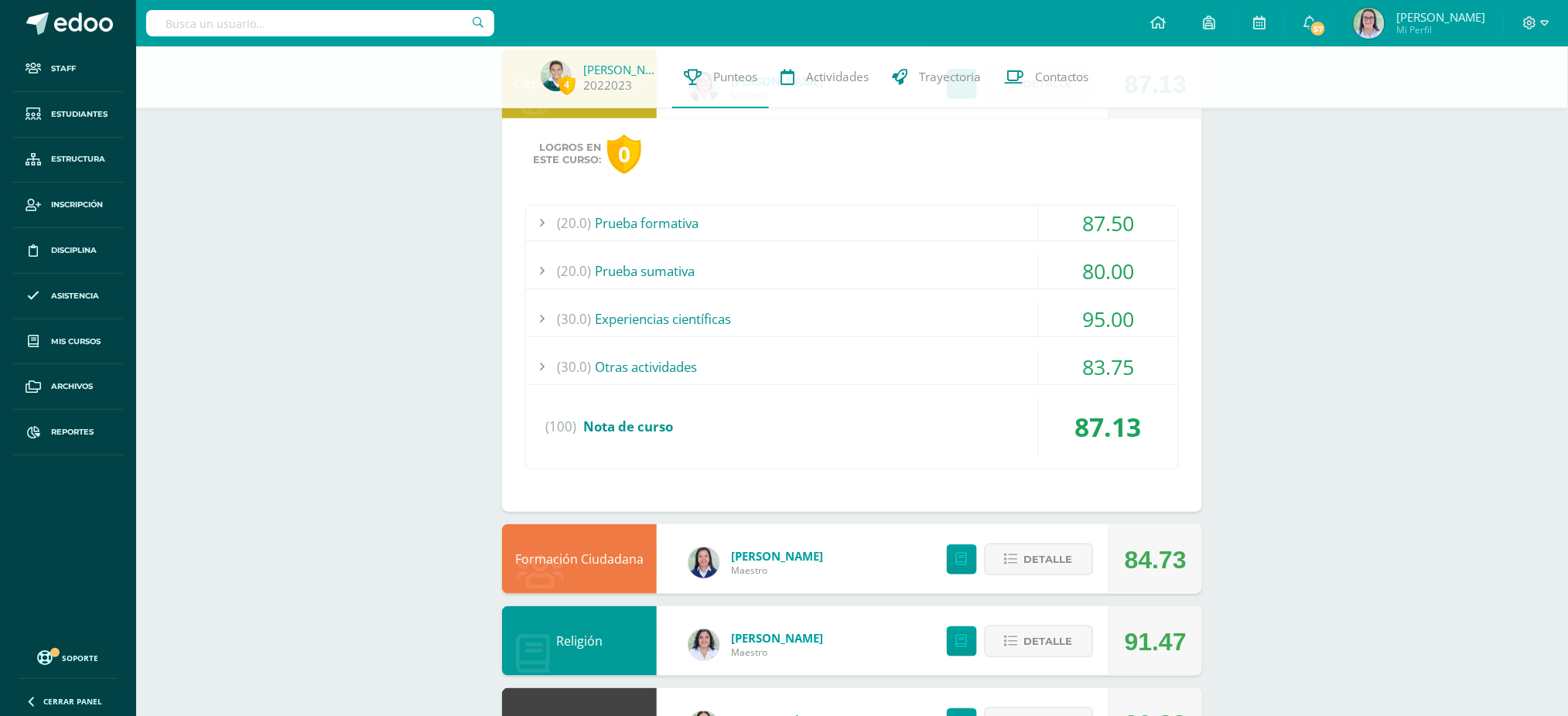
scroll to position [206, 0]
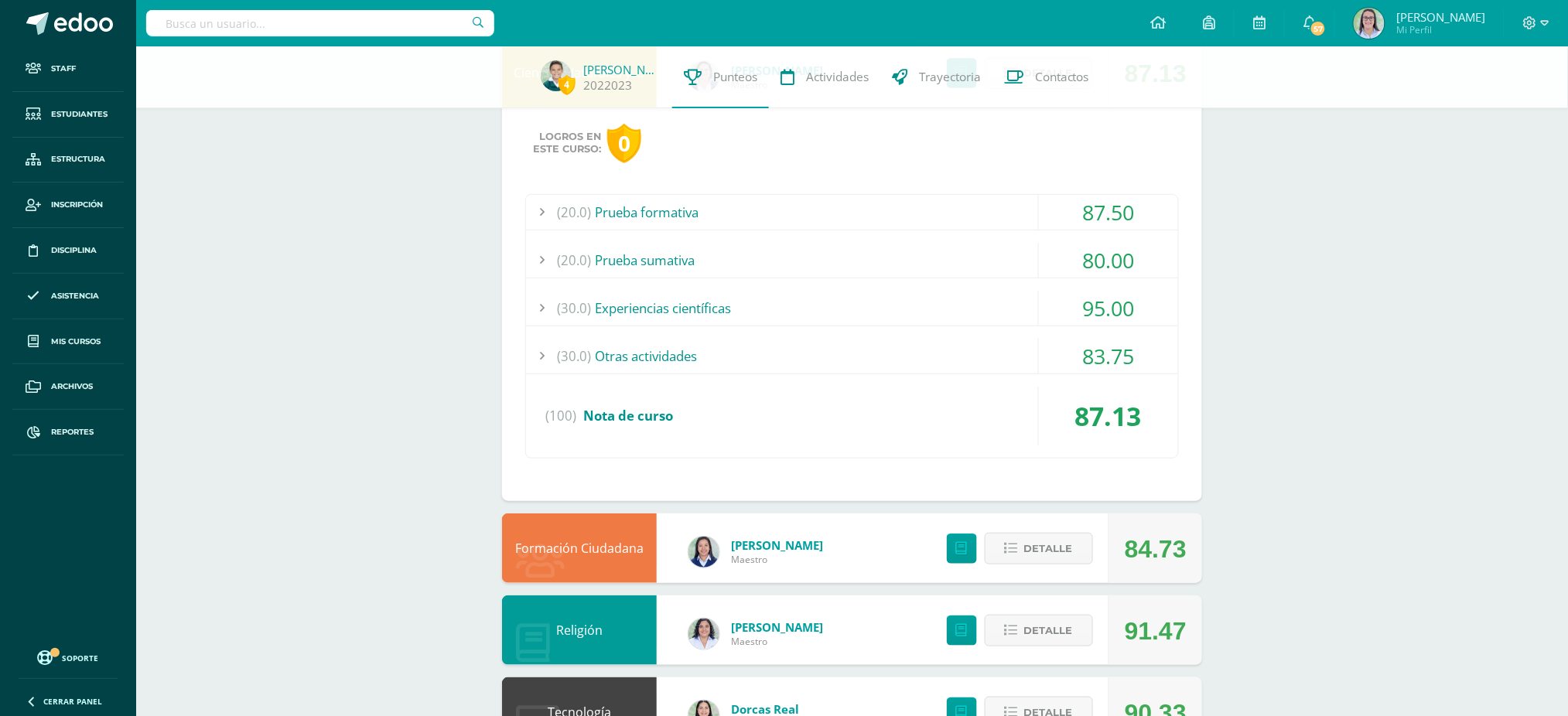
click at [943, 351] on div "(30.0) Otras actividades" at bounding box center [852, 355] width 652 height 35
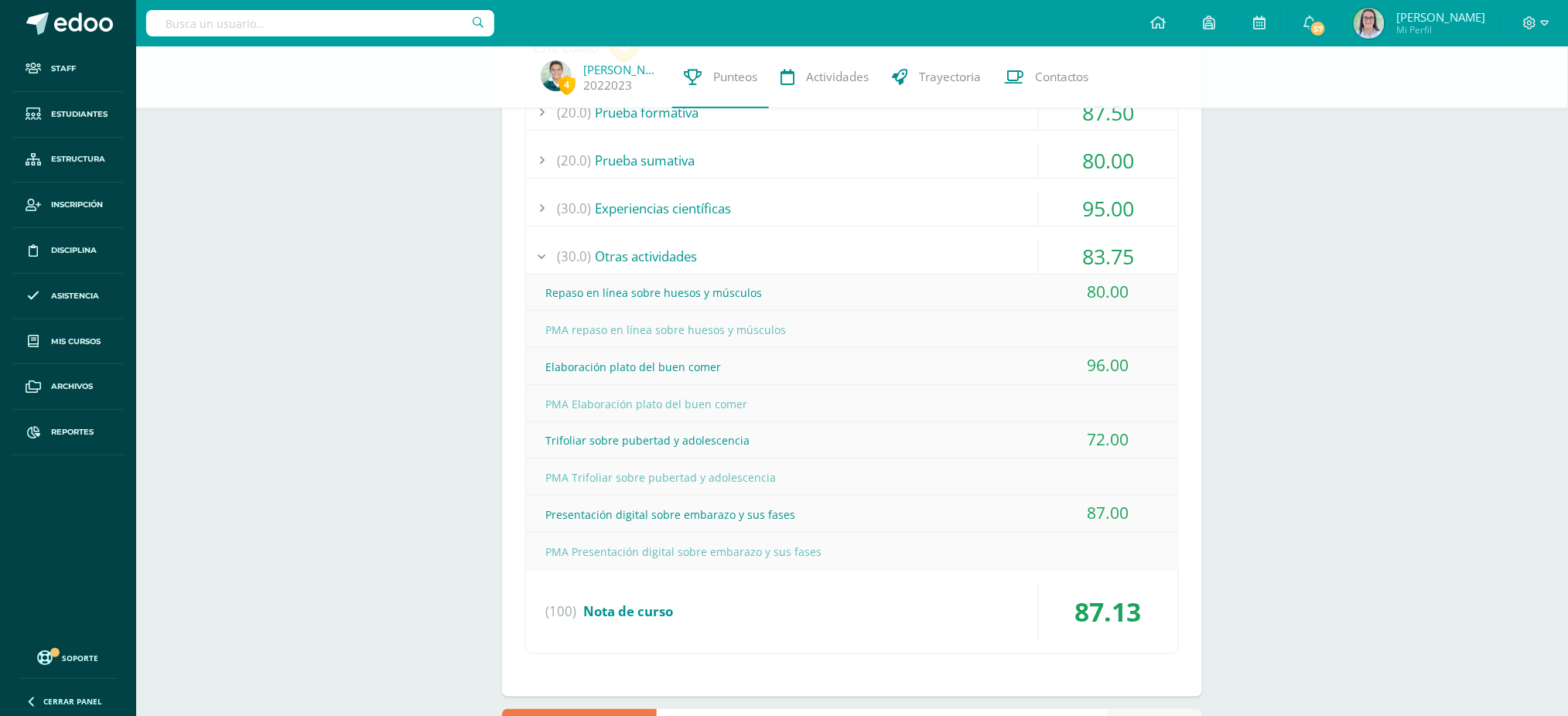
scroll to position [309, 0]
click at [958, 241] on div "(30.0) Otras actividades" at bounding box center [852, 252] width 652 height 35
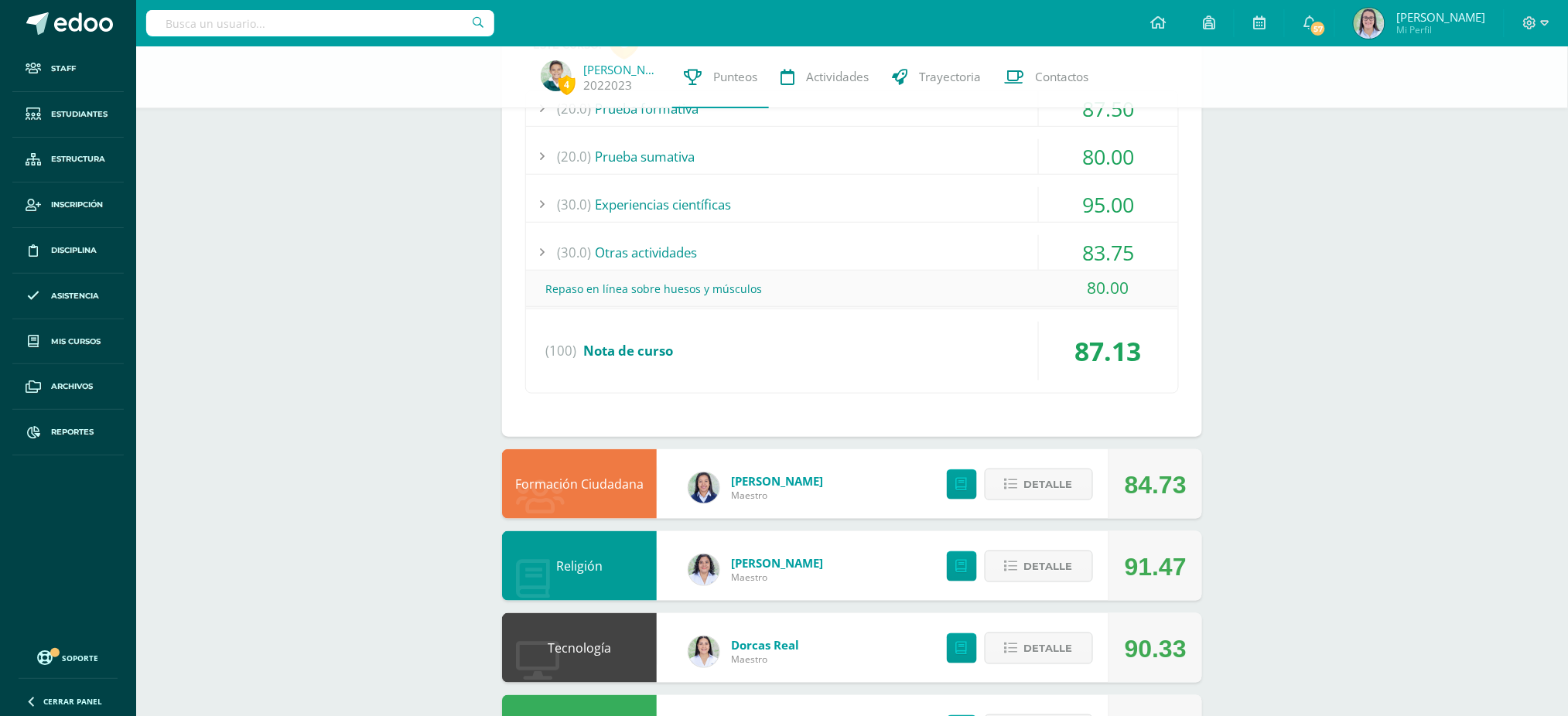
click at [967, 202] on div "(30.0) Experiencias científicas" at bounding box center [852, 204] width 652 height 35
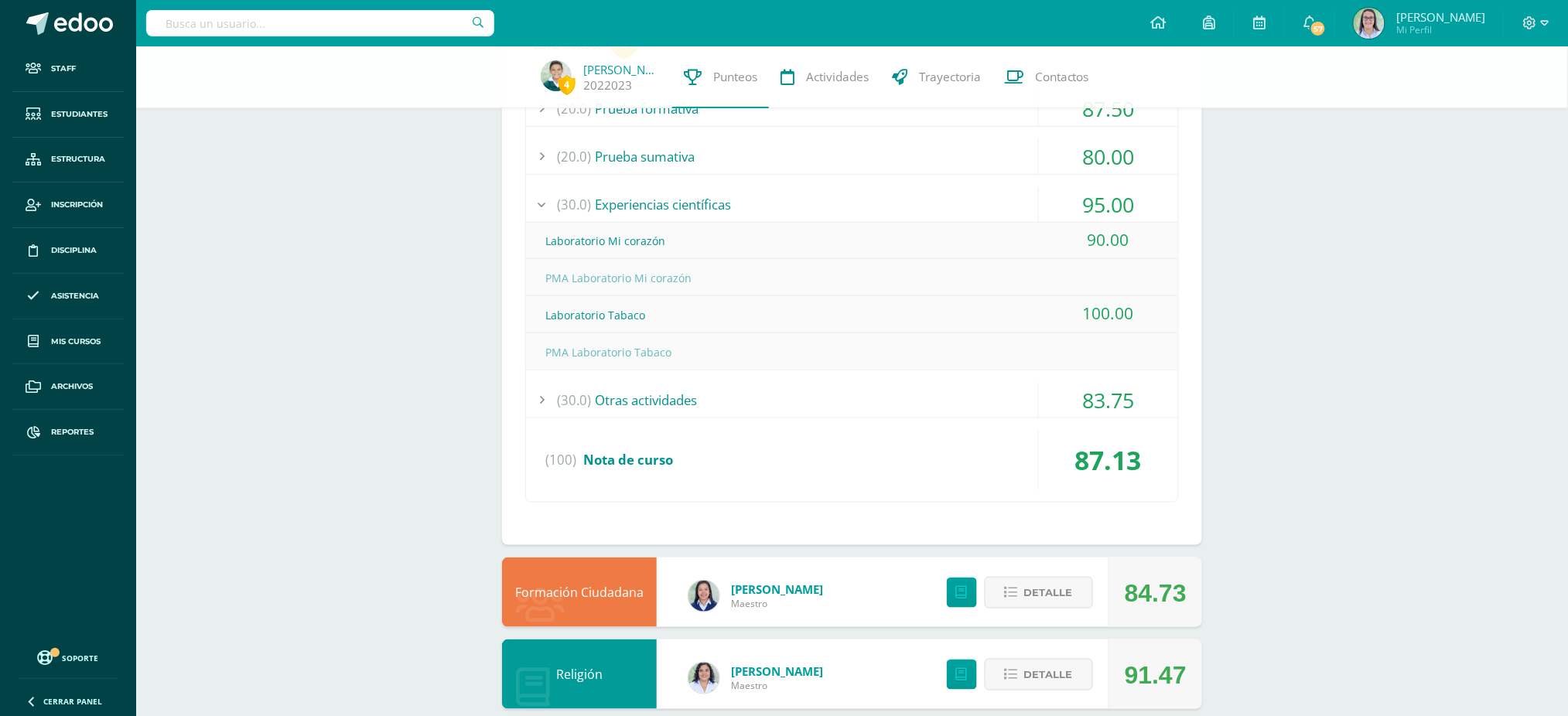
click at [967, 202] on div "(30.0) Experiencias científicas" at bounding box center [852, 204] width 652 height 35
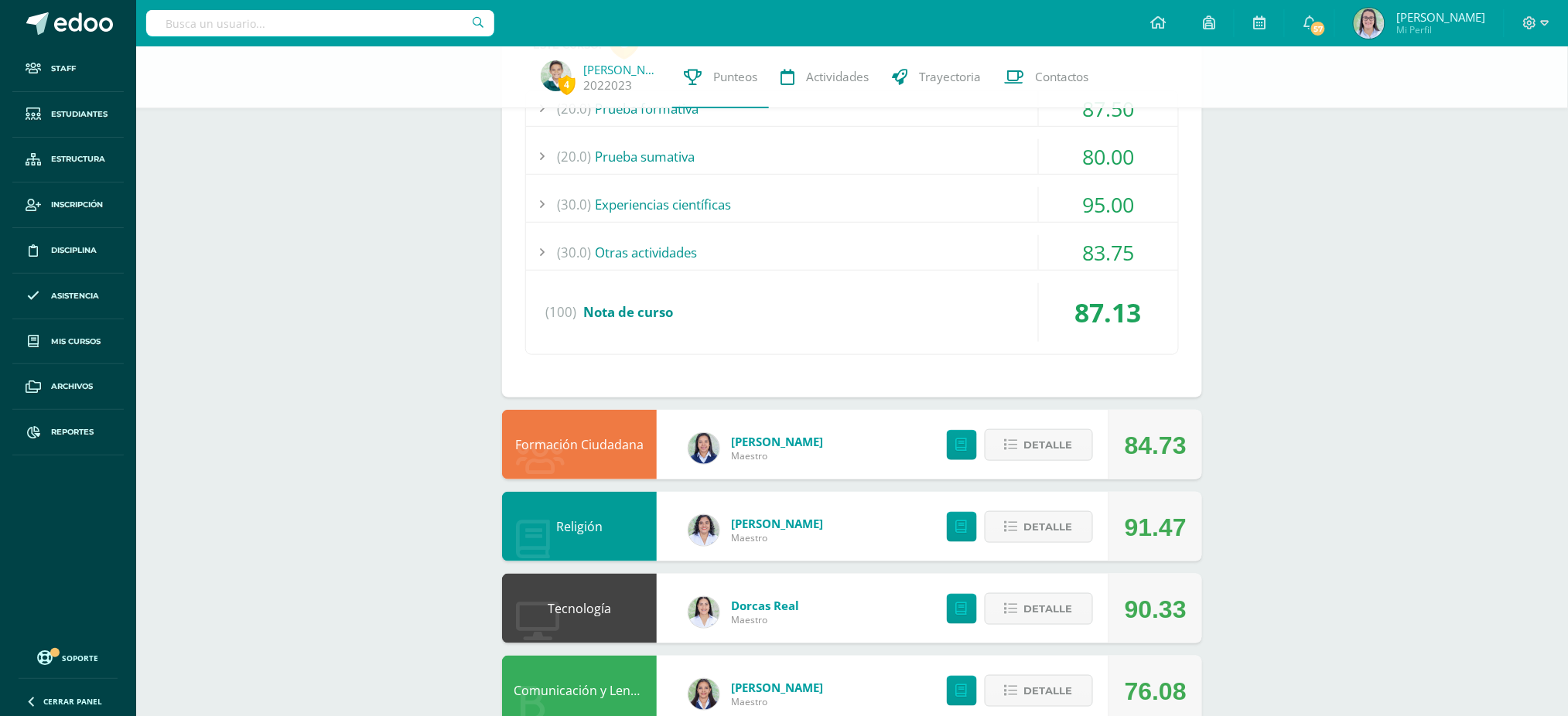
click at [980, 154] on div "(20.0) Prueba sumativa" at bounding box center [852, 156] width 652 height 35
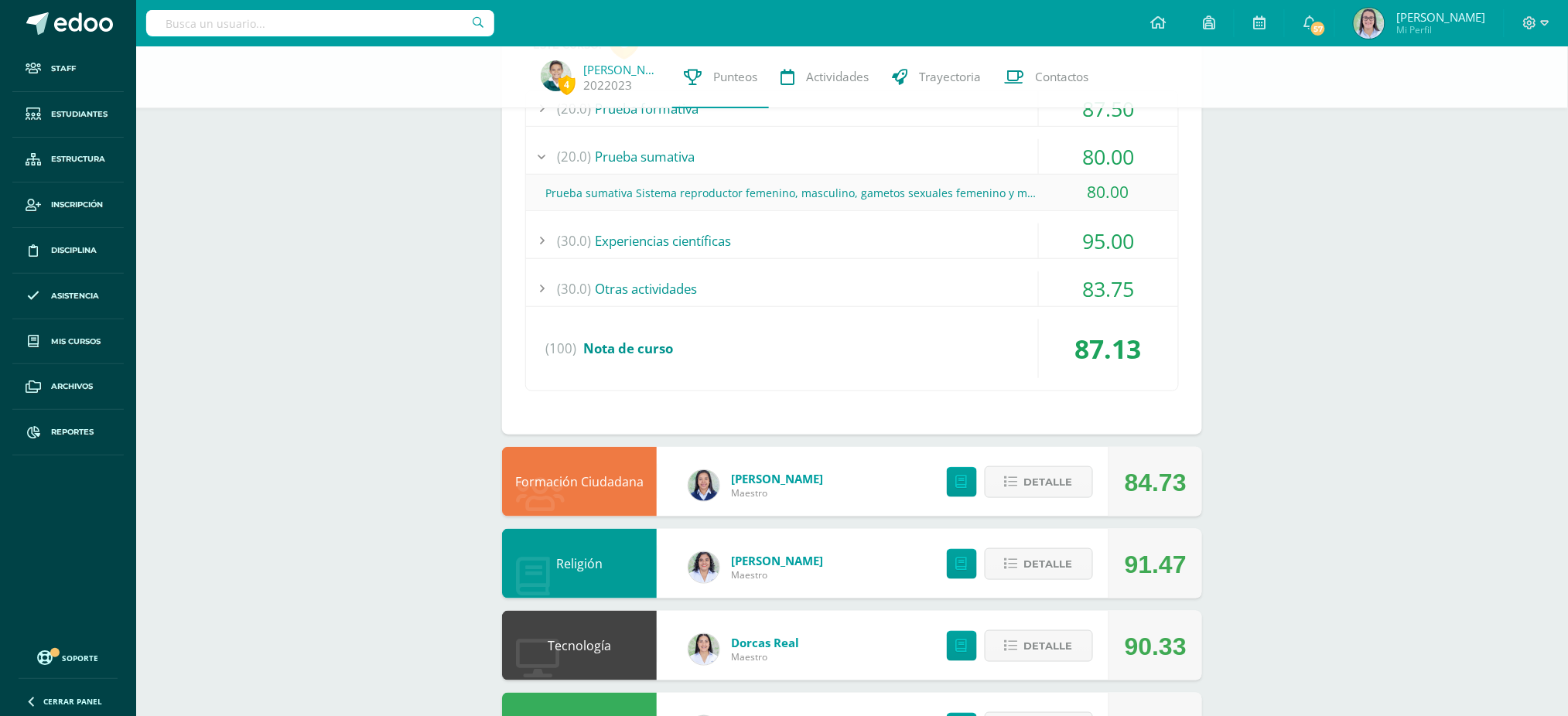
click at [980, 154] on div "(20.0) Prueba sumativa" at bounding box center [852, 156] width 652 height 35
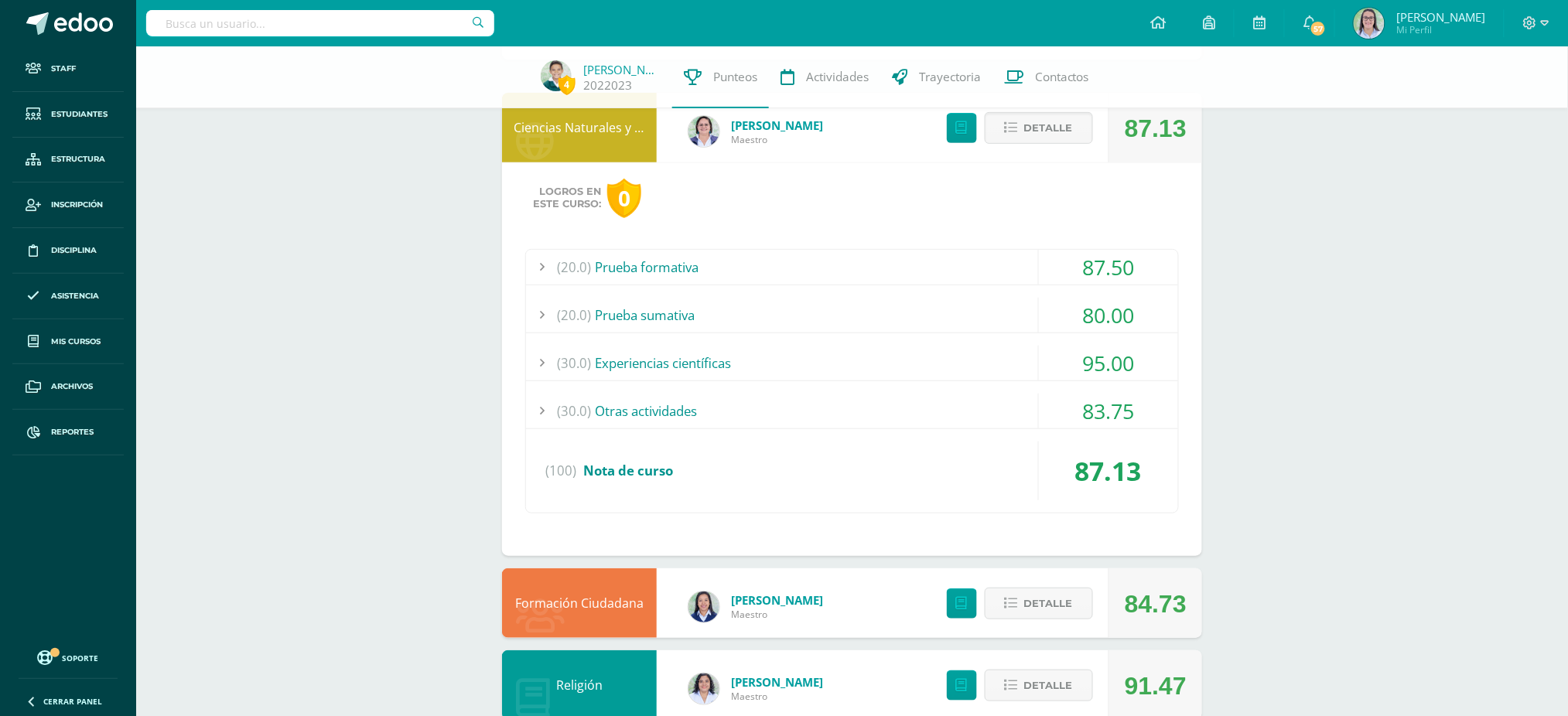
scroll to position [103, 0]
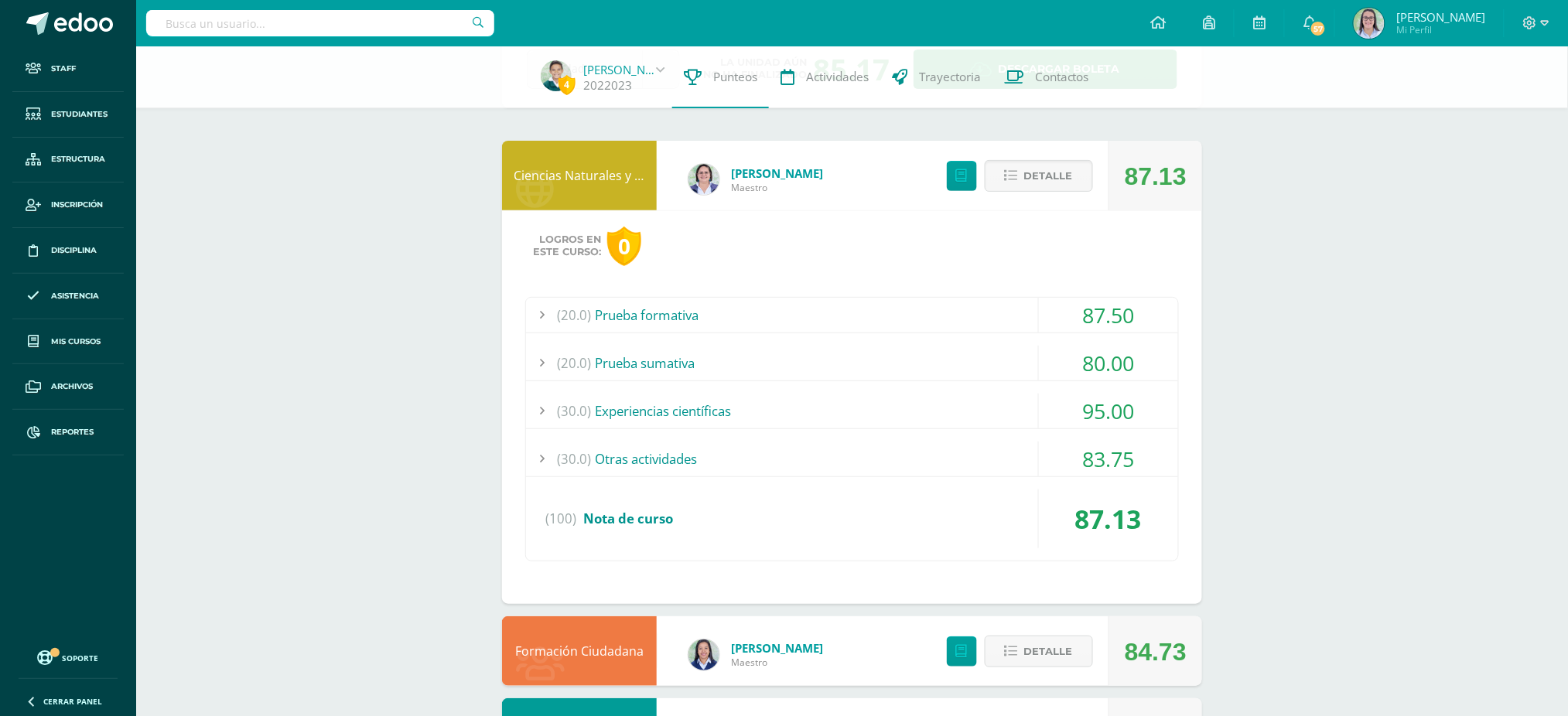
click at [939, 315] on div "(20.0) Prueba formativa" at bounding box center [852, 314] width 652 height 35
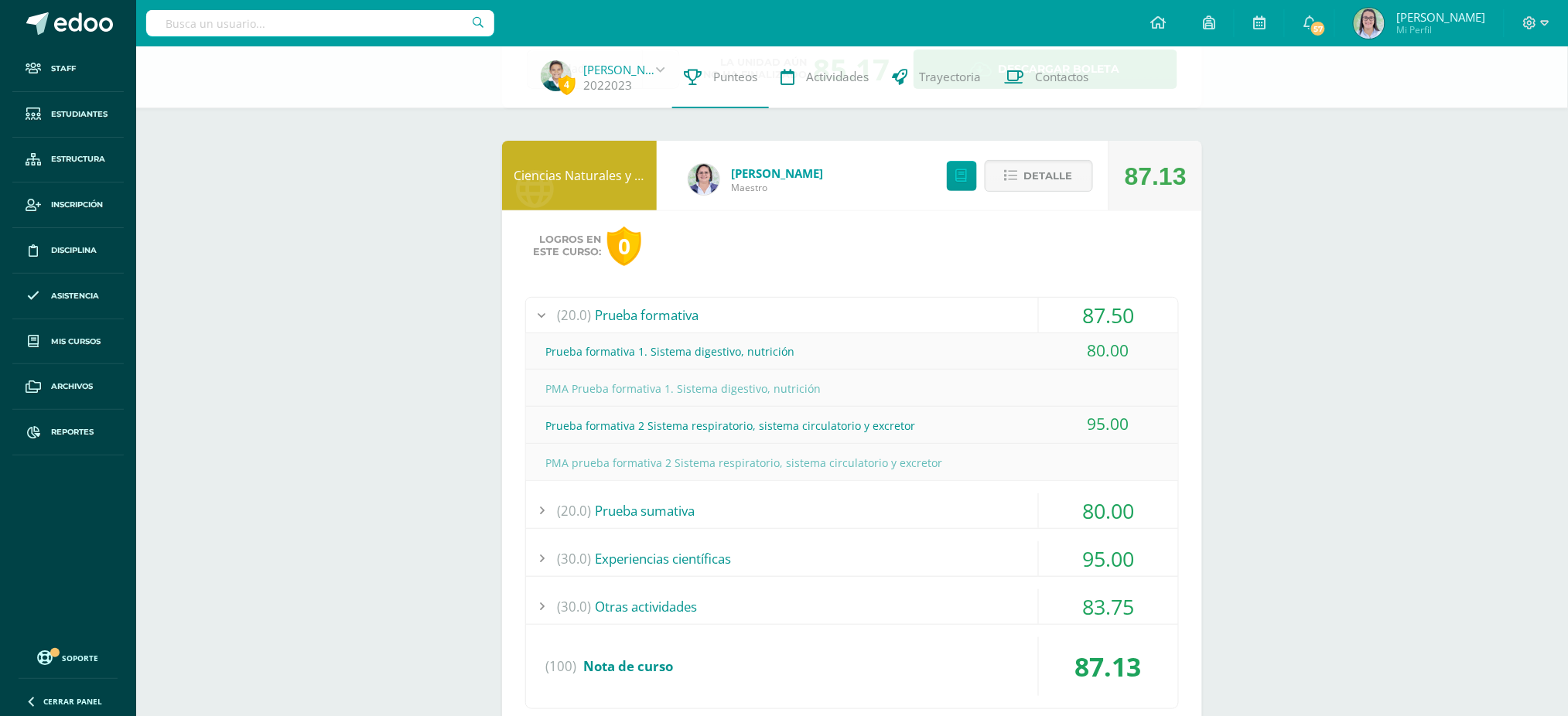
click at [939, 315] on div "(20.0) Prueba formativa" at bounding box center [852, 314] width 652 height 35
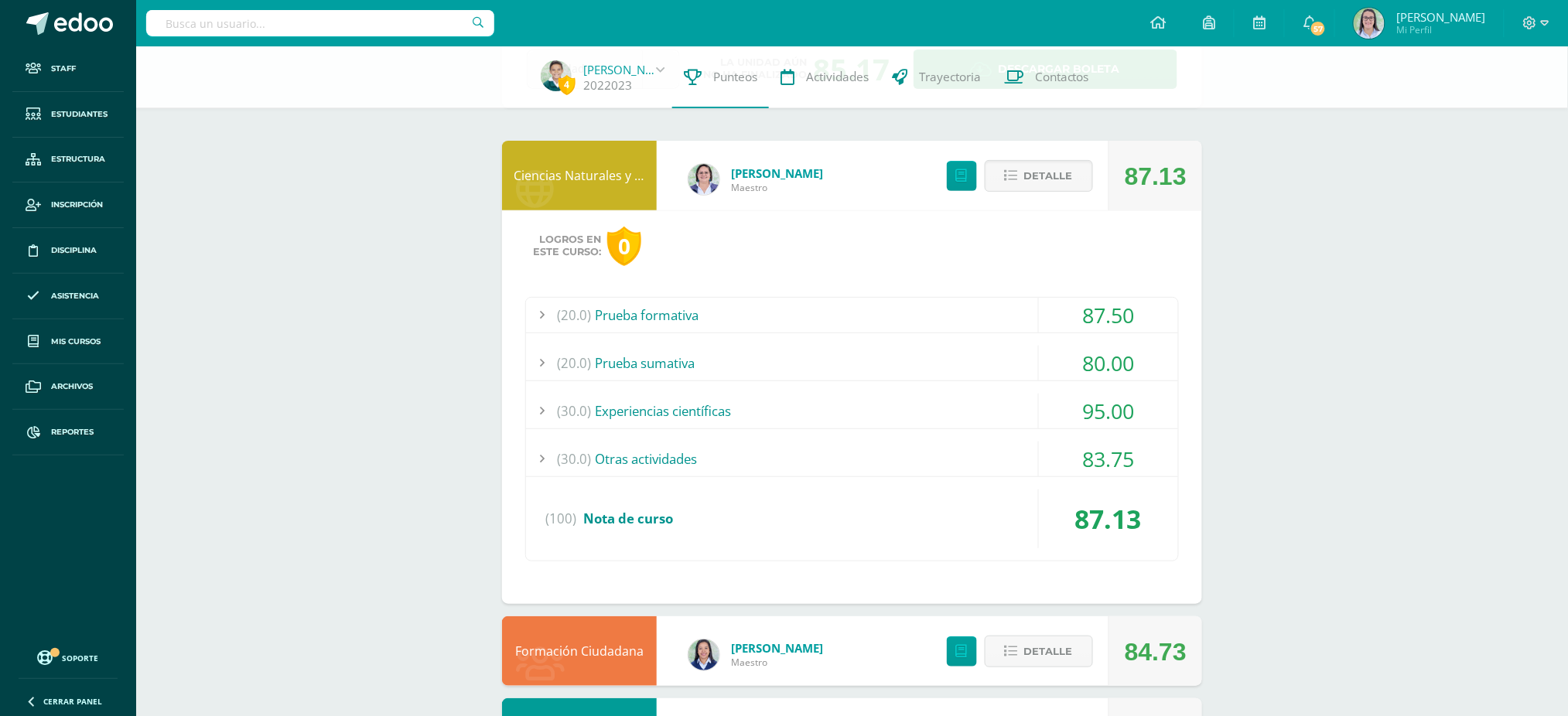
click at [304, 4] on div at bounding box center [320, 23] width 348 height 46
click at [292, 29] on input "text" at bounding box center [320, 23] width 348 height 26
type input "matemática quinto"
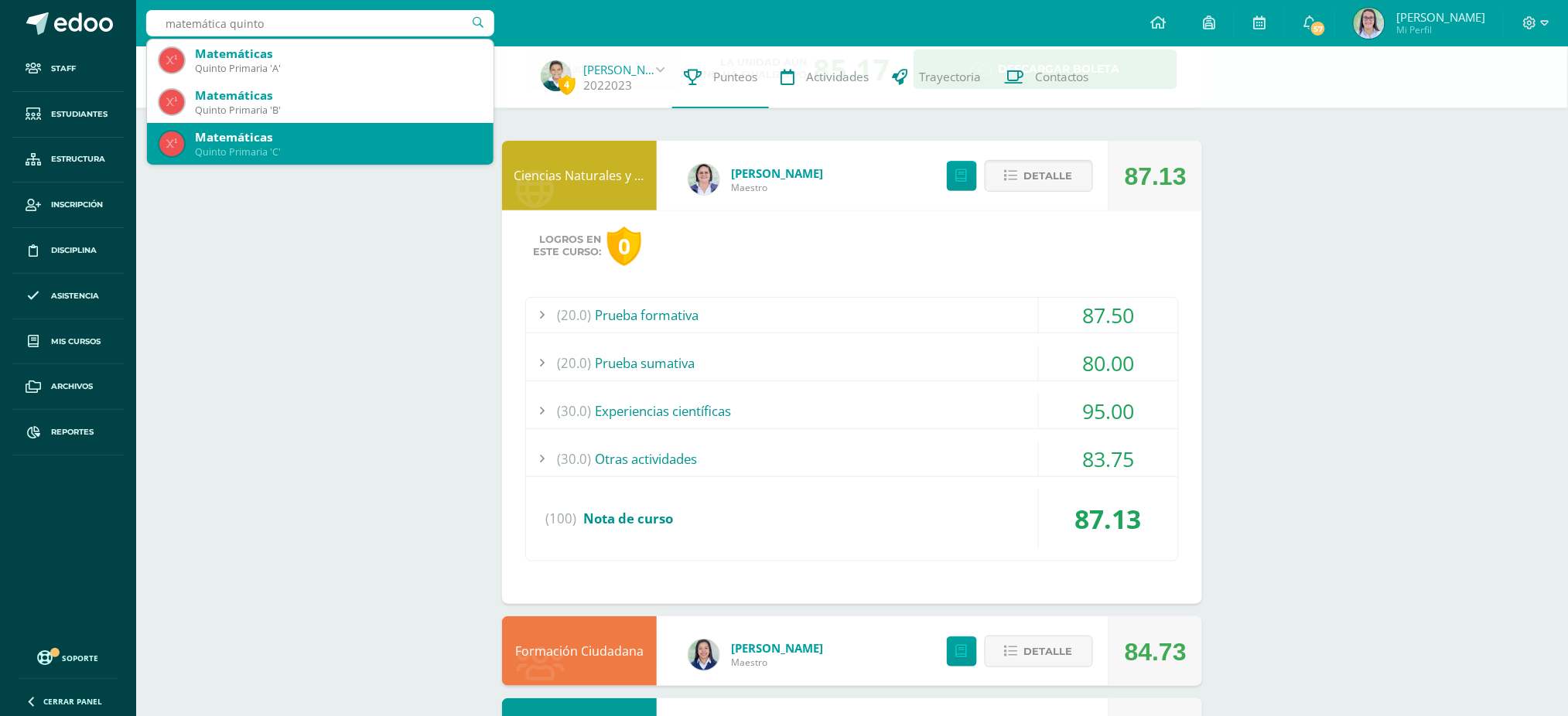
click at [316, 141] on div "Matemáticas" at bounding box center [338, 137] width 286 height 16
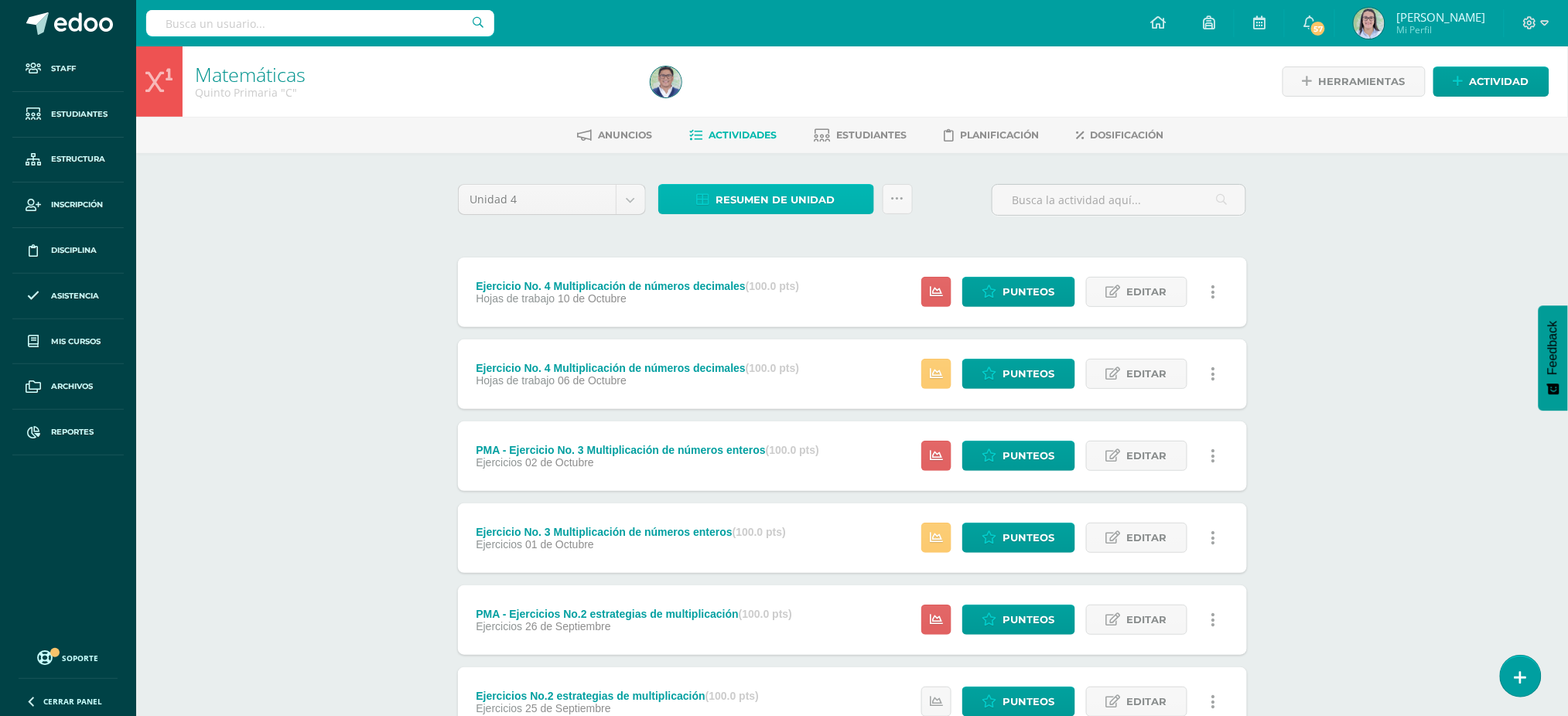
click at [679, 195] on link "Resumen de unidad" at bounding box center [766, 198] width 215 height 30
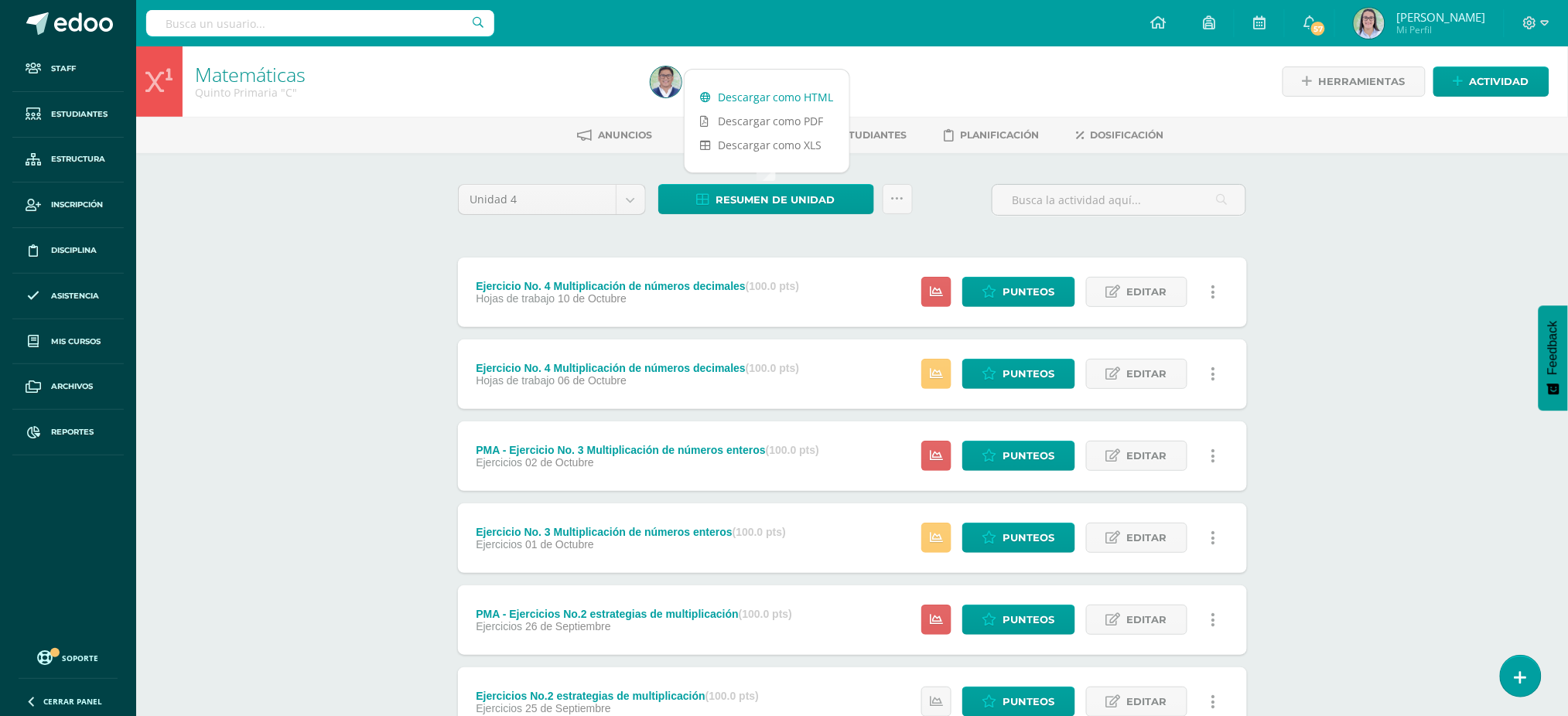
click at [736, 87] on link "Descargar como HTML" at bounding box center [767, 97] width 165 height 24
click at [362, 21] on input "text" at bounding box center [320, 23] width 348 height 26
type input "inglés quinto"
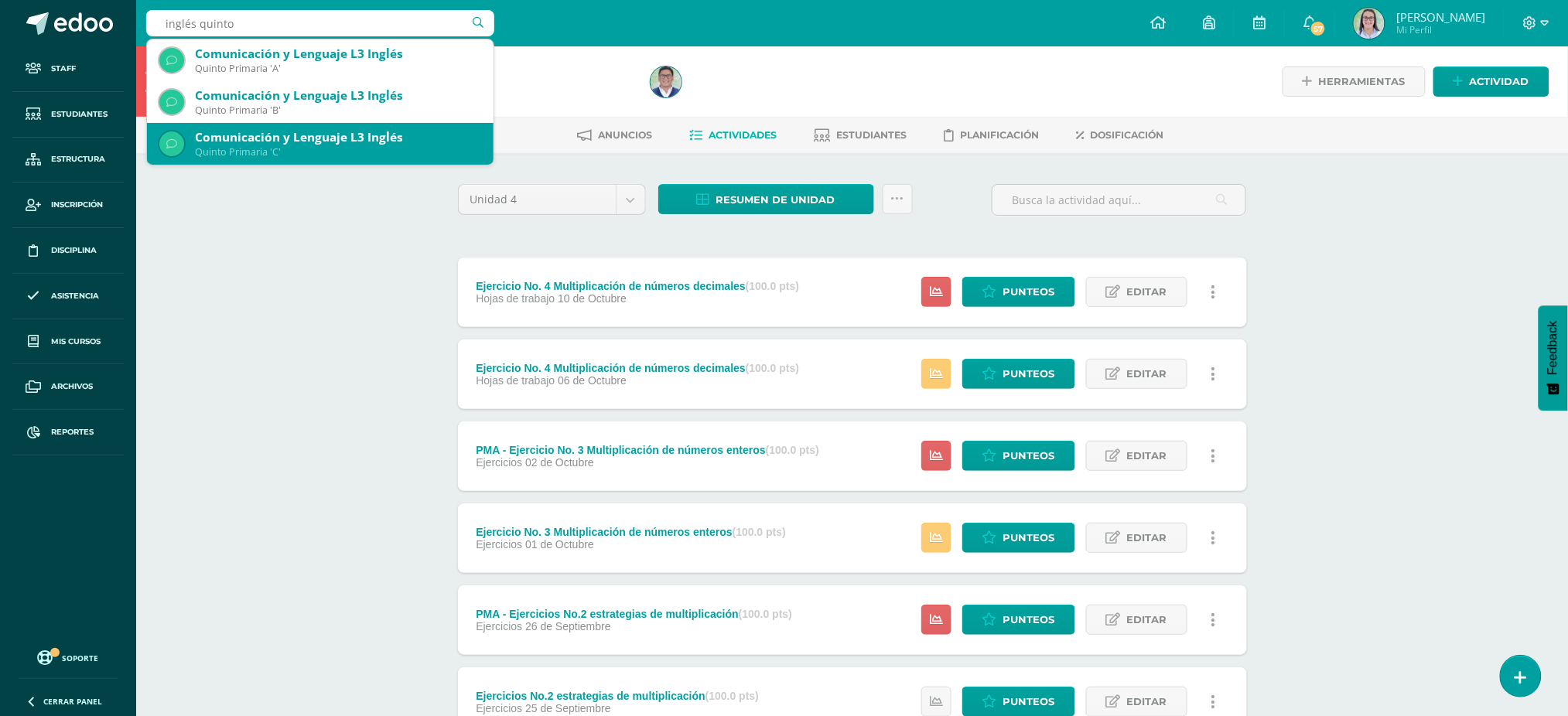
click at [309, 148] on div "Quinto Primaria 'C'" at bounding box center [338, 151] width 286 height 13
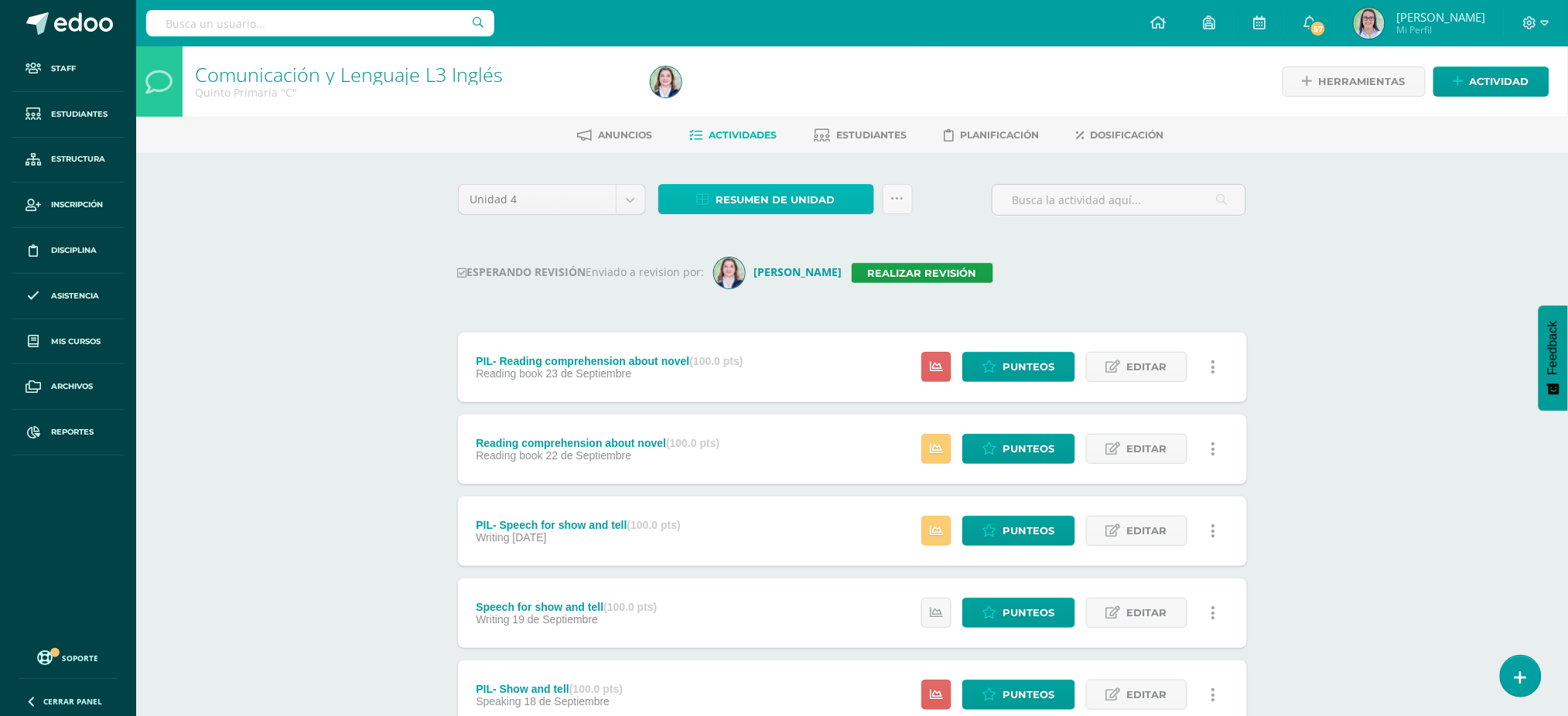
click at [770, 205] on span "Resumen de unidad" at bounding box center [775, 199] width 119 height 28
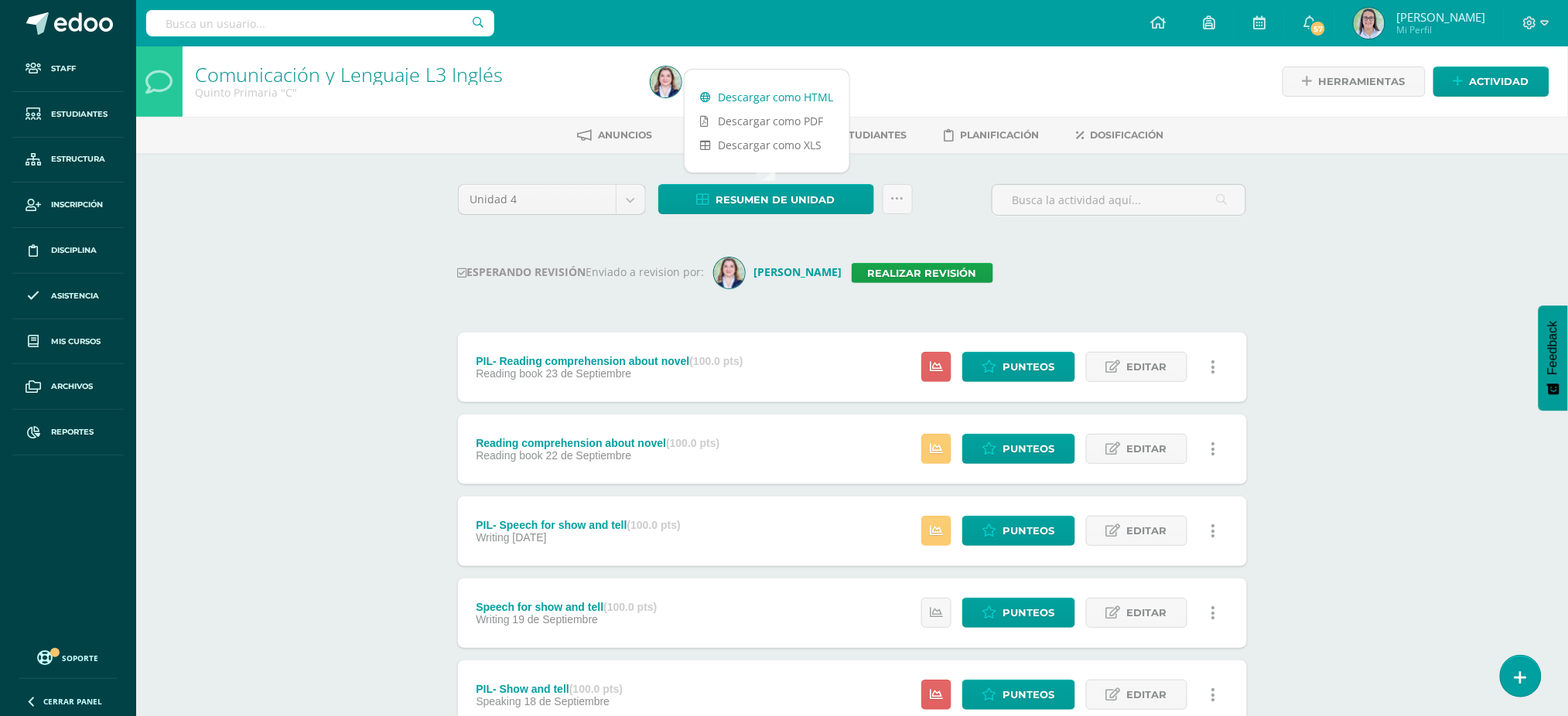
click at [773, 97] on link "Descargar como HTML" at bounding box center [767, 97] width 165 height 24
click at [353, 161] on div "Comunicación y Lenguaje L3 Inglés Quinto Primaria "C" Herramientas Detalle de a…" at bounding box center [852, 641] width 1432 height 1190
